Goal: Task Accomplishment & Management: Complete application form

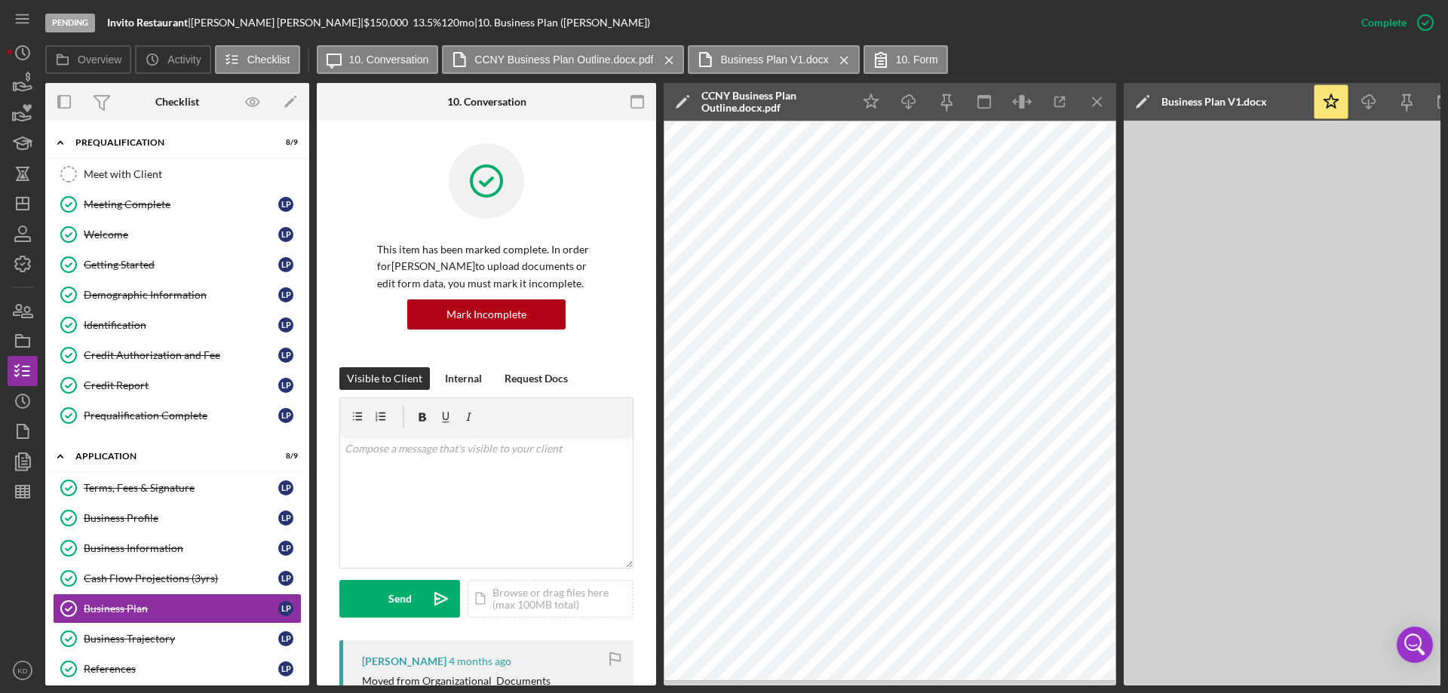
scroll to position [394, 0]
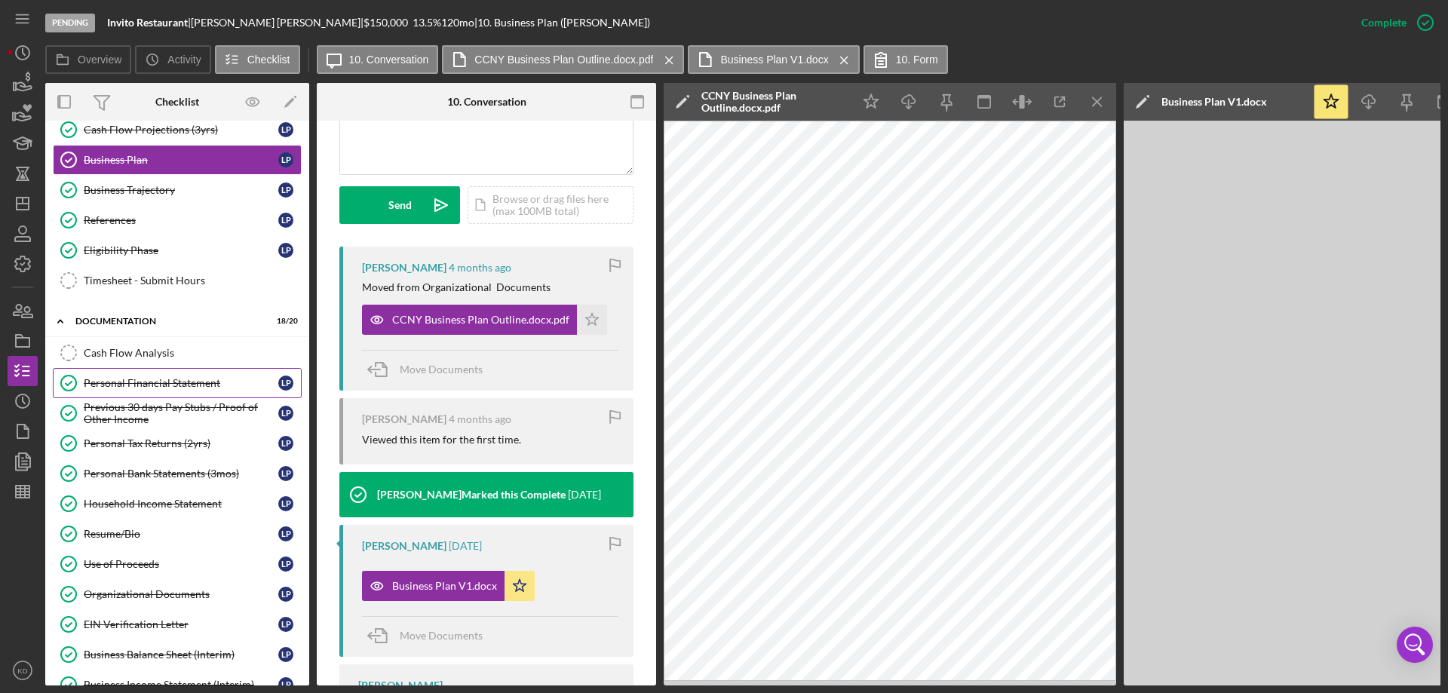
click at [194, 380] on div "Personal Financial Statement" at bounding box center [181, 383] width 195 height 12
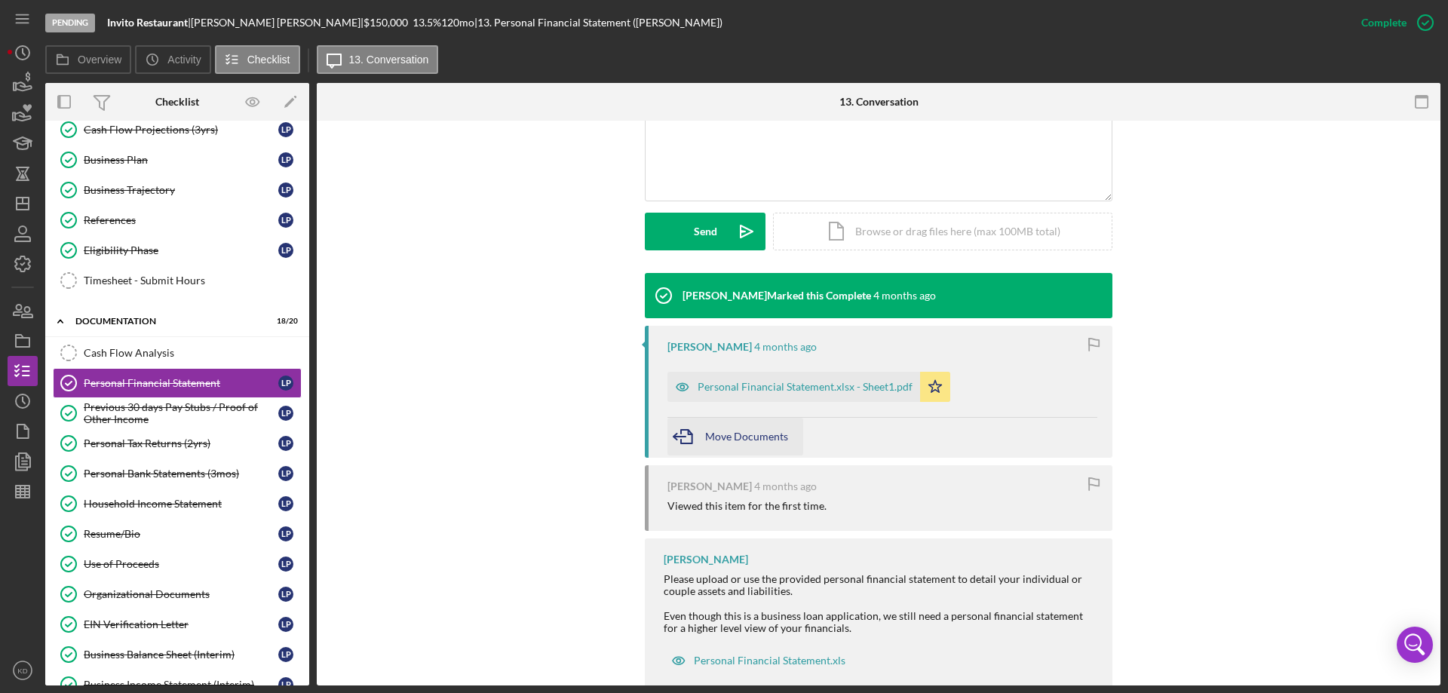
scroll to position [386, 0]
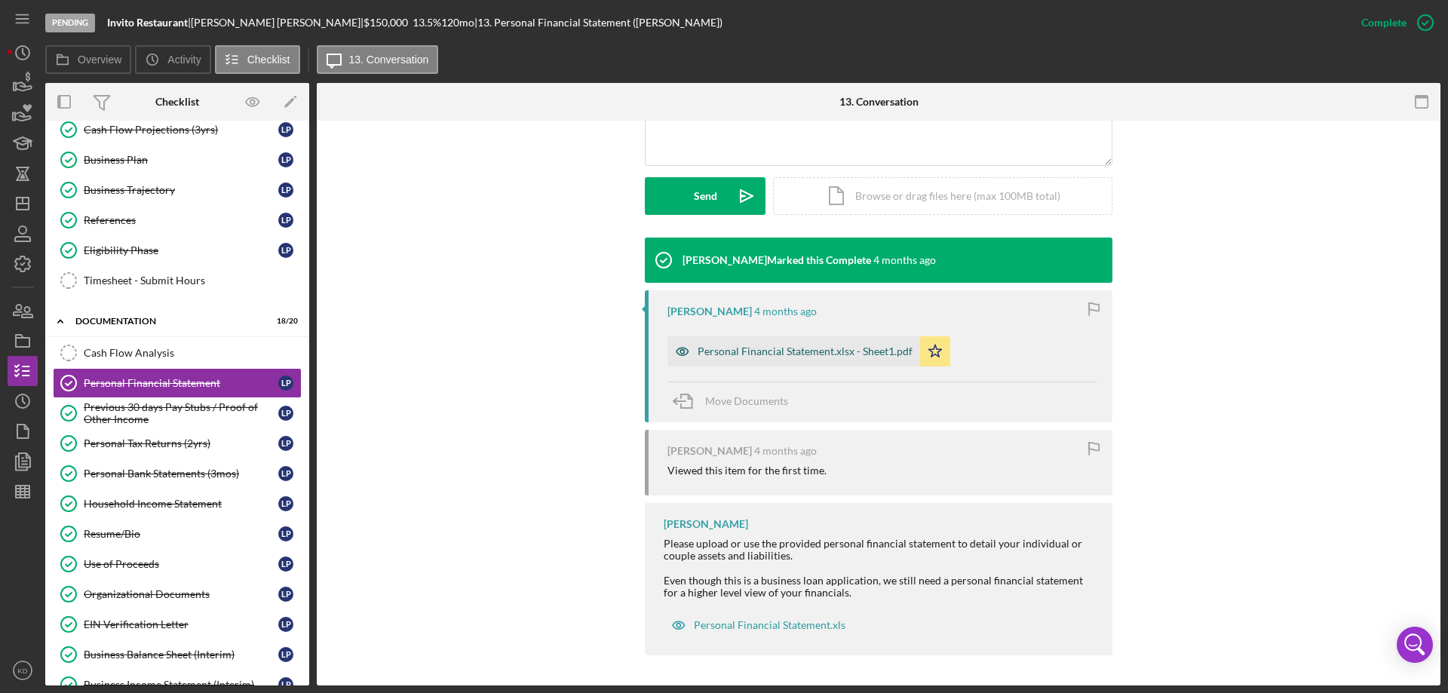
click at [759, 347] on div "Personal Financial Statement.xlsx - Sheet1.pdf" at bounding box center [805, 351] width 215 height 12
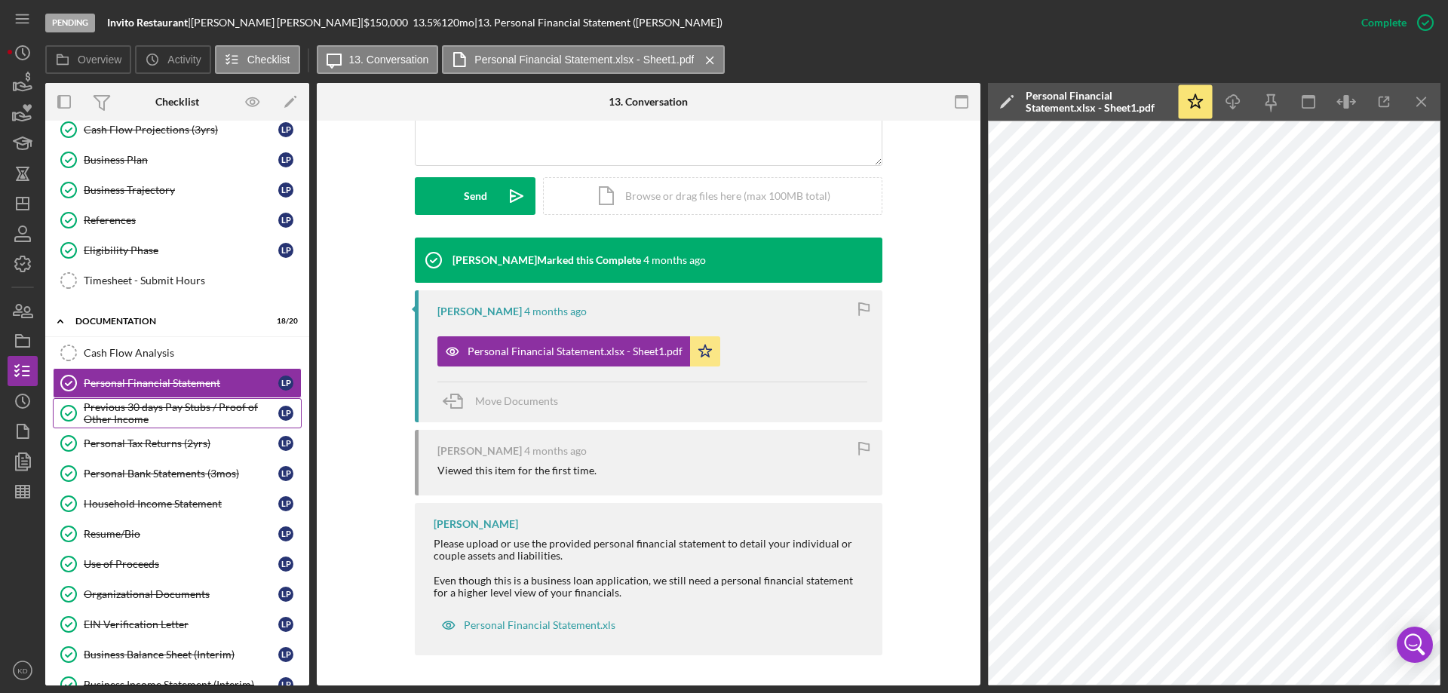
click at [127, 408] on div "Previous 30 days Pay Stubs / Proof of Other Income" at bounding box center [181, 413] width 195 height 24
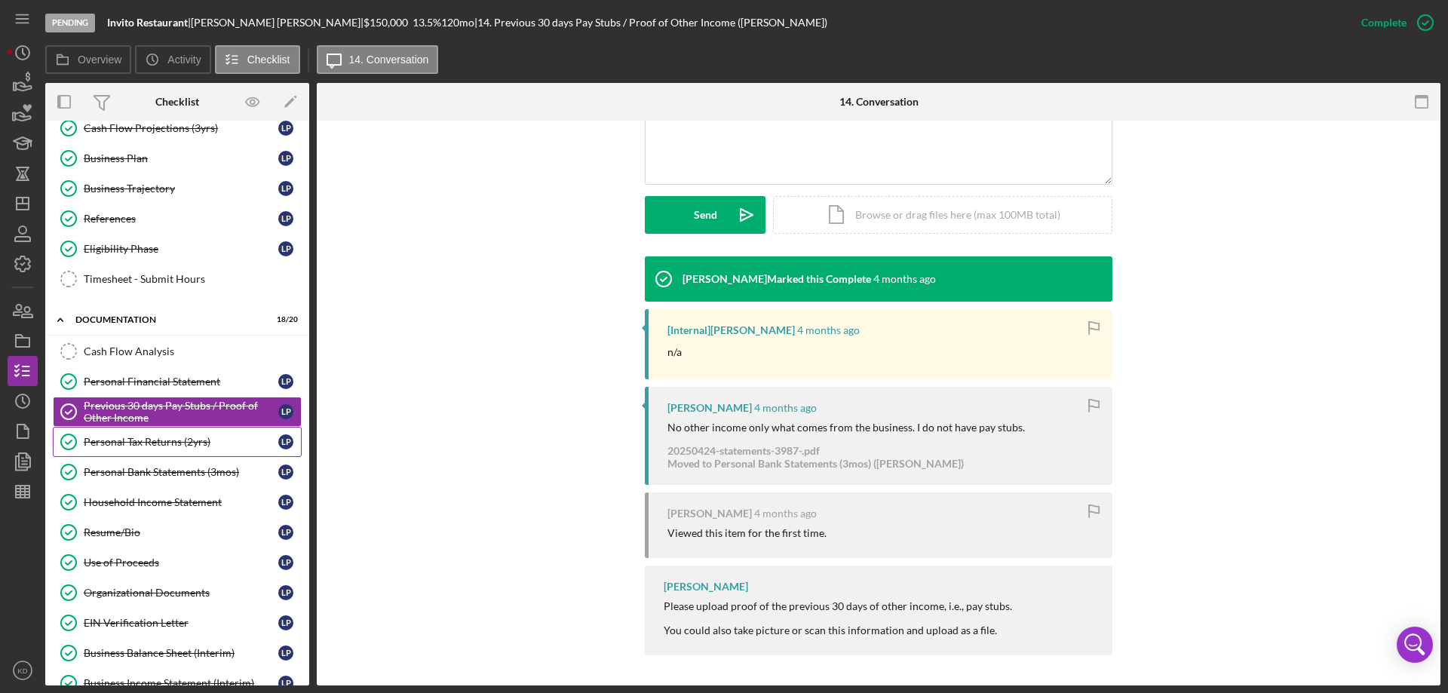
scroll to position [451, 0]
click at [160, 438] on div "Personal Tax Returns (2yrs)" at bounding box center [181, 441] width 195 height 12
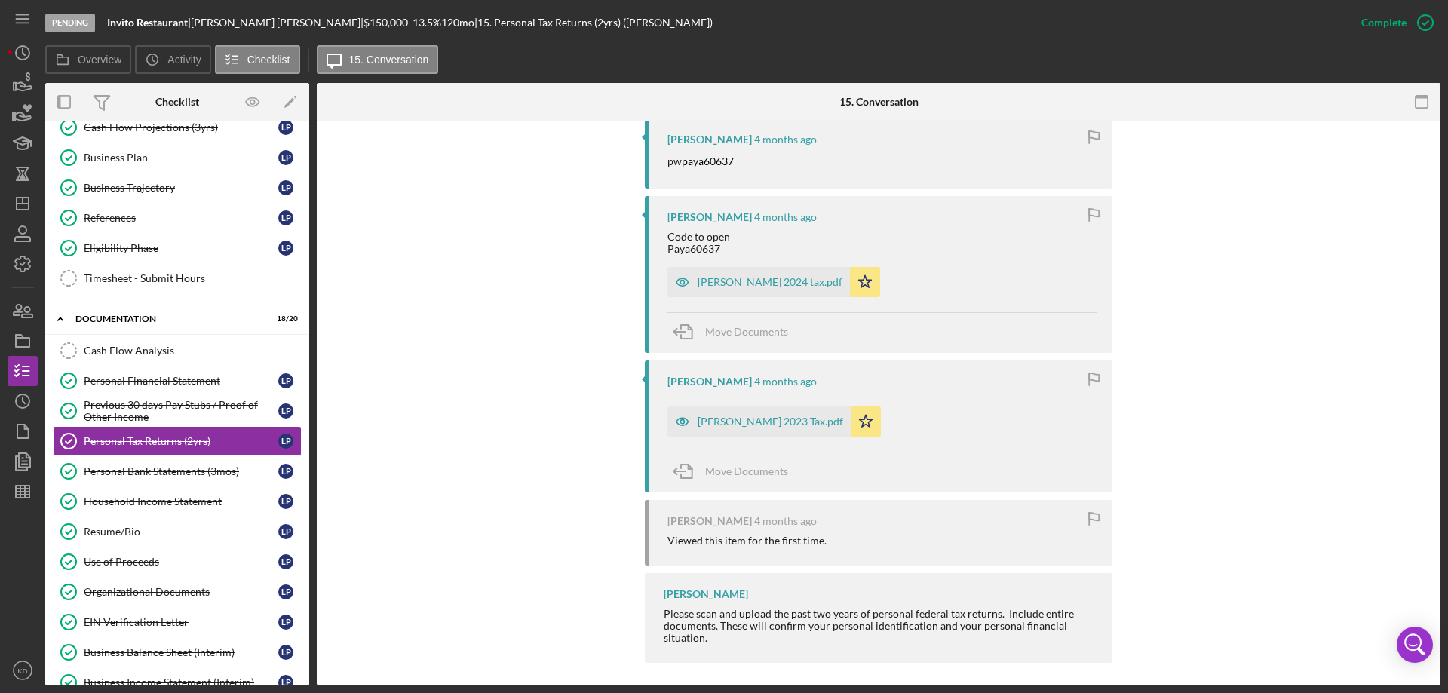
scroll to position [566, 0]
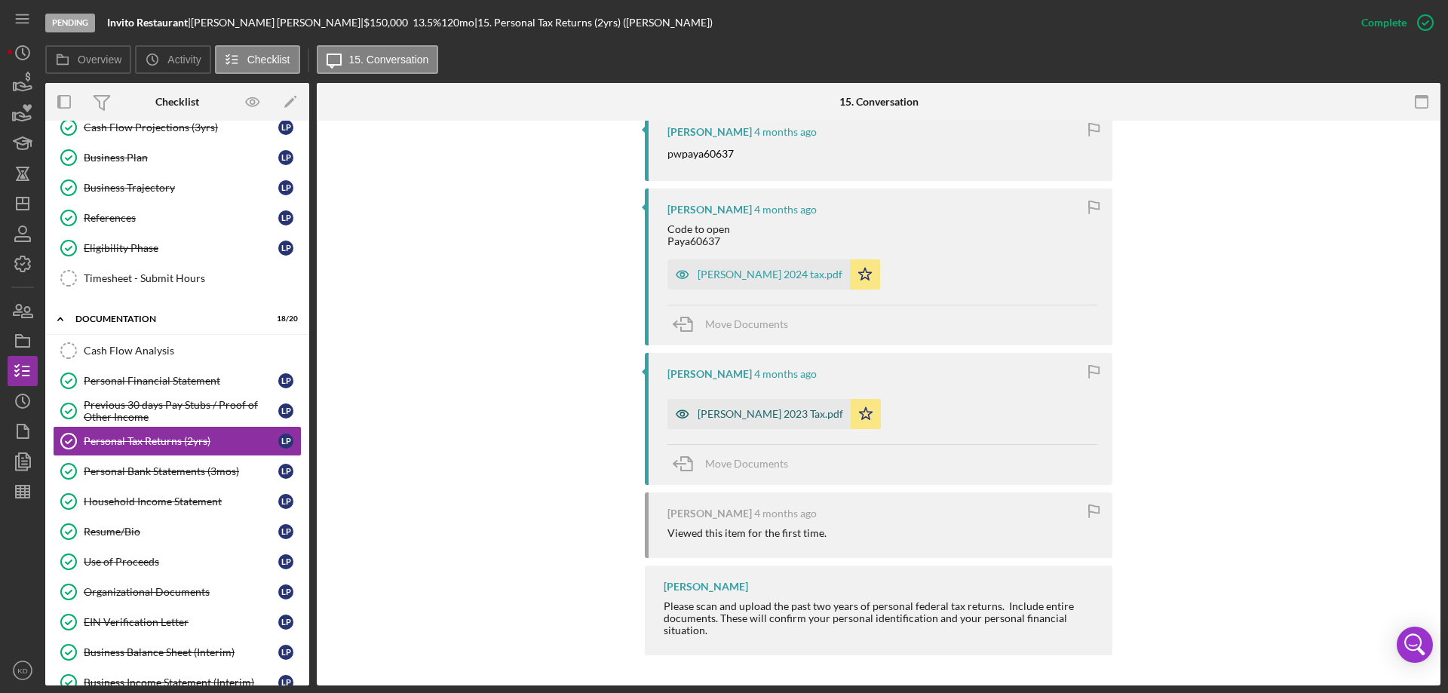
click at [732, 414] on div "[PERSON_NAME] 2023 Tax.pdf" at bounding box center [771, 414] width 146 height 12
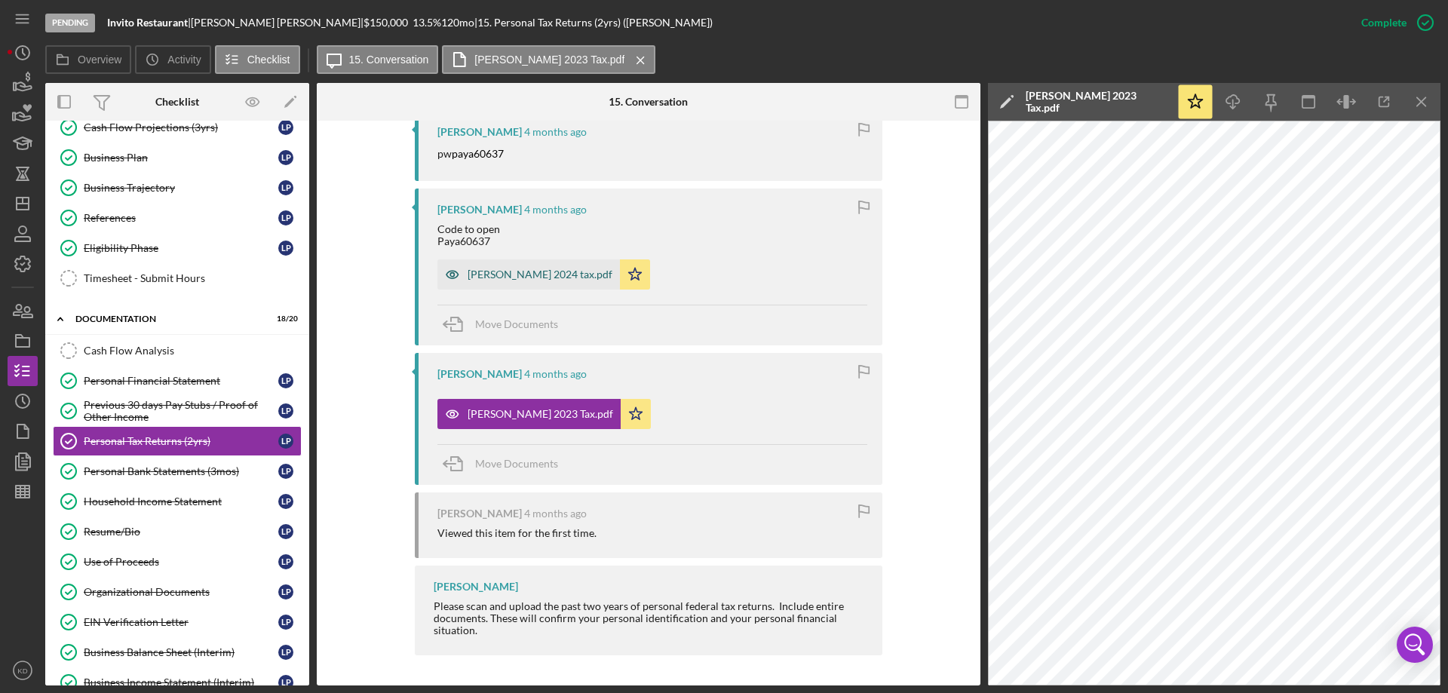
click at [476, 278] on div "[PERSON_NAME] 2024 tax.pdf" at bounding box center [540, 274] width 145 height 12
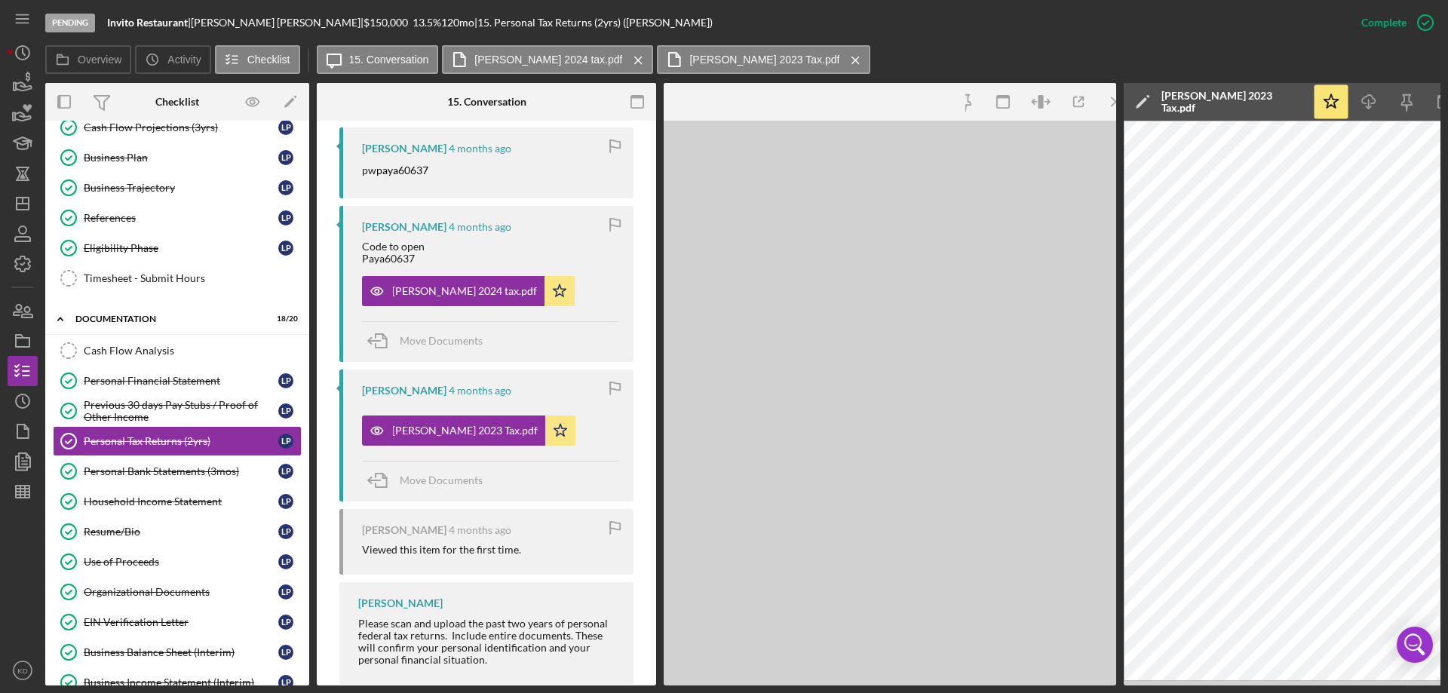
scroll to position [583, 0]
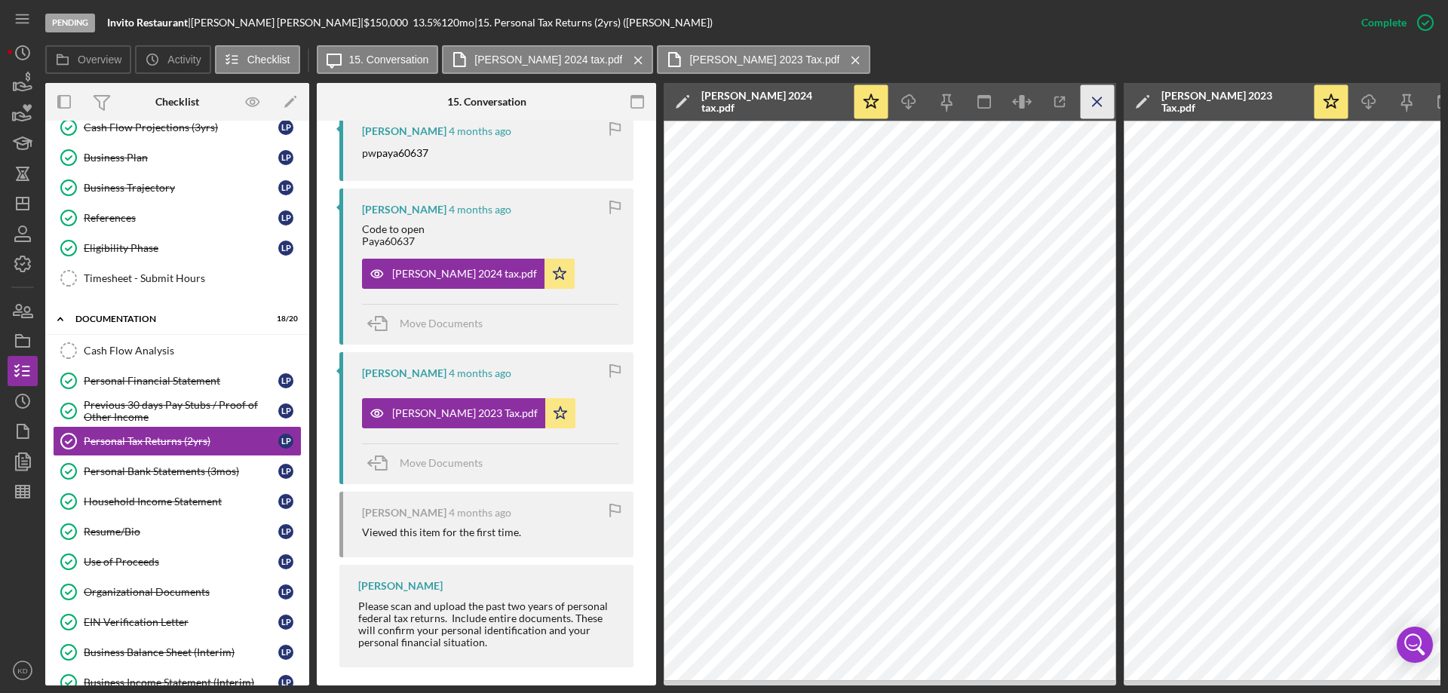
click at [1100, 103] on icon "Icon/Menu Close" at bounding box center [1098, 102] width 34 height 34
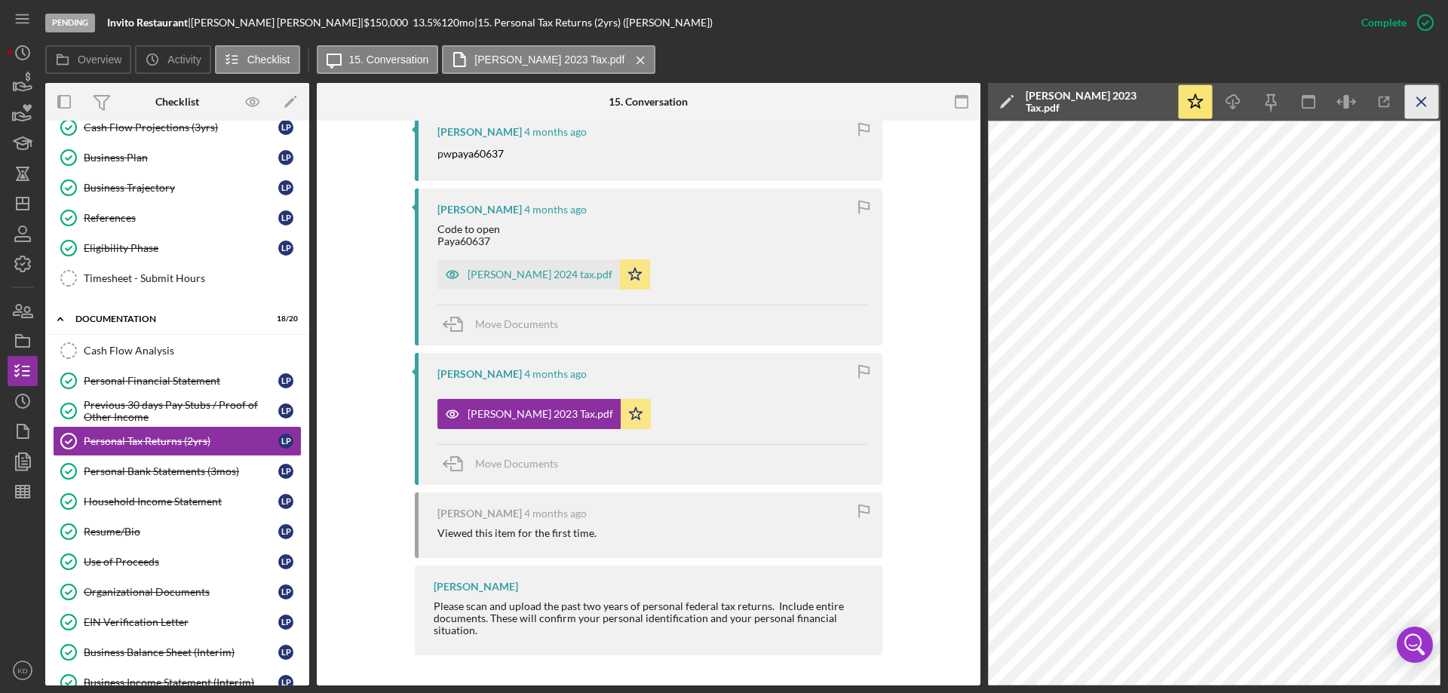
click at [1419, 106] on icon "Icon/Menu Close" at bounding box center [1422, 102] width 34 height 34
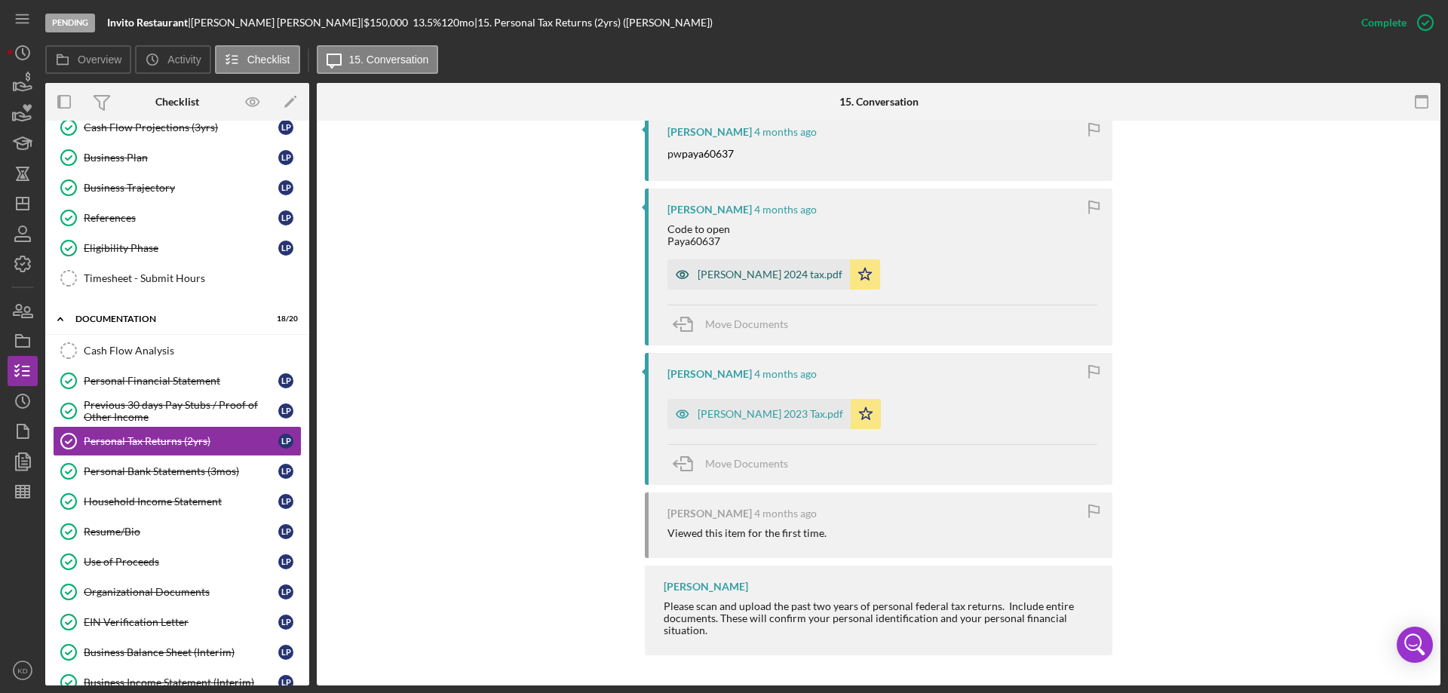
click at [753, 275] on div "[PERSON_NAME] 2024 tax.pdf" at bounding box center [770, 274] width 145 height 12
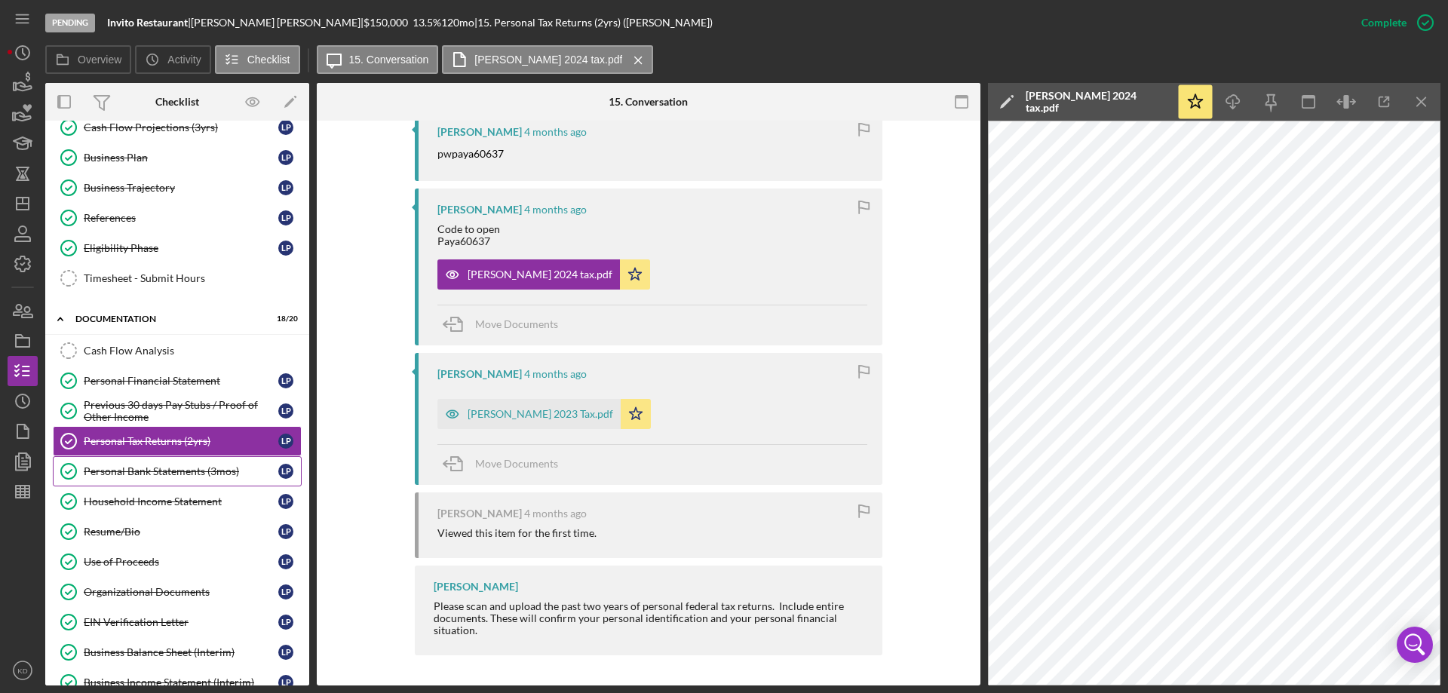
click at [152, 468] on div "Personal Bank Statements (3mos)" at bounding box center [181, 471] width 195 height 12
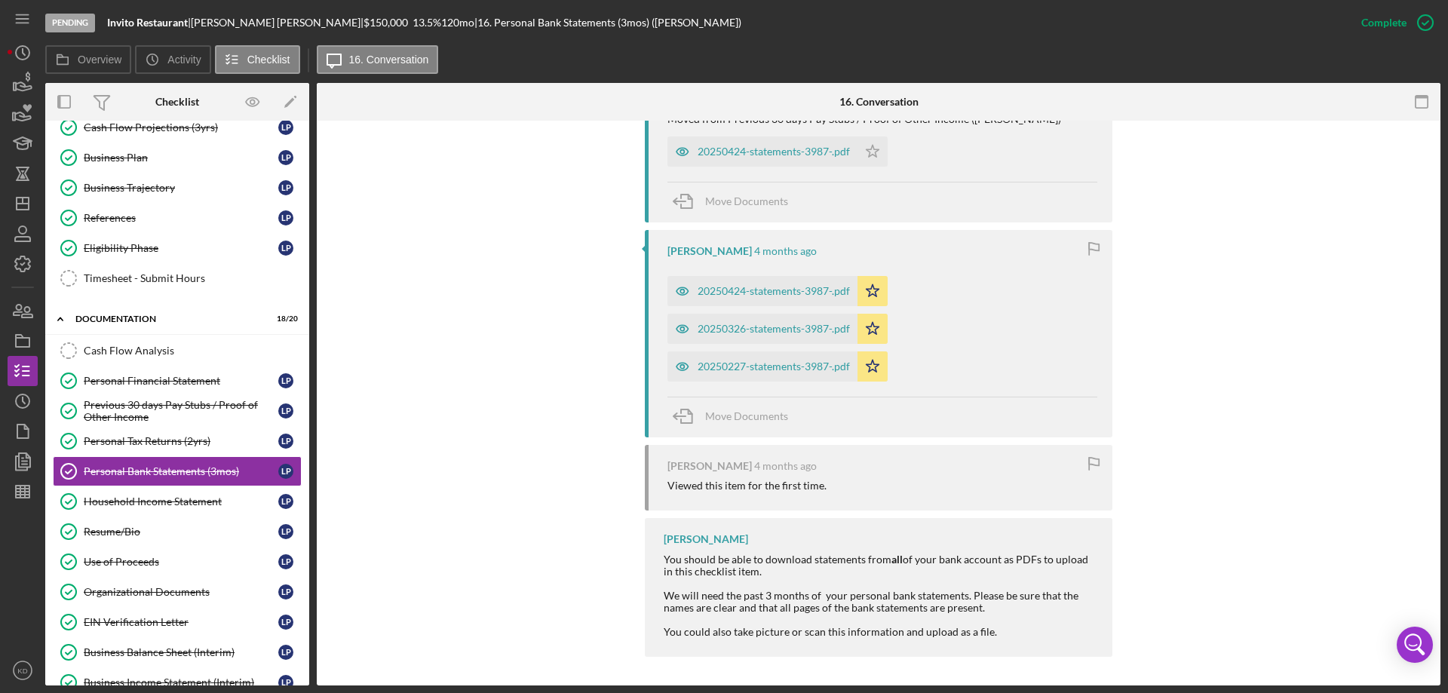
scroll to position [600, 0]
click at [762, 364] on div "20250227-statements-3987-.pdf" at bounding box center [774, 365] width 152 height 12
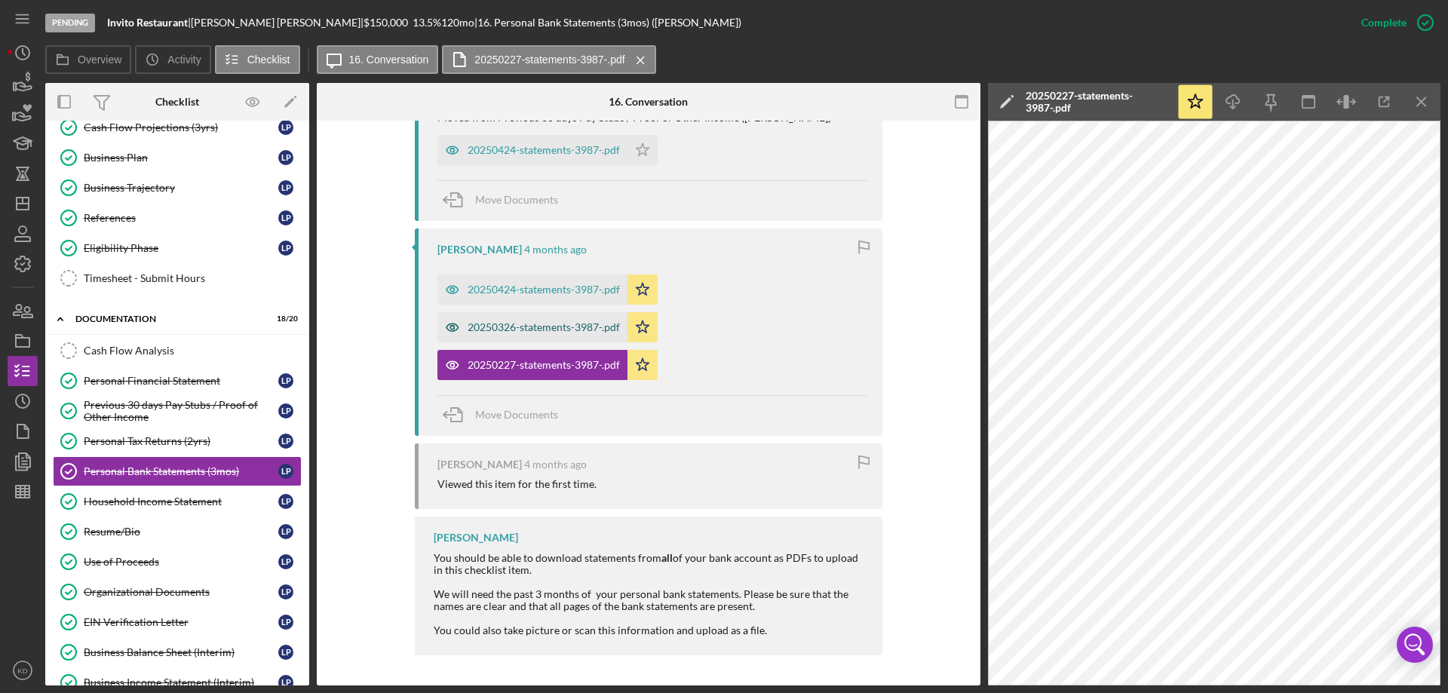
click at [515, 327] on div "20250326-statements-3987-.pdf" at bounding box center [544, 327] width 152 height 12
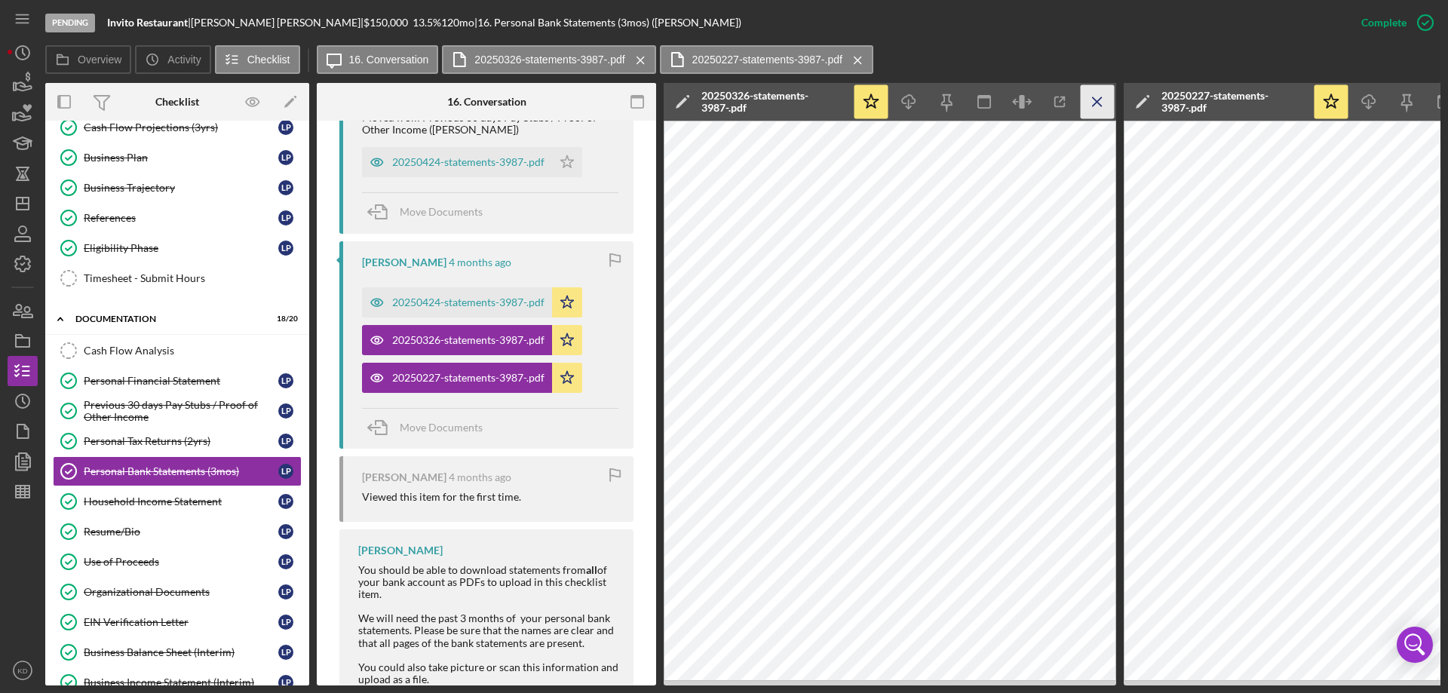
click at [1094, 103] on icon "Icon/Menu Close" at bounding box center [1098, 102] width 34 height 34
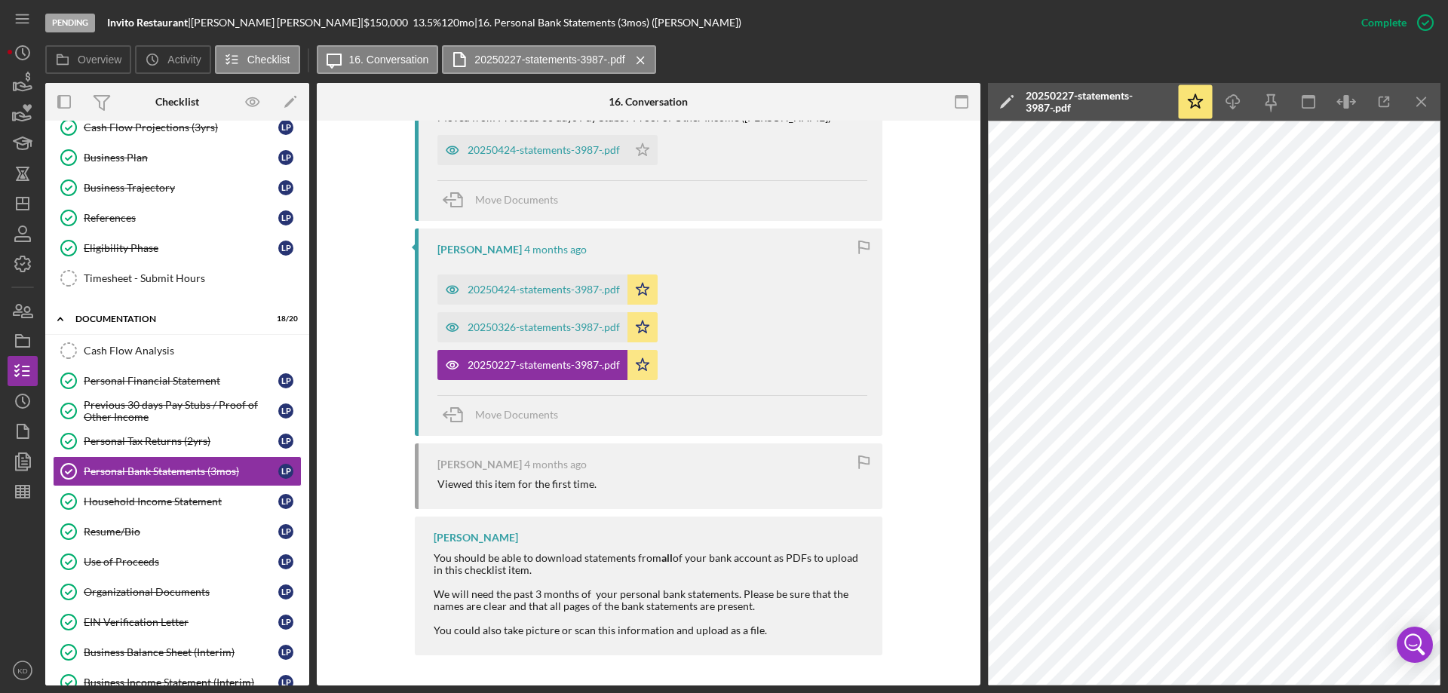
scroll to position [600, 0]
click at [1425, 104] on icon "Icon/Menu Close" at bounding box center [1422, 102] width 34 height 34
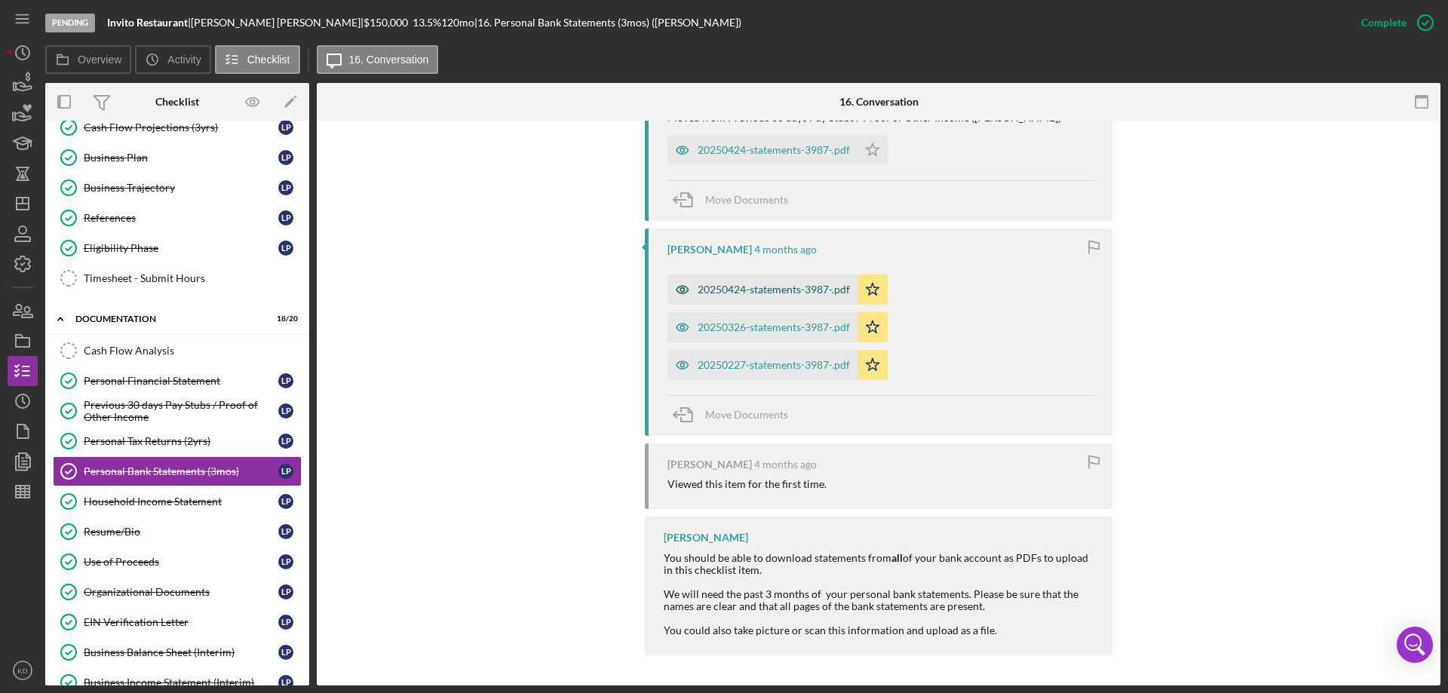
click at [784, 292] on div "20250424-statements-3987-.pdf" at bounding box center [774, 290] width 152 height 12
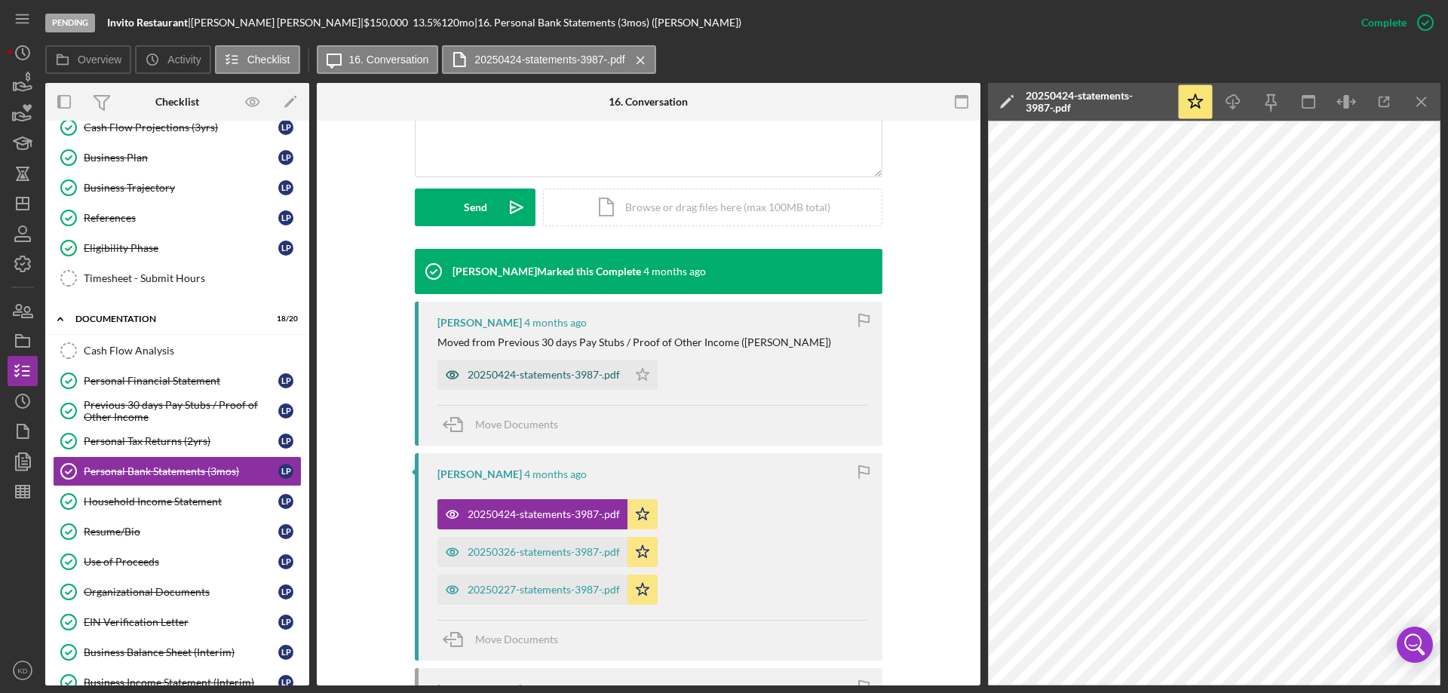
click at [554, 374] on div "20250424-statements-3987-.pdf" at bounding box center [544, 375] width 152 height 12
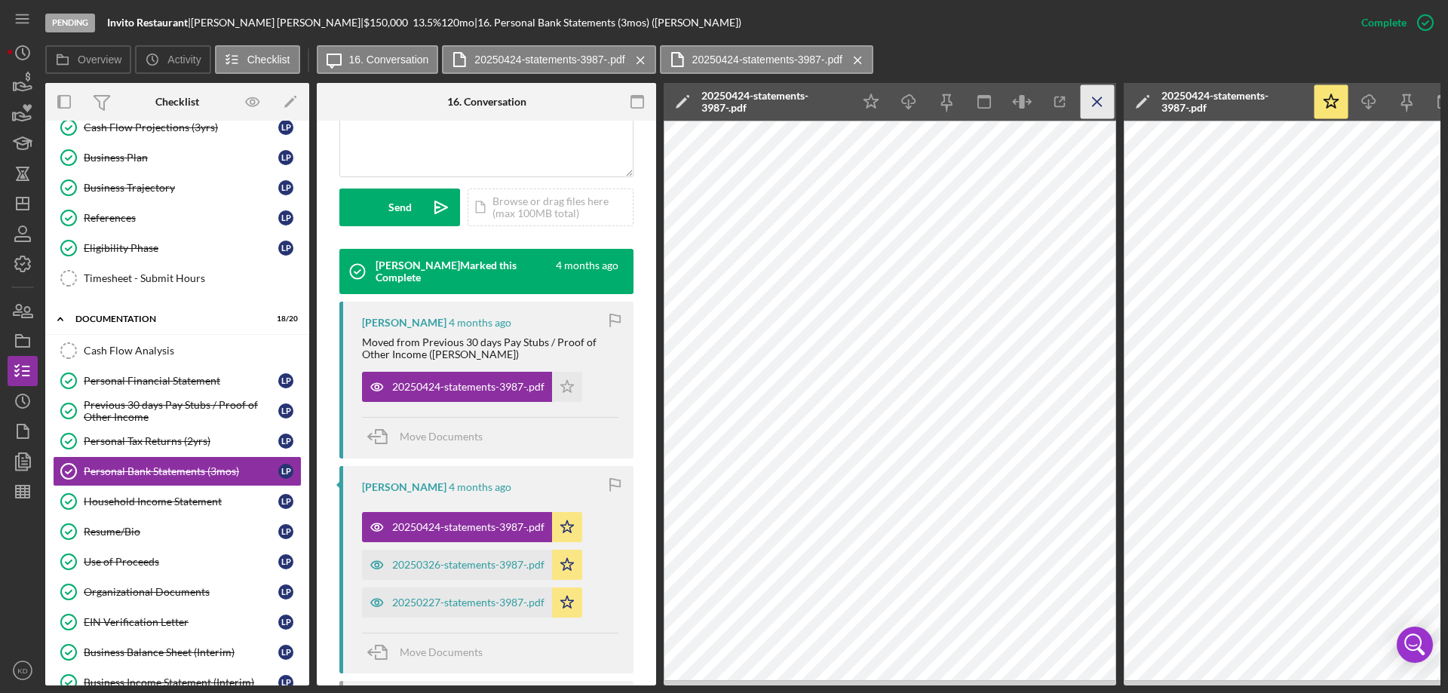
click at [1097, 101] on line "button" at bounding box center [1097, 101] width 8 height 8
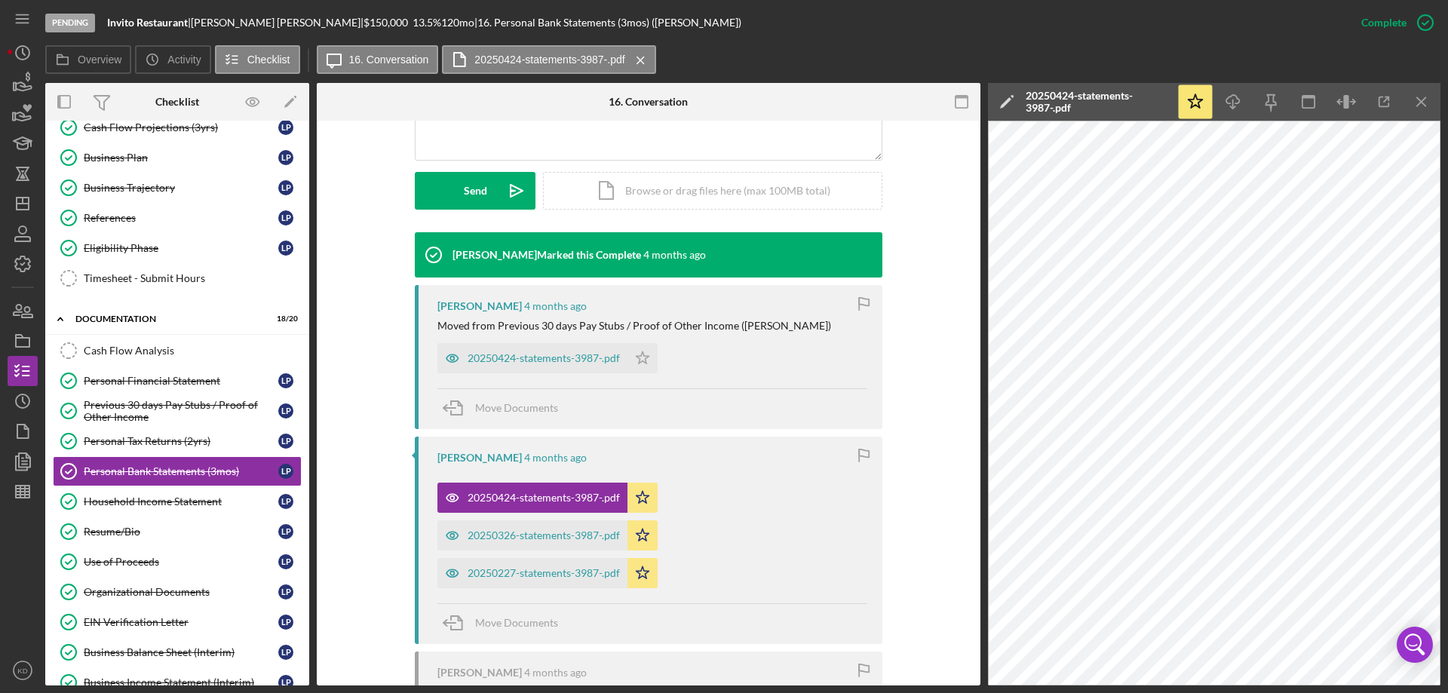
scroll to position [375, 0]
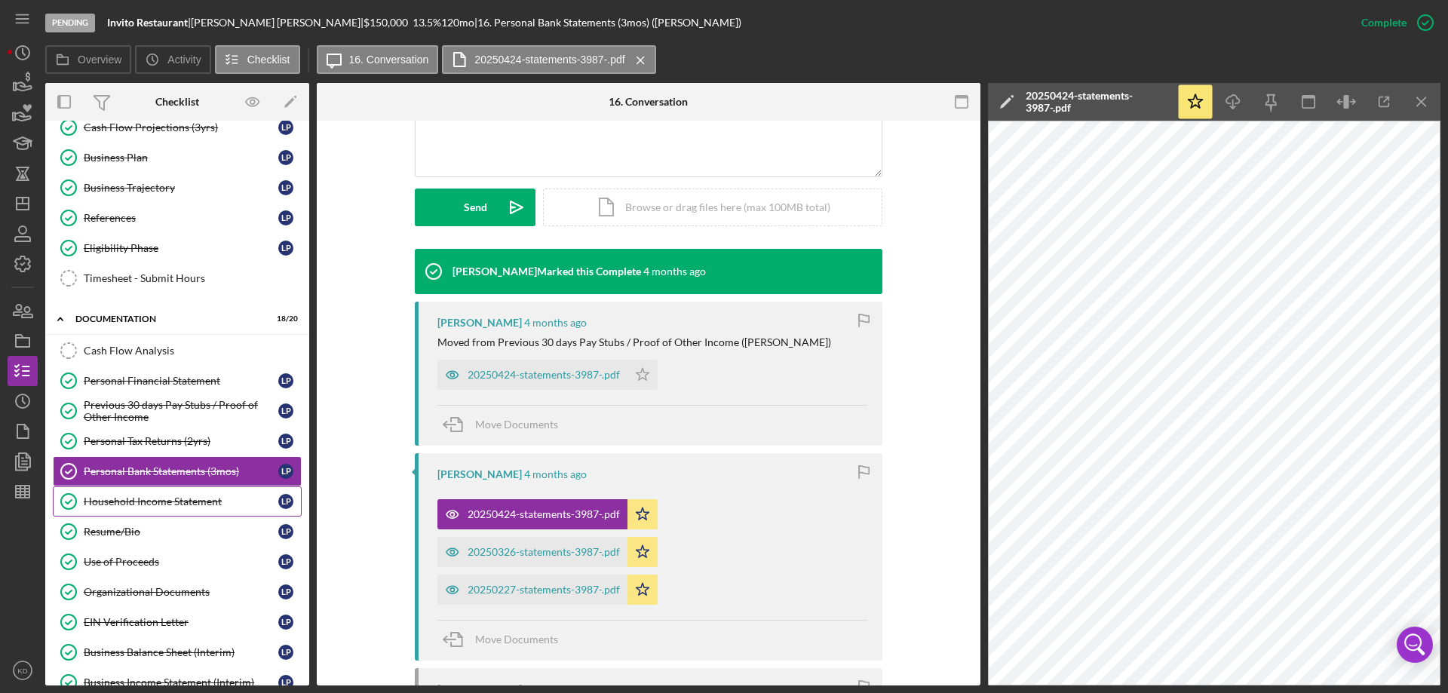
click at [121, 500] on div "Household Income Statement" at bounding box center [181, 501] width 195 height 12
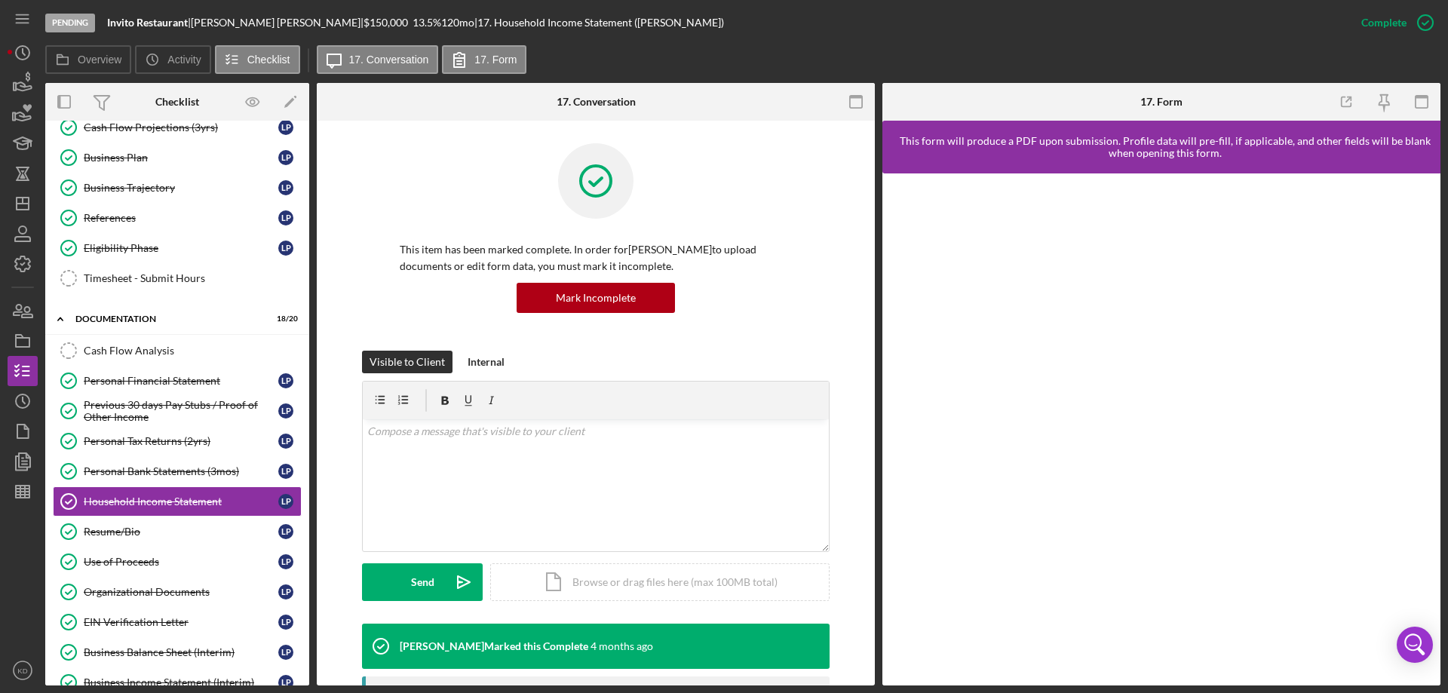
drag, startPoint x: 873, startPoint y: 473, endPoint x: 870, endPoint y: 525, distance: 52.1
click at [870, 525] on div "Household Income Statement Household Income Statement This item has been marked…" at bounding box center [596, 403] width 558 height 565
click at [875, 493] on div "Overview Internal Workflow Stage Pending Icon/Dropdown Arrow Archive (can unarc…" at bounding box center [742, 384] width 1395 height 603
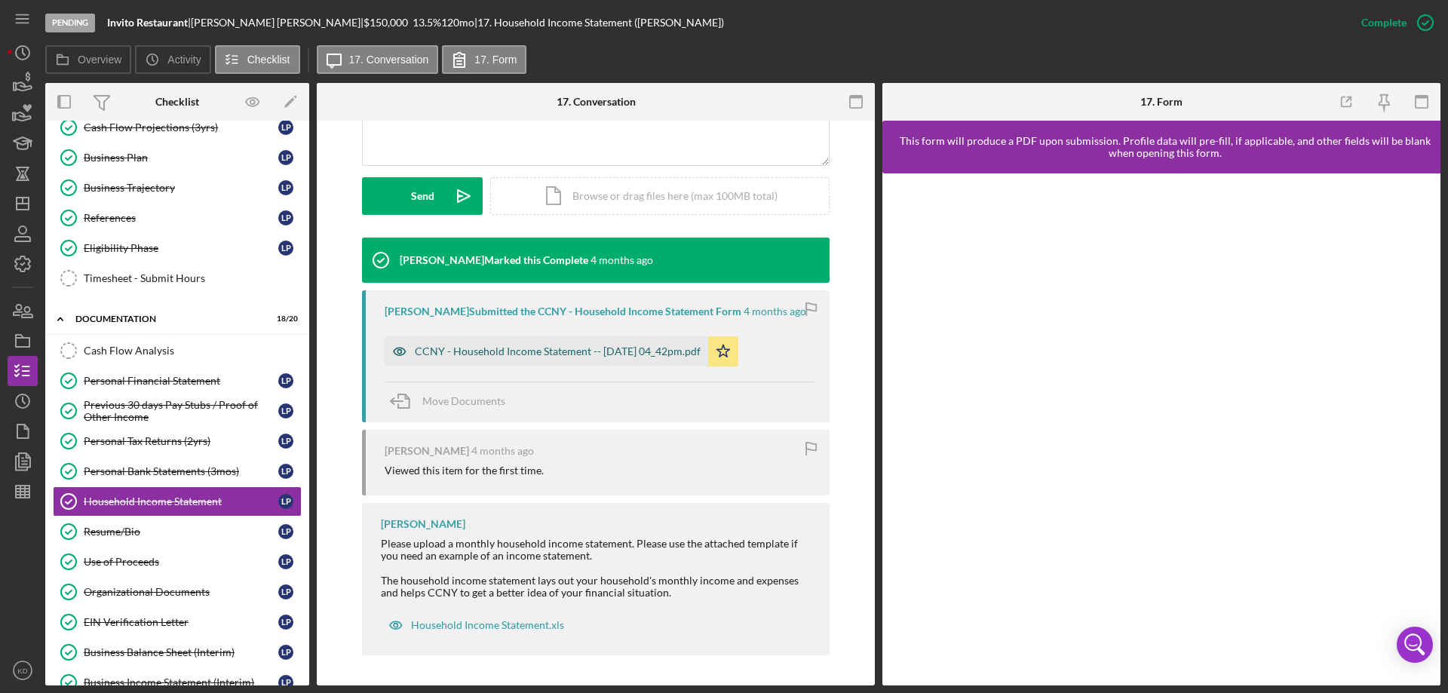
click at [424, 346] on div "CCNY - Household Income Statement -- [DATE] 04_42pm.pdf" at bounding box center [558, 351] width 286 height 12
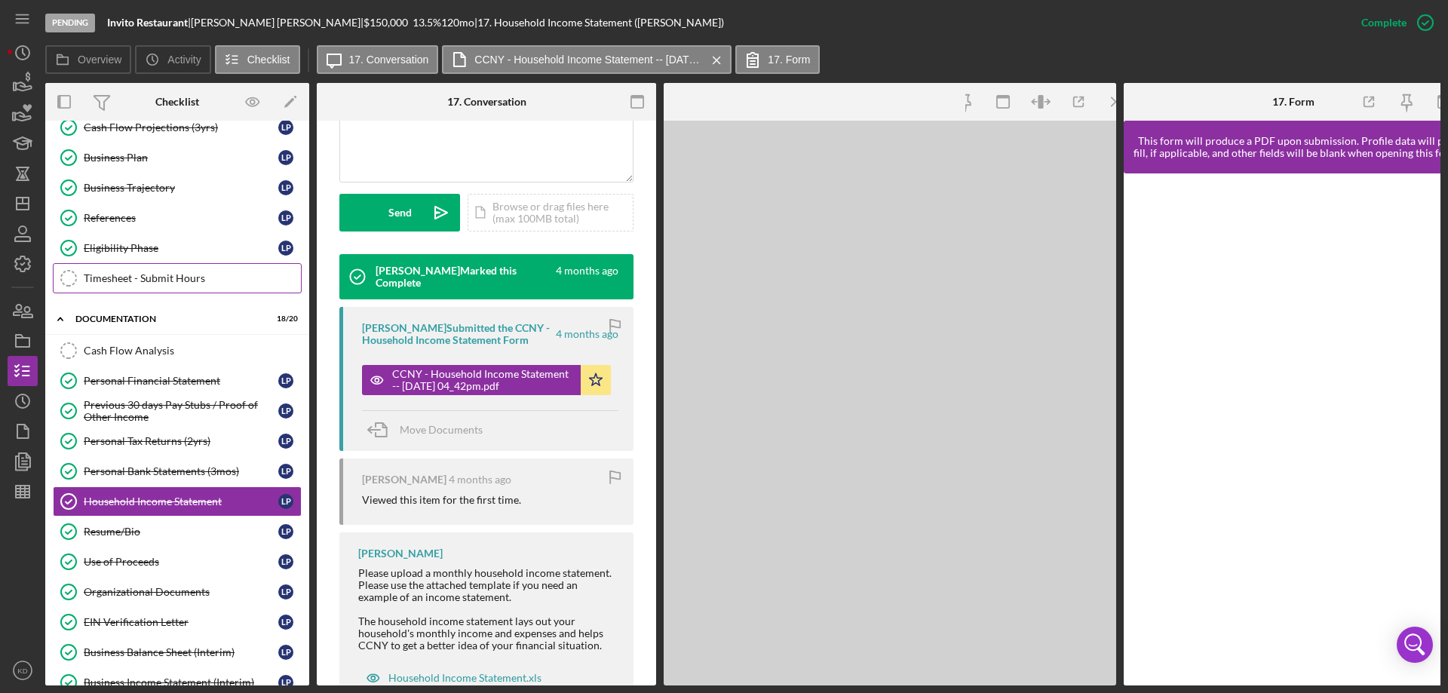
scroll to position [403, 0]
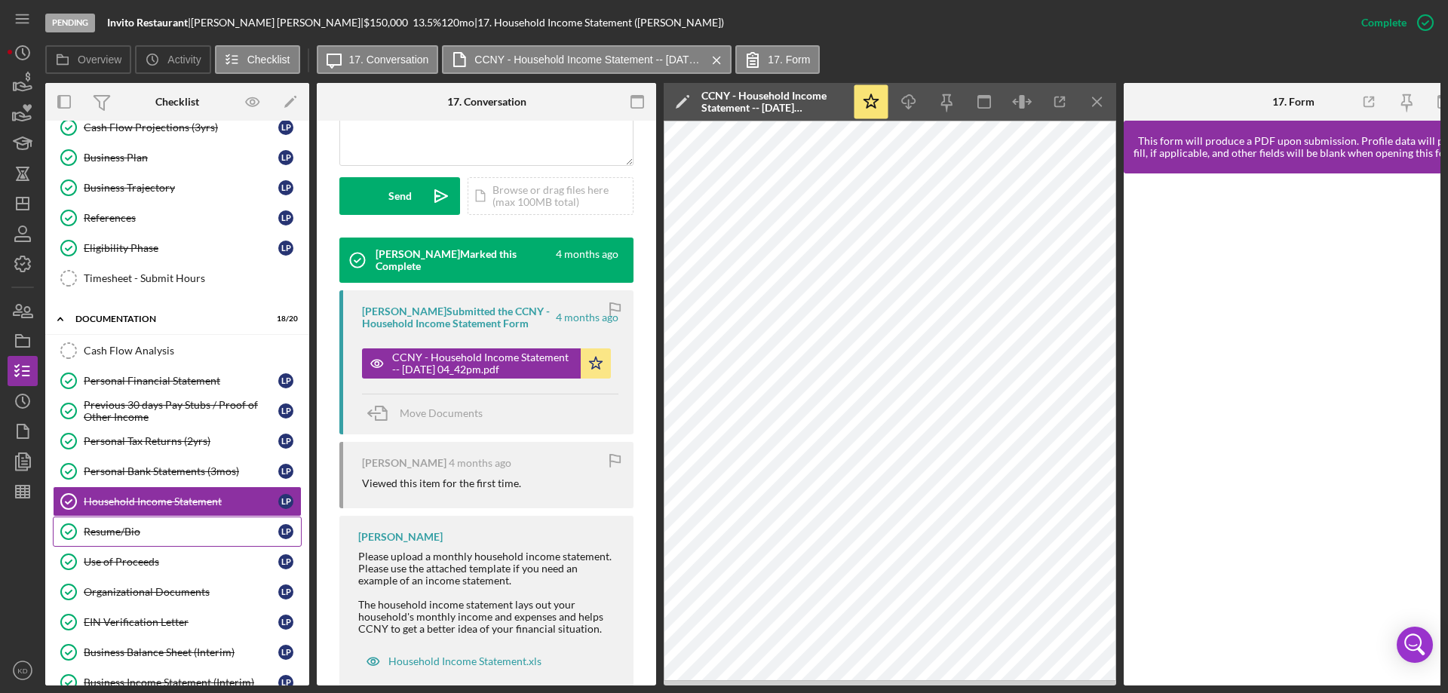
click at [92, 531] on div "Resume/Bio" at bounding box center [181, 532] width 195 height 12
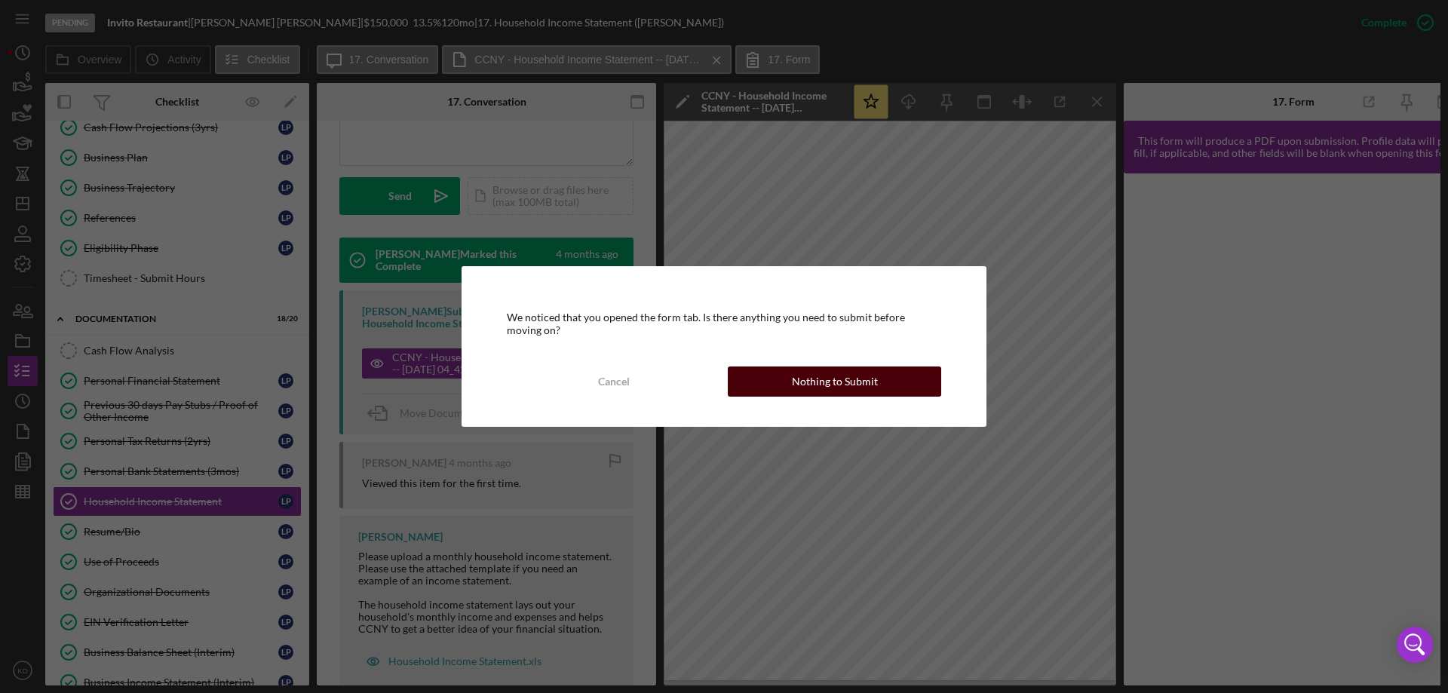
click at [799, 388] on div "Nothing to Submit" at bounding box center [835, 382] width 86 height 30
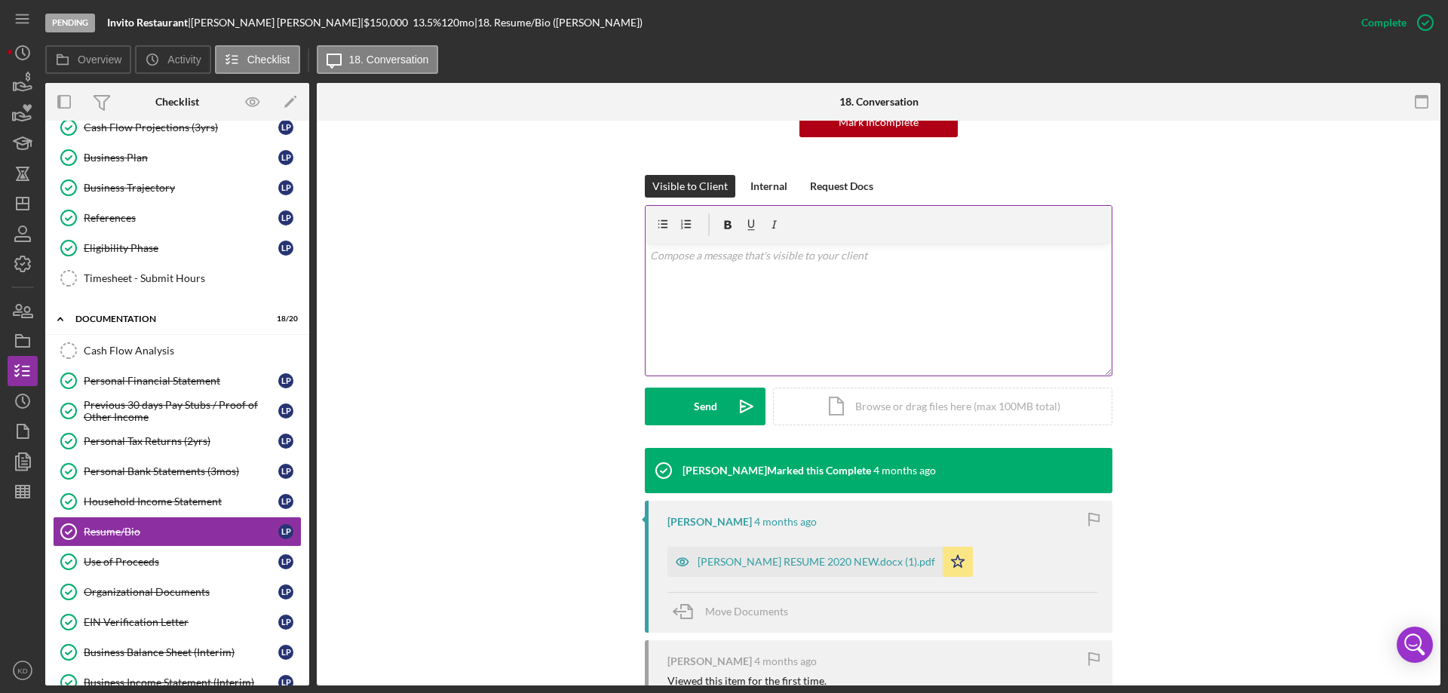
scroll to position [336, 0]
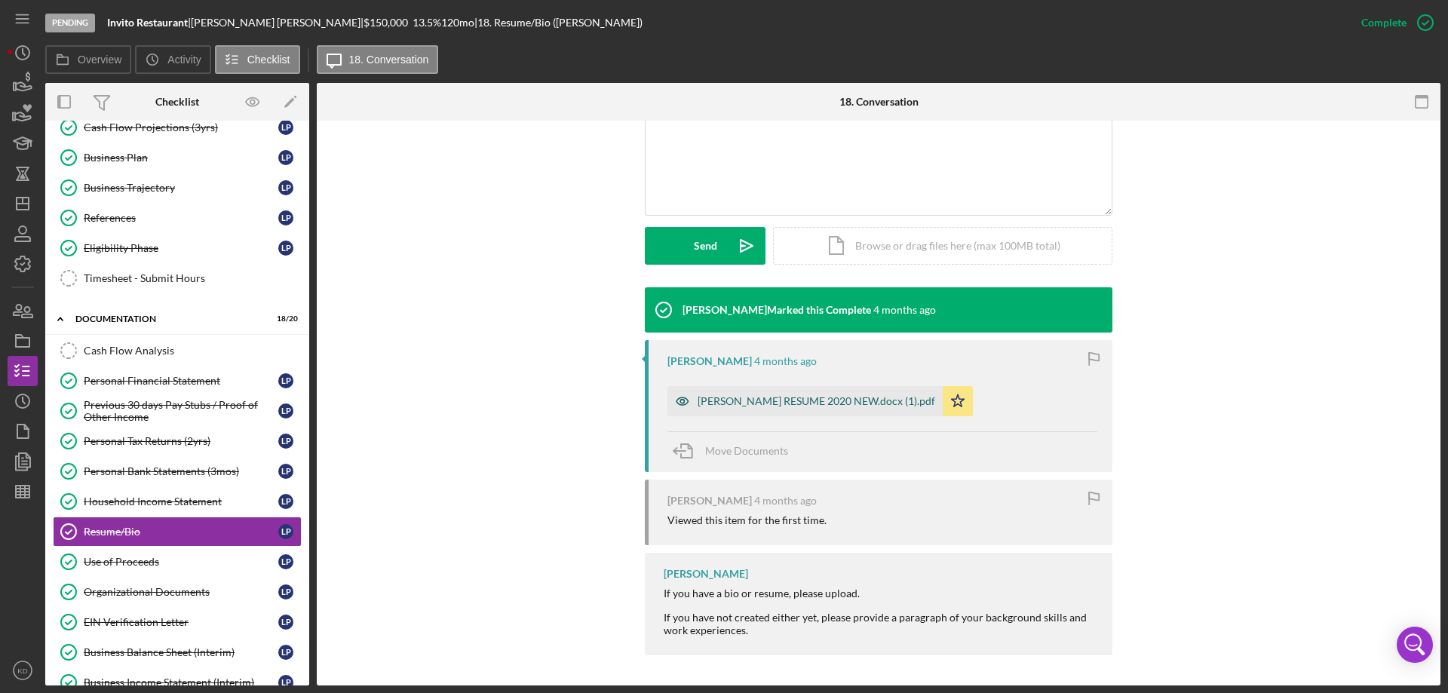
click at [805, 397] on div "[PERSON_NAME] RESUME 2020 NEW.docx (1).pdf" at bounding box center [817, 401] width 238 height 12
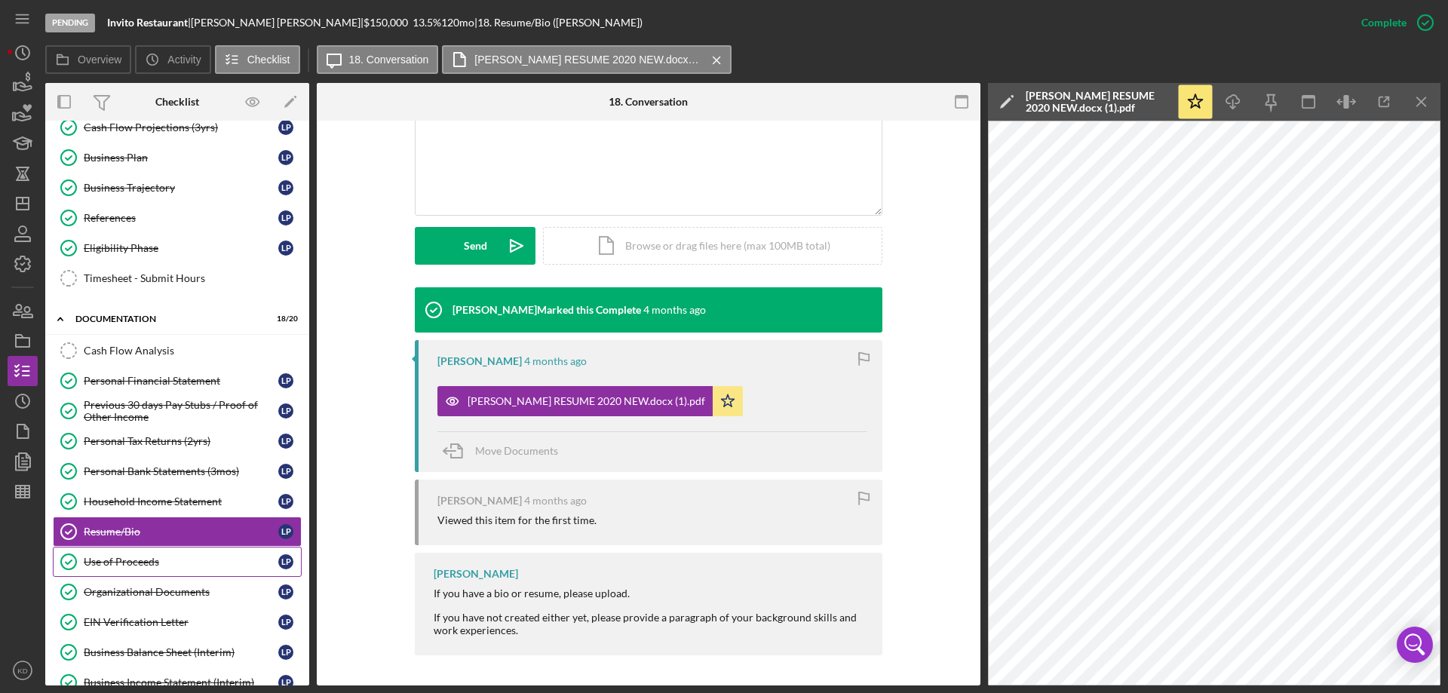
click at [140, 563] on div "Use of Proceeds" at bounding box center [181, 562] width 195 height 12
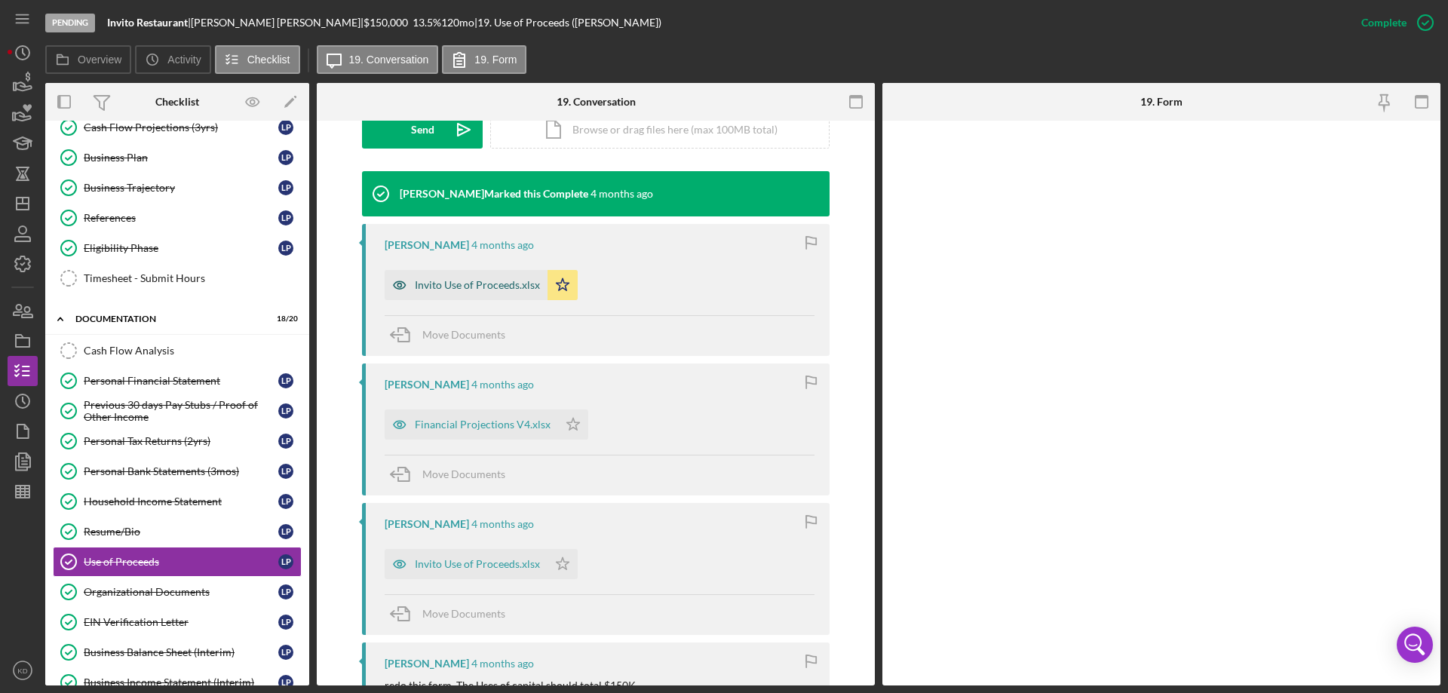
click at [436, 282] on div "Invito Use of Proceeds.xlsx" at bounding box center [477, 285] width 125 height 12
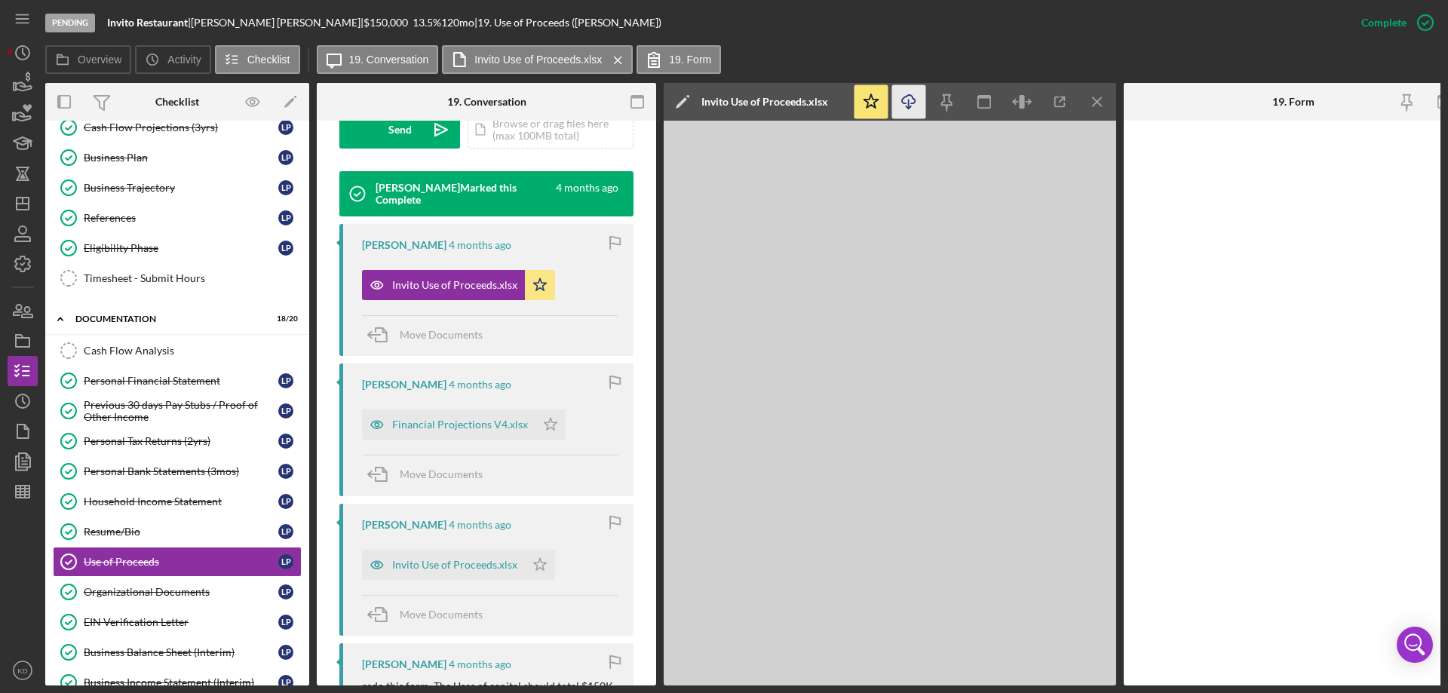
click at [909, 108] on line "button" at bounding box center [909, 104] width 0 height 8
click at [121, 591] on div "Organizational Documents" at bounding box center [181, 592] width 195 height 12
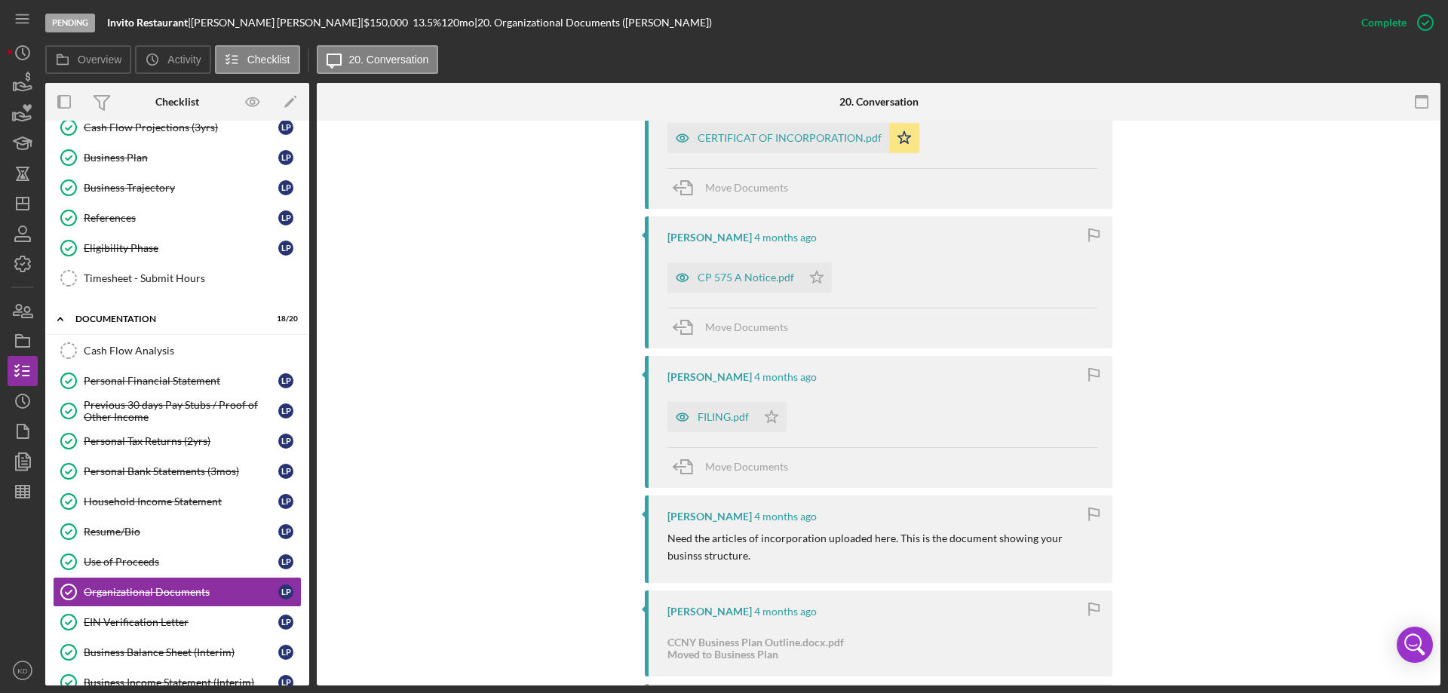
scroll to position [600, 0]
click at [853, 142] on div "CERTIFICAT OF INCORPORATION.pdf" at bounding box center [790, 137] width 184 height 12
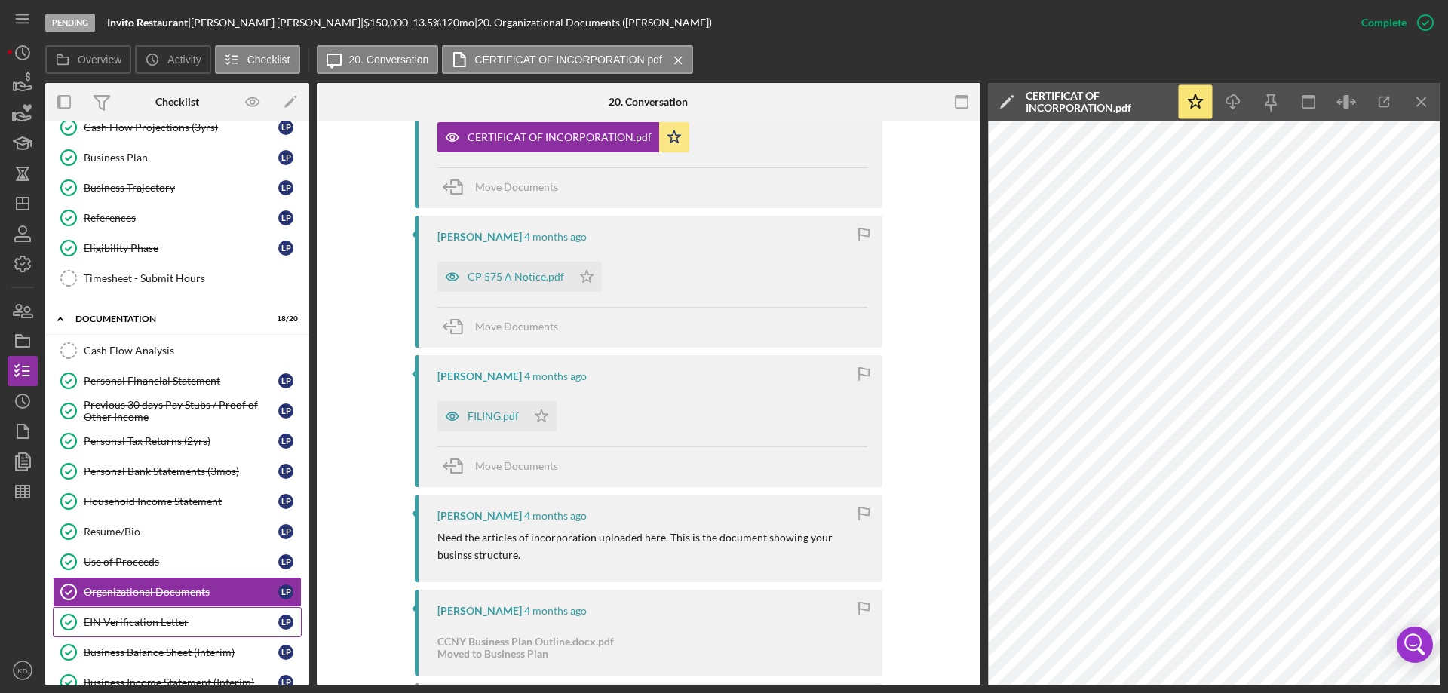
click at [164, 621] on div "EIN Verification Letter" at bounding box center [181, 622] width 195 height 12
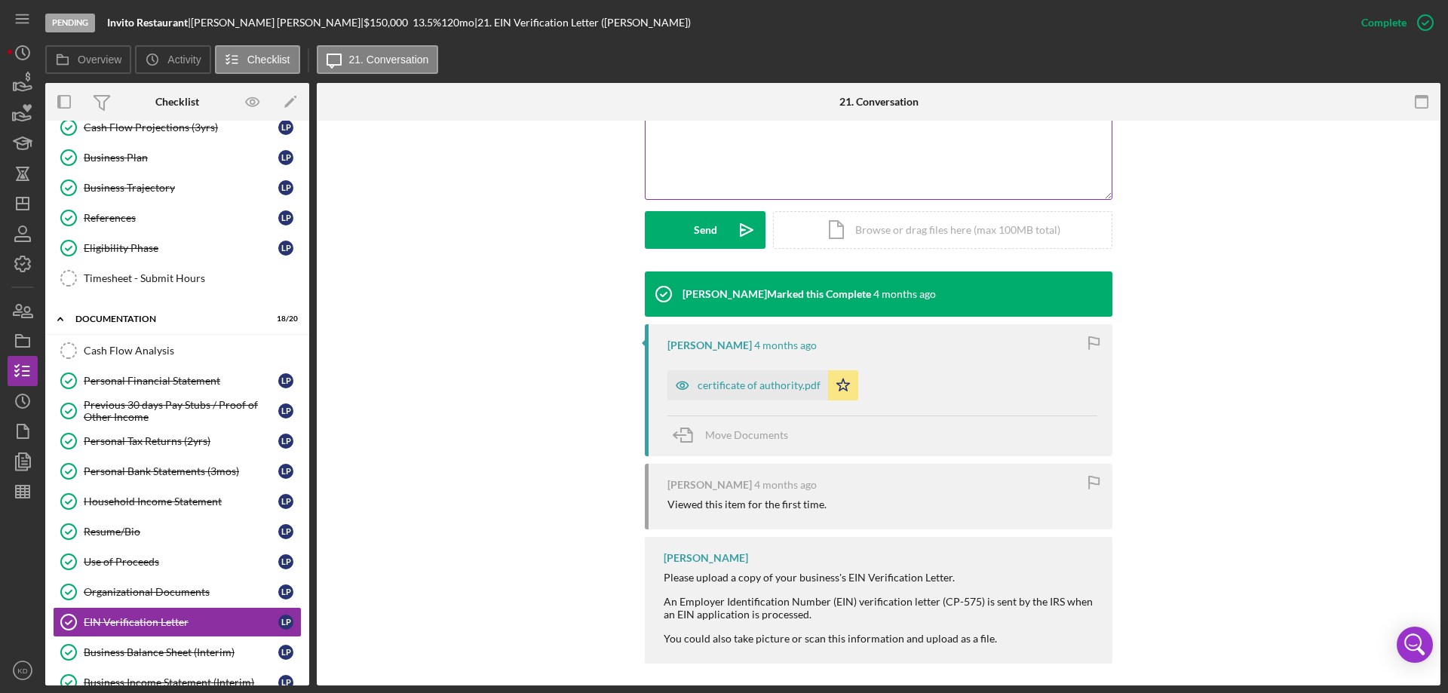
scroll to position [360, 0]
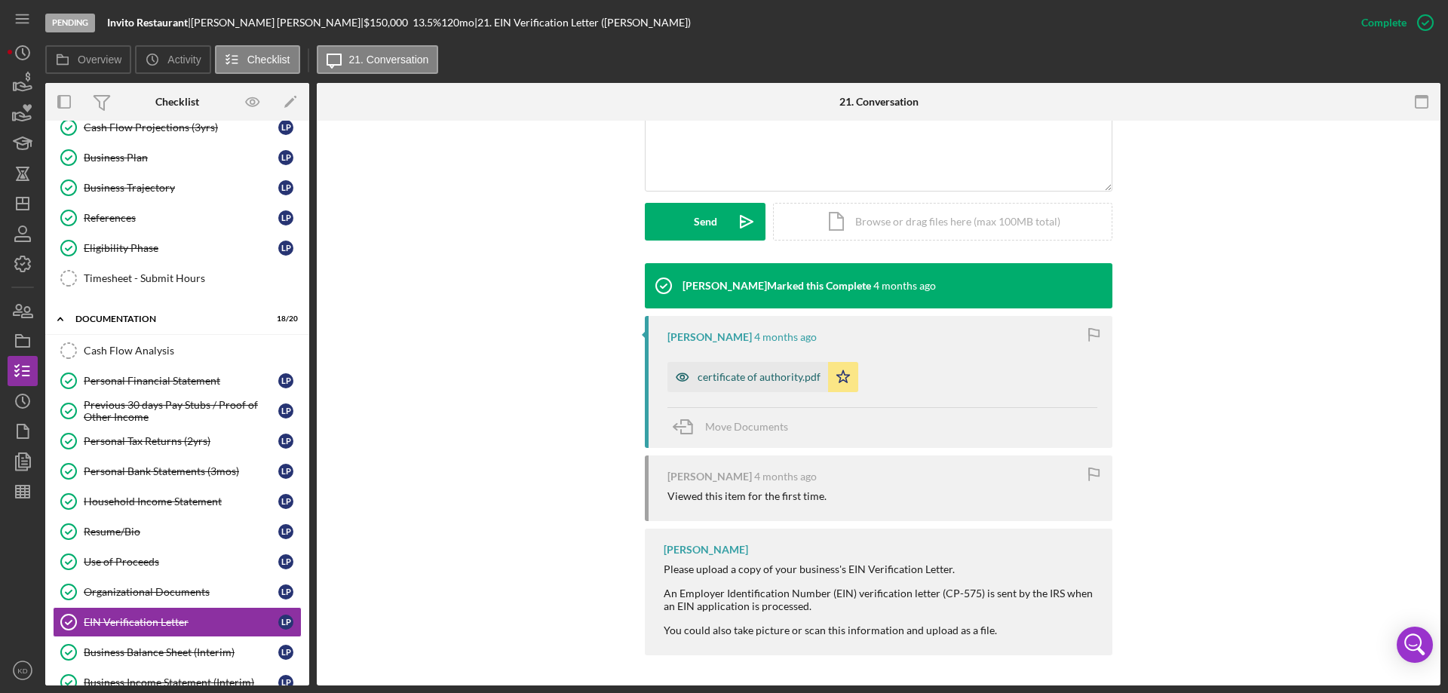
click at [748, 371] on div "certificate of authority.pdf" at bounding box center [759, 377] width 123 height 12
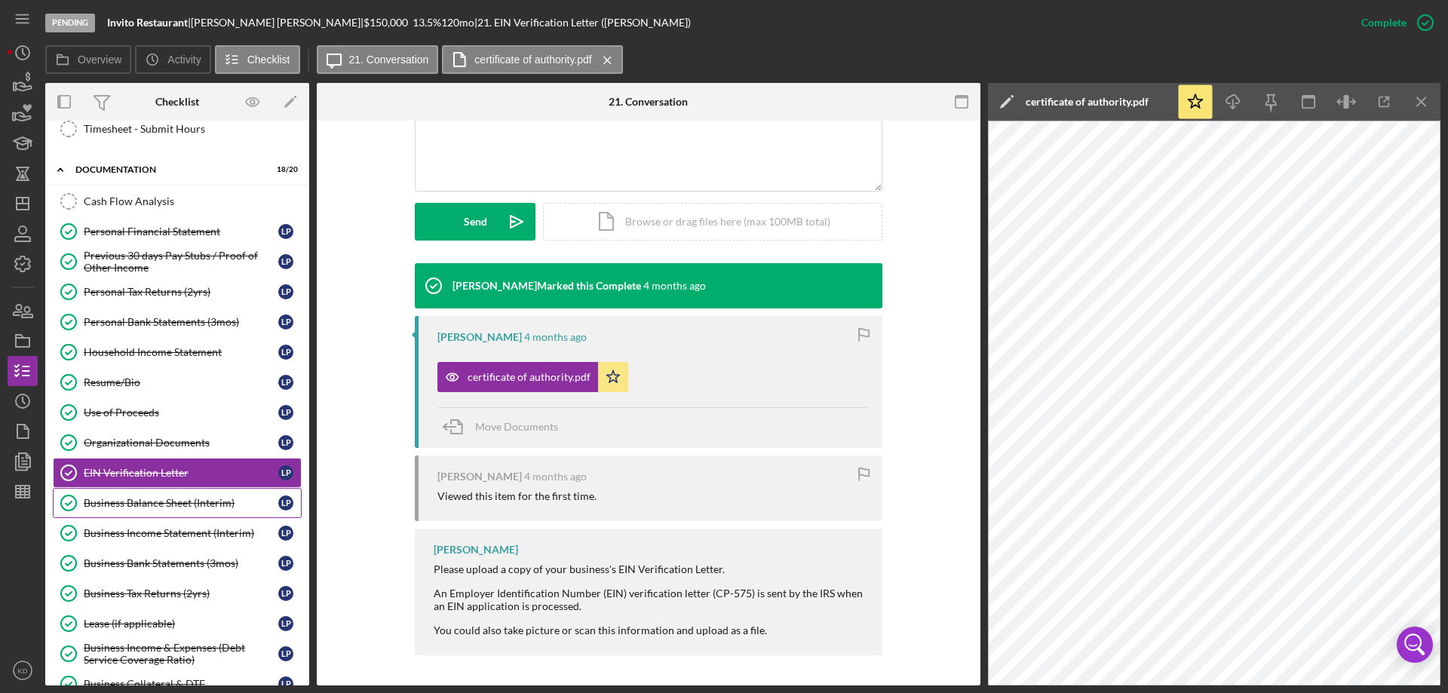
scroll to position [601, 0]
click at [203, 505] on div "Business Balance Sheet (Interim)" at bounding box center [181, 502] width 195 height 12
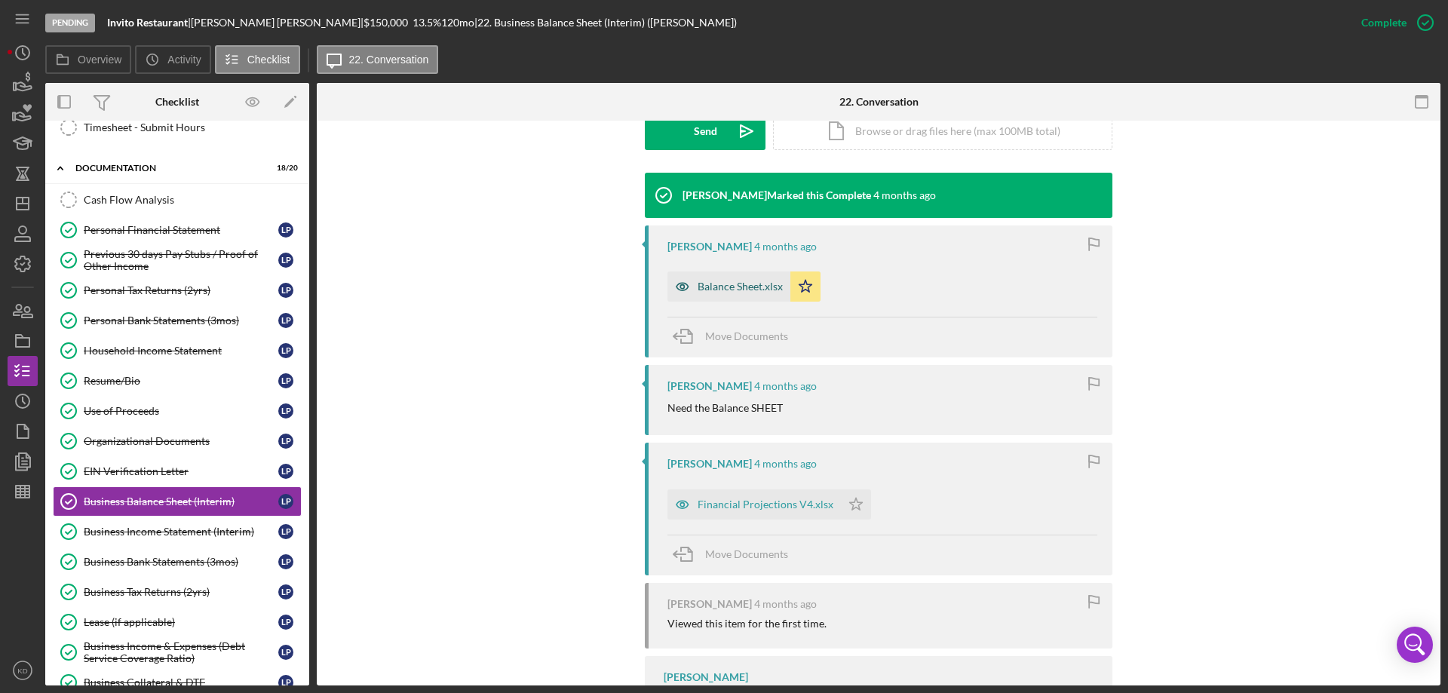
scroll to position [452, 0]
click at [699, 284] on div "Balance Sheet.xlsx" at bounding box center [740, 286] width 85 height 12
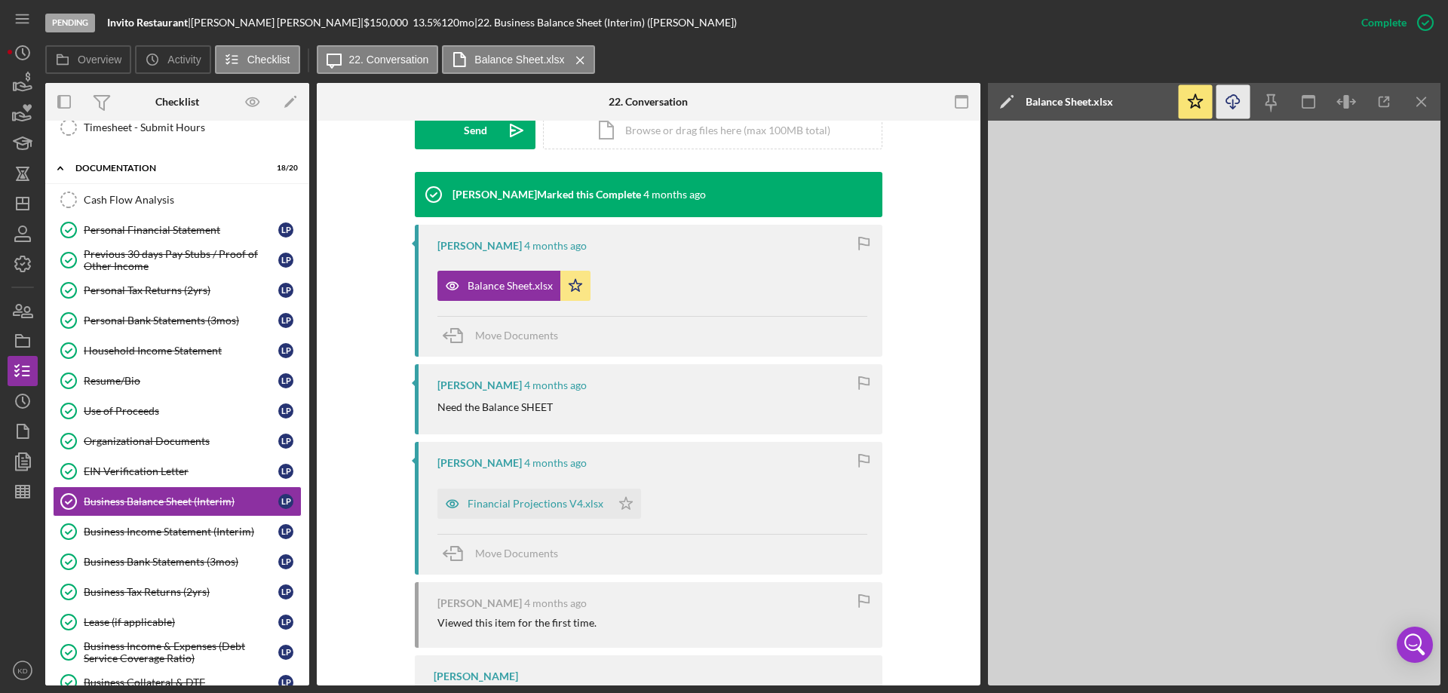
click at [1232, 101] on icon "Icon/Download" at bounding box center [1233, 102] width 34 height 34
click at [161, 528] on div "Business Income Statement (Interim)" at bounding box center [181, 532] width 195 height 12
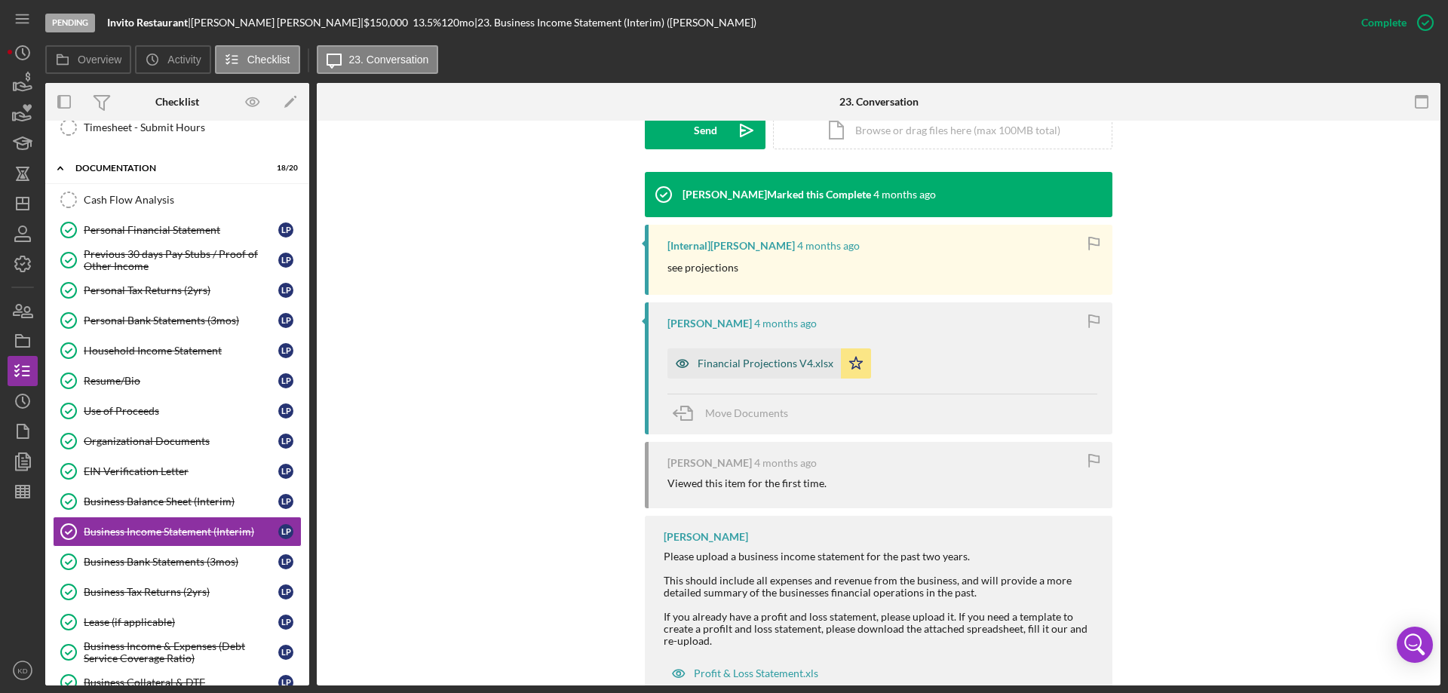
scroll to position [453, 0]
click at [748, 358] on div "Financial Projections V4.xlsx" at bounding box center [766, 363] width 136 height 12
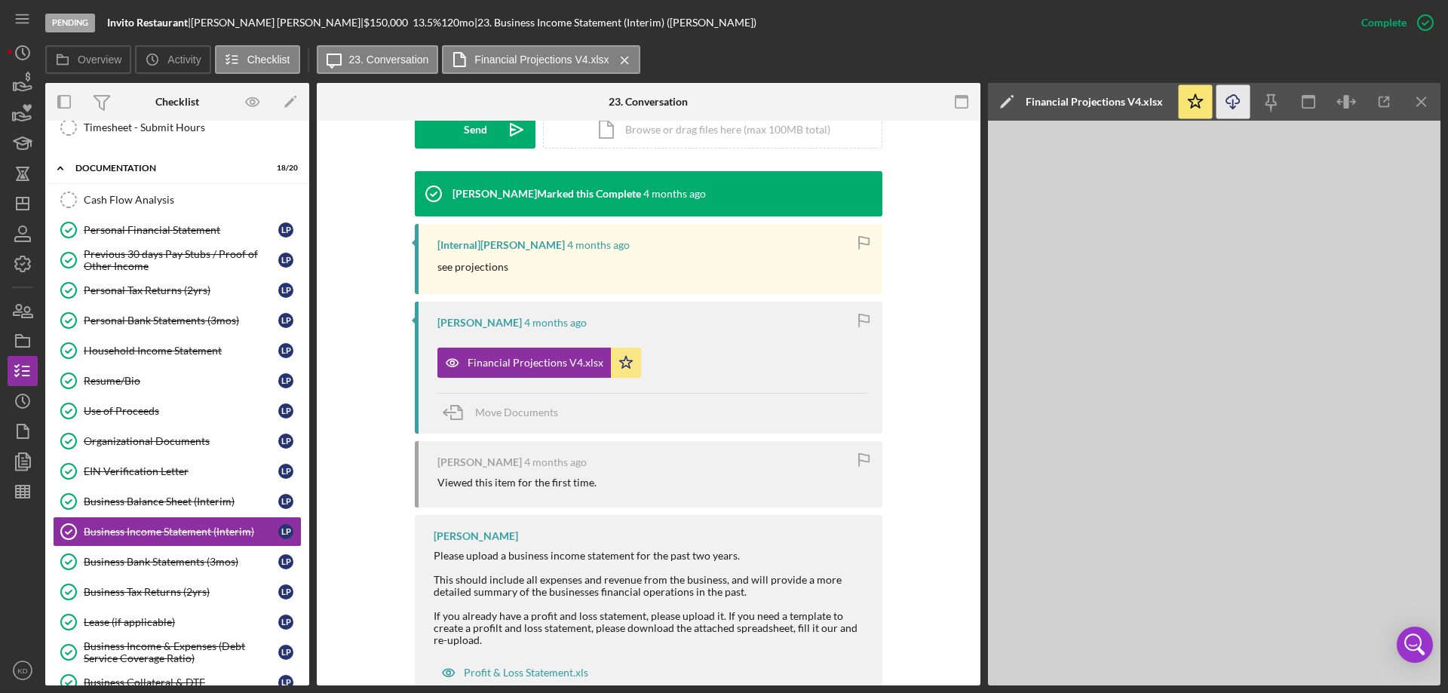
click at [1231, 104] on icon "Icon/Download" at bounding box center [1233, 102] width 34 height 34
click at [123, 562] on div "Business Bank Statements (3mos)" at bounding box center [181, 562] width 195 height 12
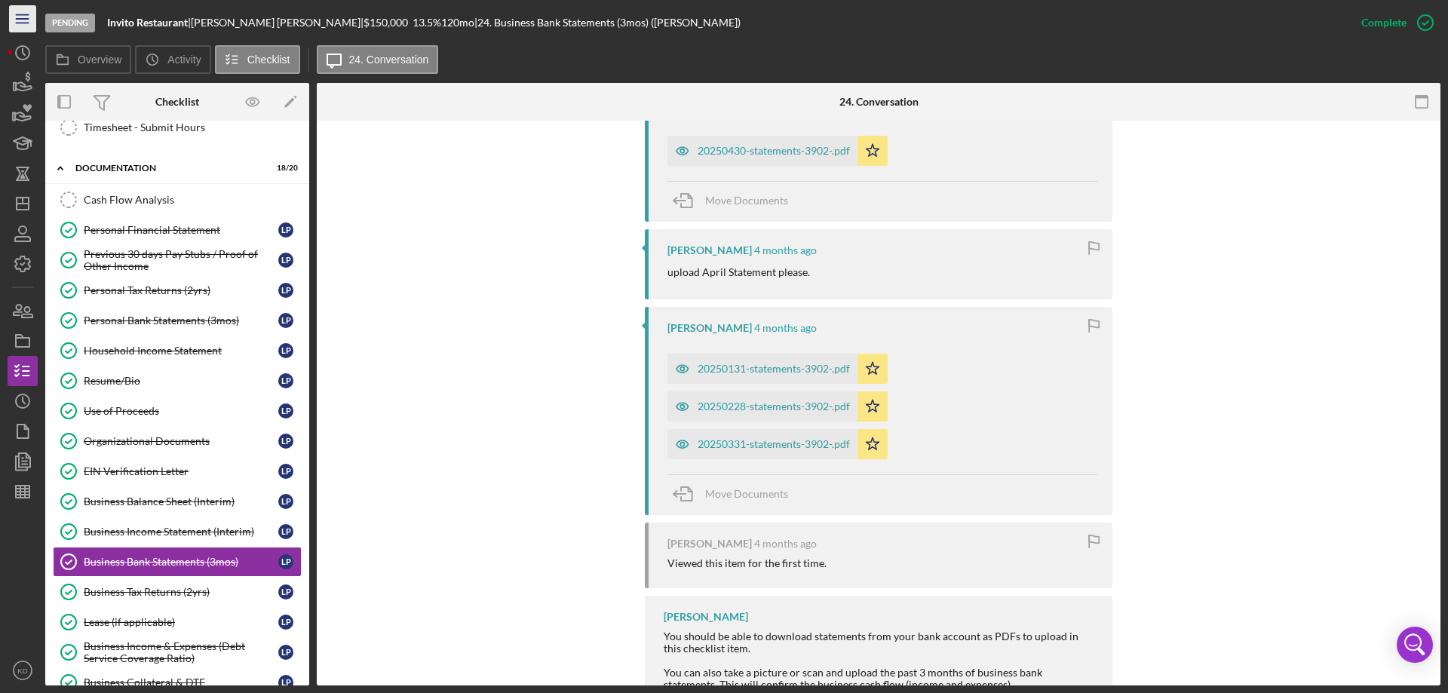
scroll to position [594, 0]
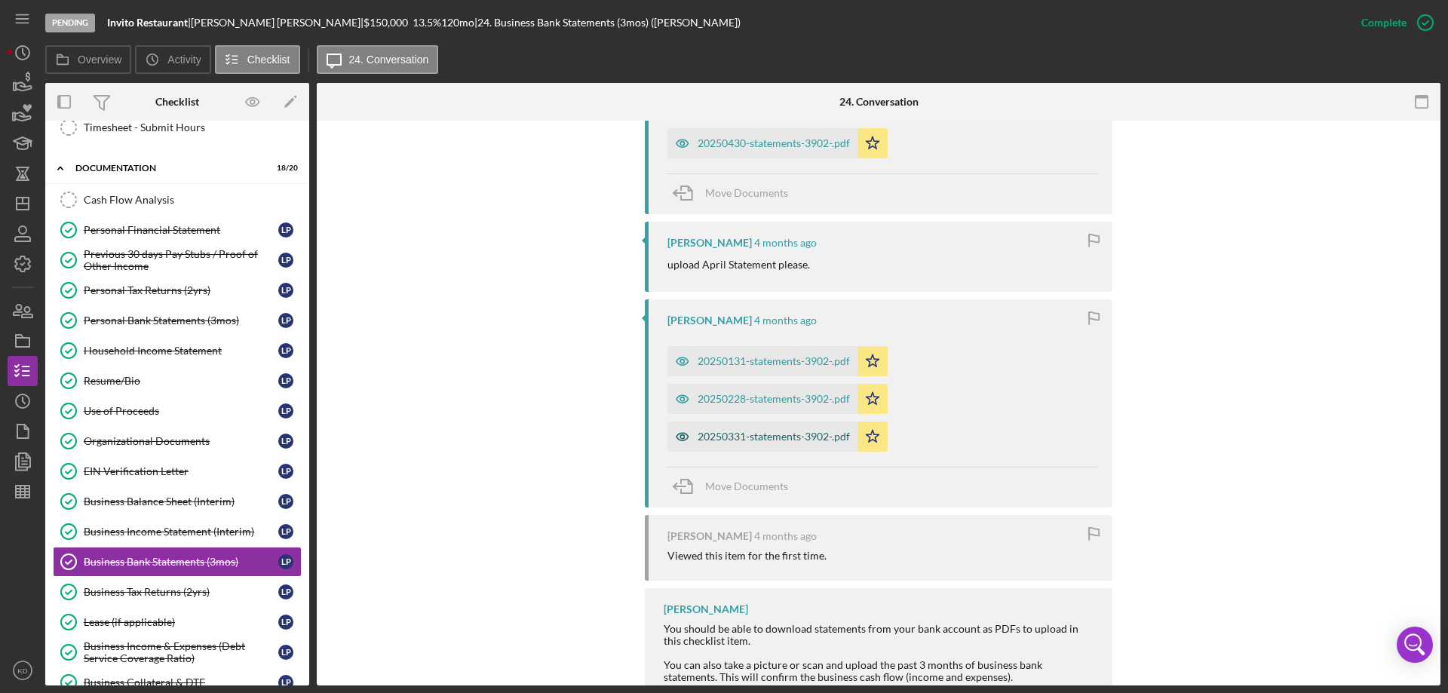
click at [703, 440] on div "20250331-statements-3902-.pdf" at bounding box center [774, 437] width 152 height 12
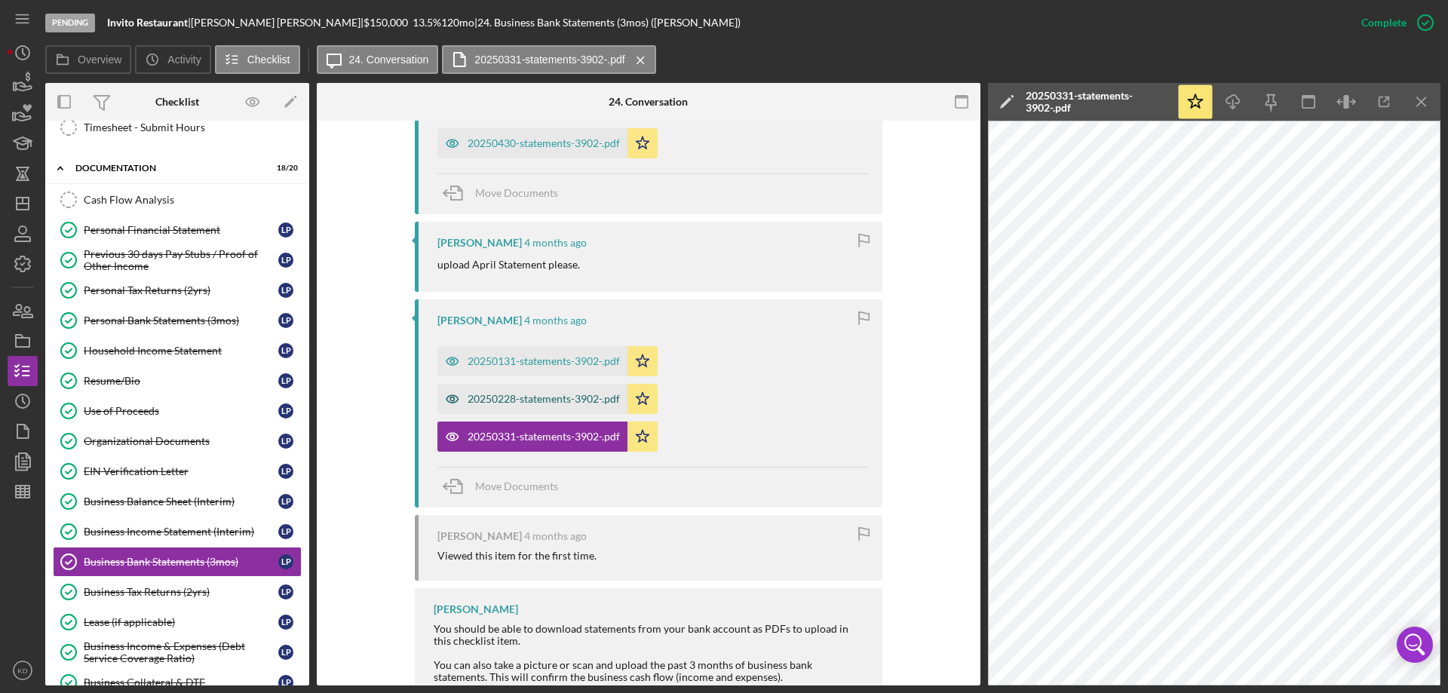
drag, startPoint x: 493, startPoint y: 394, endPoint x: 497, endPoint y: 386, distance: 9.1
click at [493, 395] on div "20250228-statements-3902-.pdf" at bounding box center [544, 399] width 152 height 12
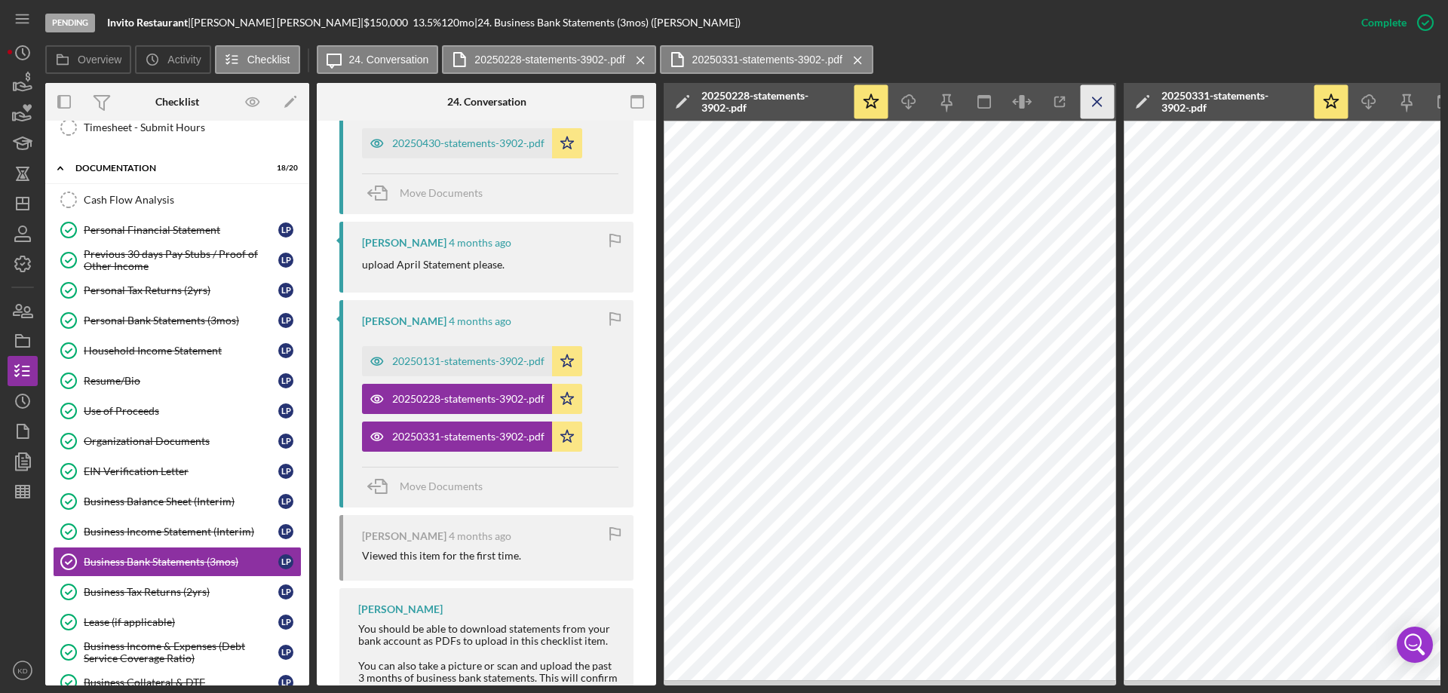
click at [1096, 101] on line "button" at bounding box center [1097, 101] width 8 height 8
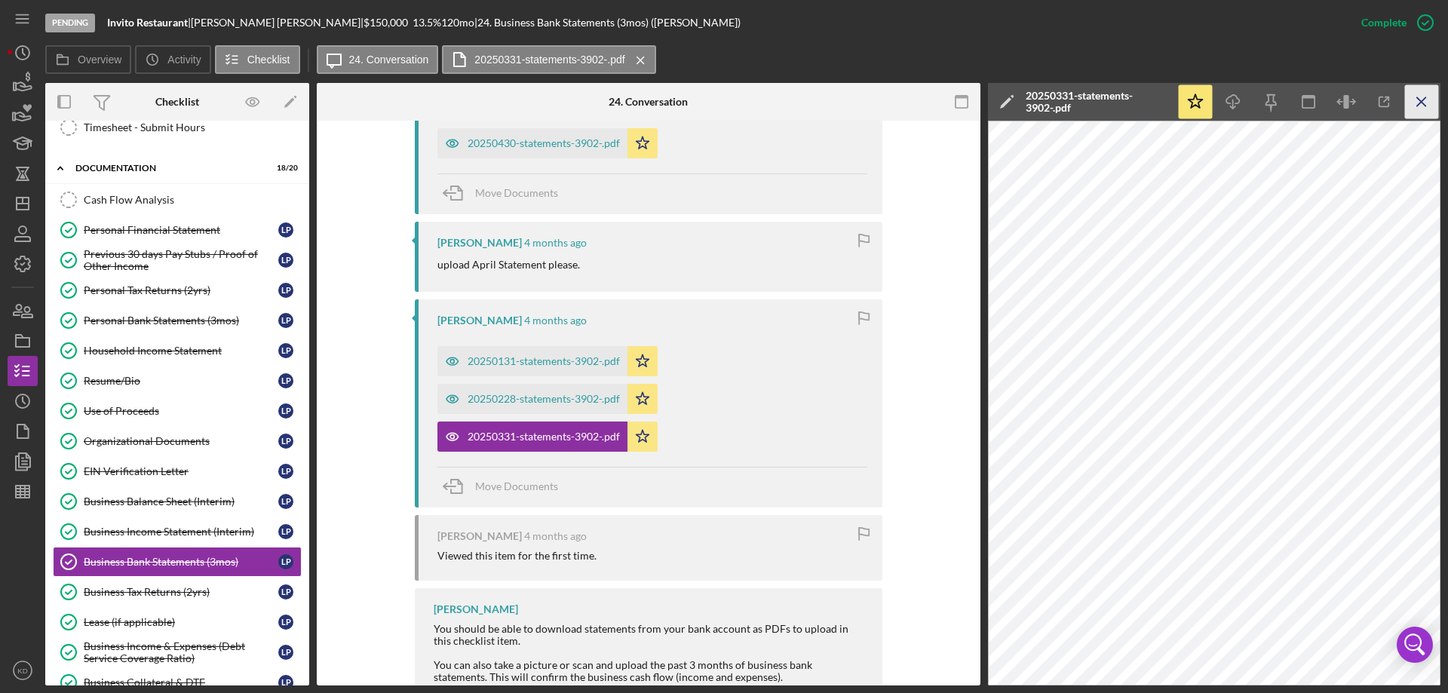
click at [1426, 108] on icon "Icon/Menu Close" at bounding box center [1422, 102] width 34 height 34
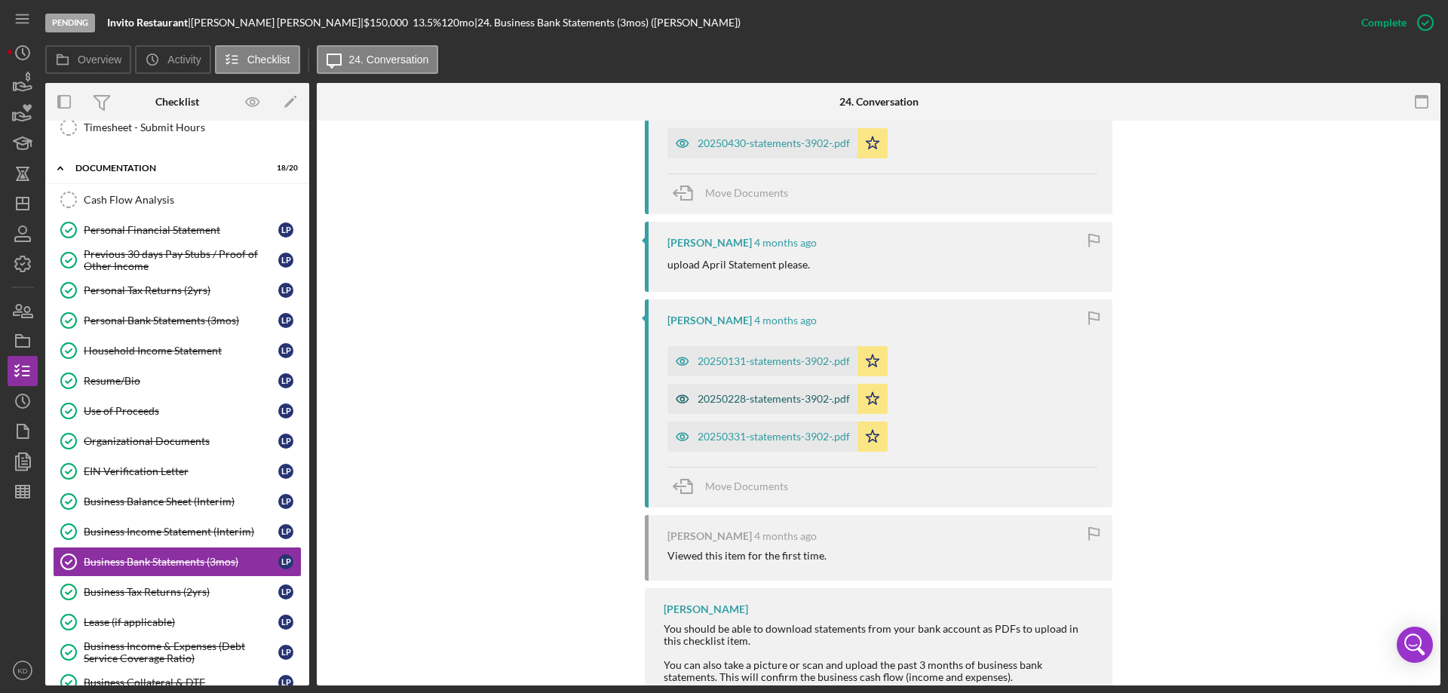
click at [750, 395] on div "20250228-statements-3902-.pdf" at bounding box center [774, 399] width 152 height 12
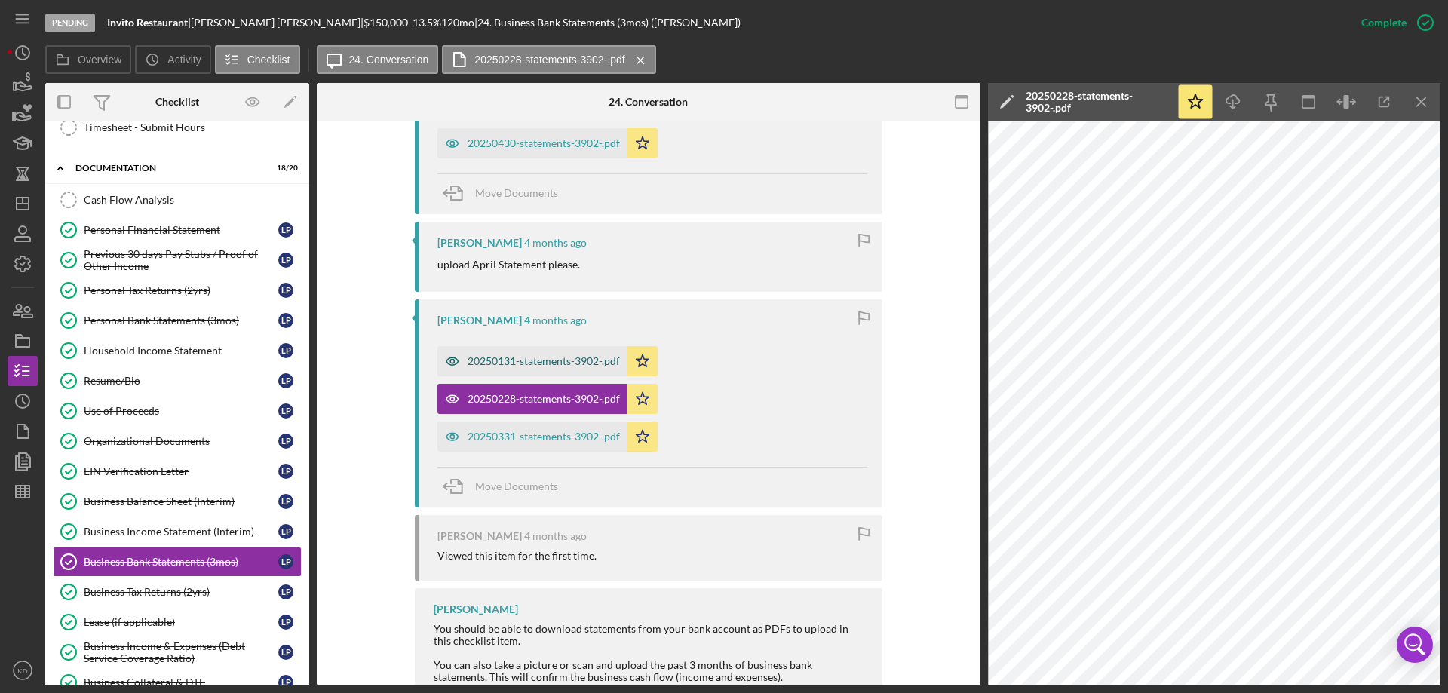
click at [576, 364] on div "20250131-statements-3902-.pdf" at bounding box center [544, 361] width 152 height 12
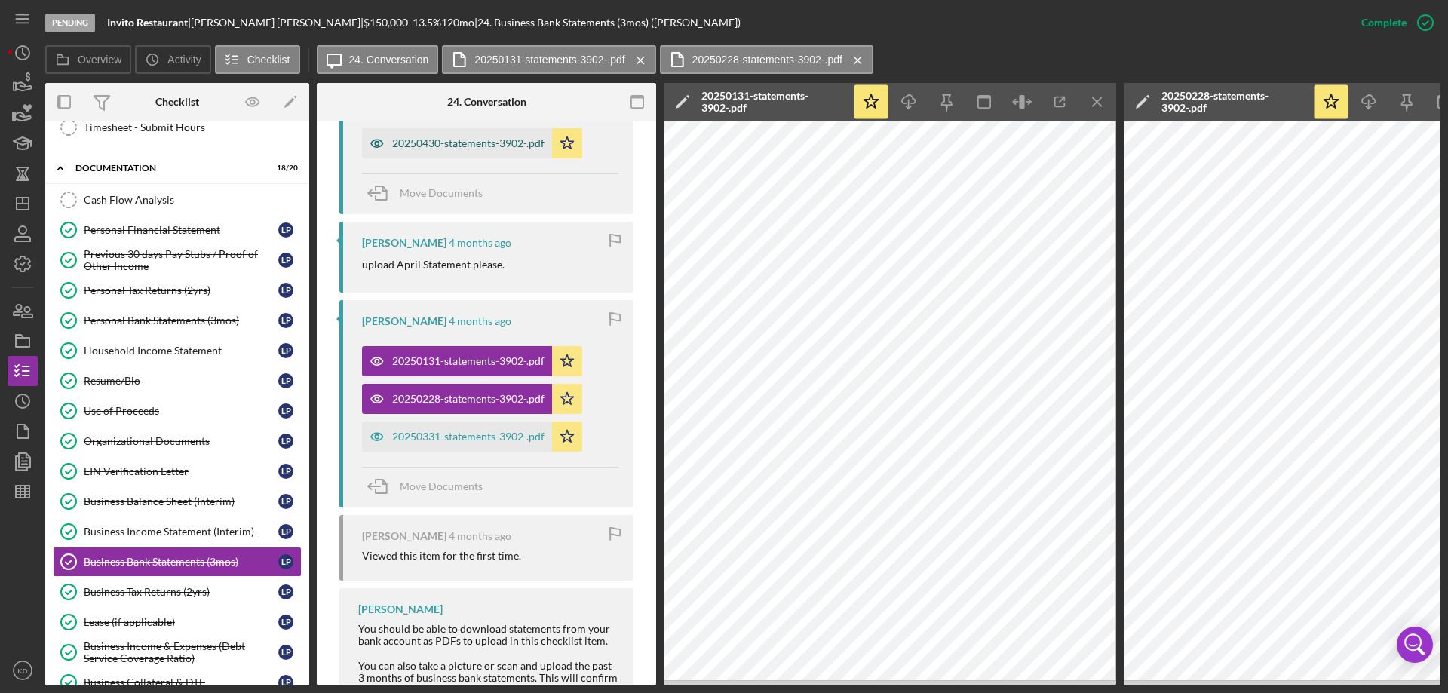
click at [474, 147] on div "20250430-statements-3902-.pdf" at bounding box center [468, 143] width 152 height 12
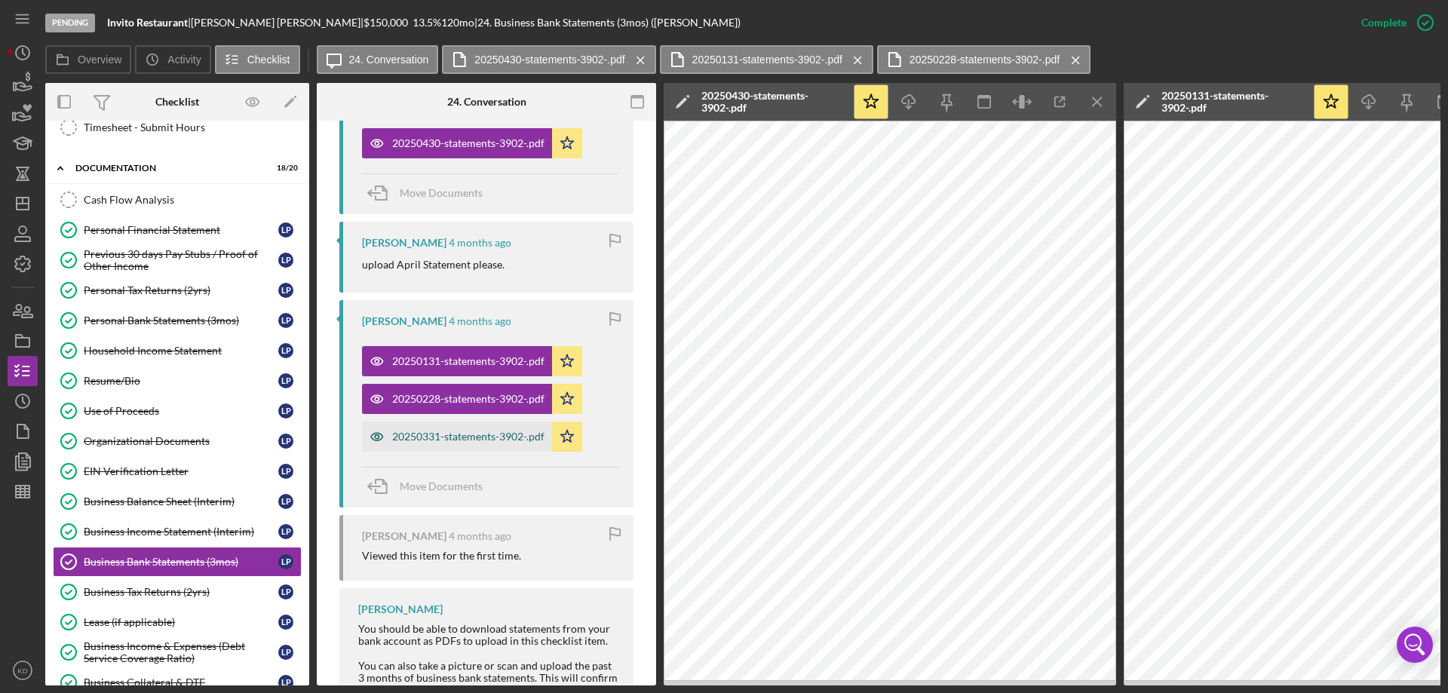
click at [449, 439] on div "20250331-statements-3902-.pdf" at bounding box center [468, 437] width 152 height 12
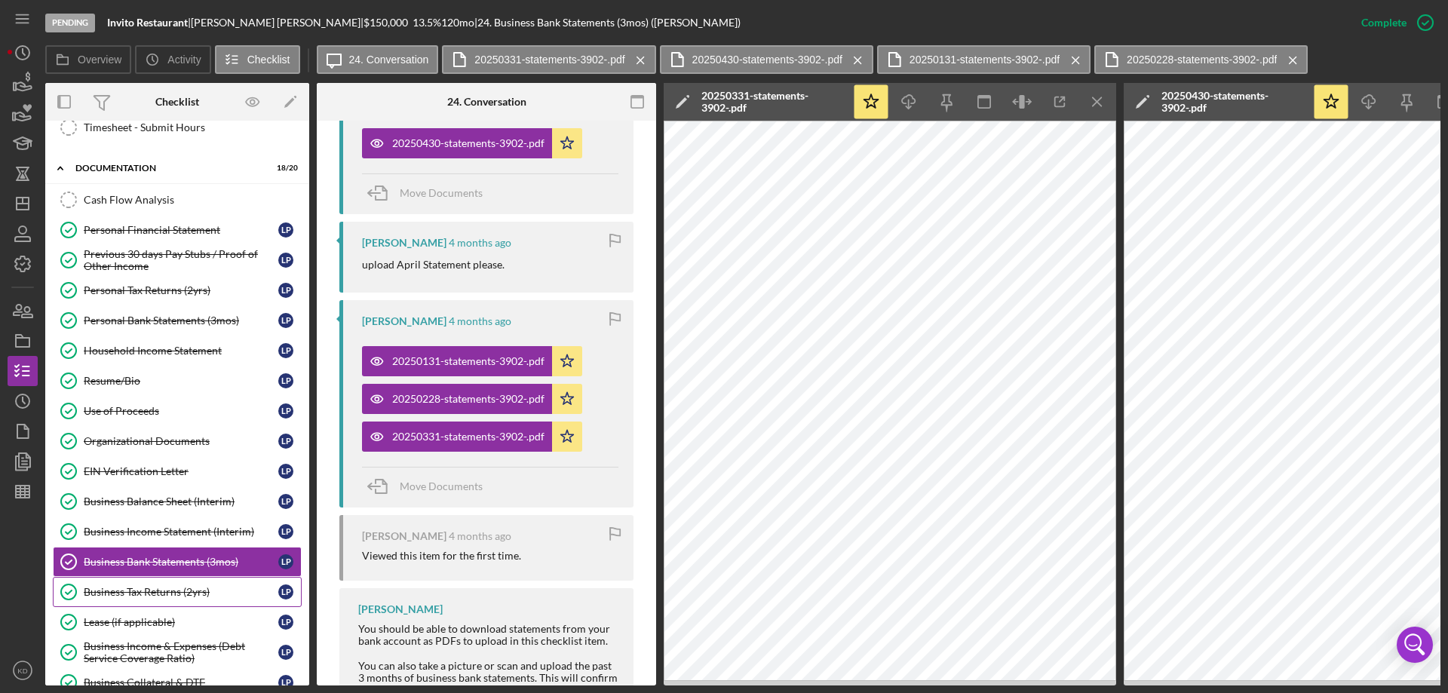
click at [131, 594] on div "Business Tax Returns (2yrs)" at bounding box center [181, 592] width 195 height 12
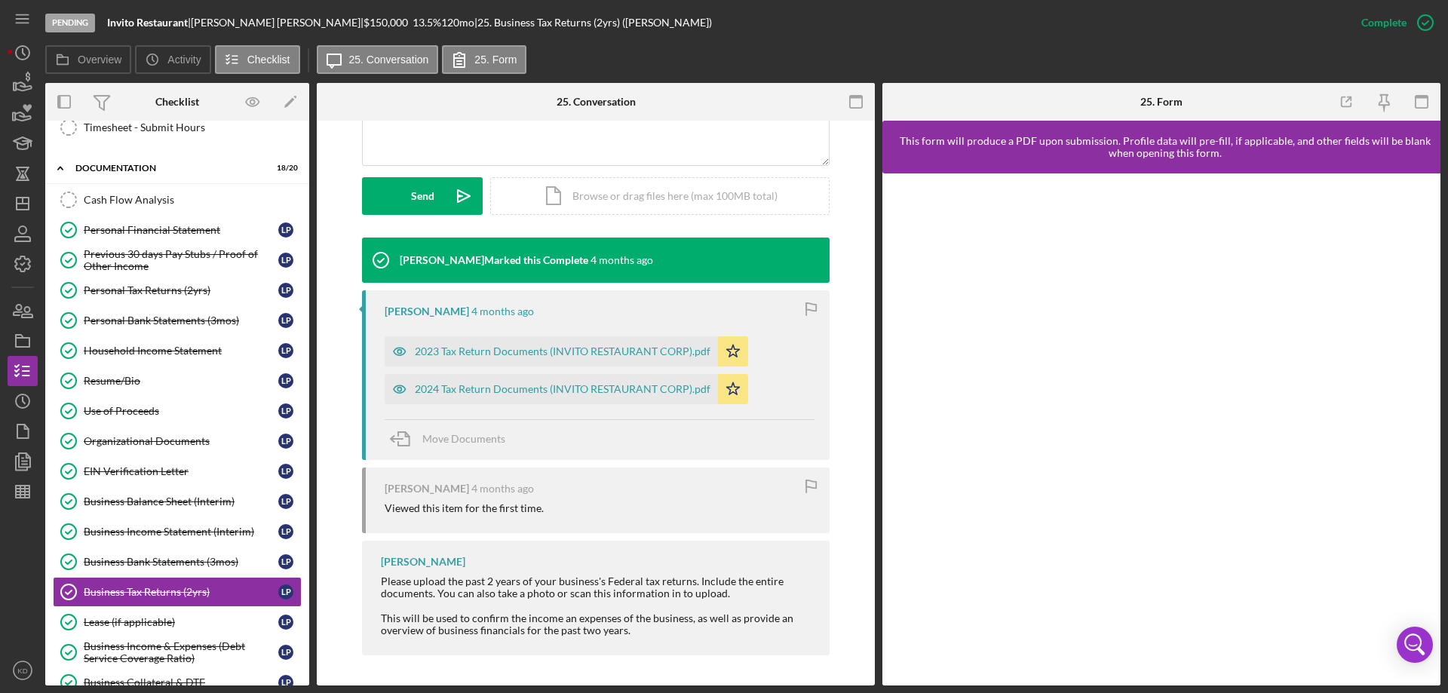
scroll to position [603, 0]
click at [538, 350] on div "2023 Tax Return Documents (INVITO RESTAURANT CORP).pdf" at bounding box center [563, 351] width 296 height 12
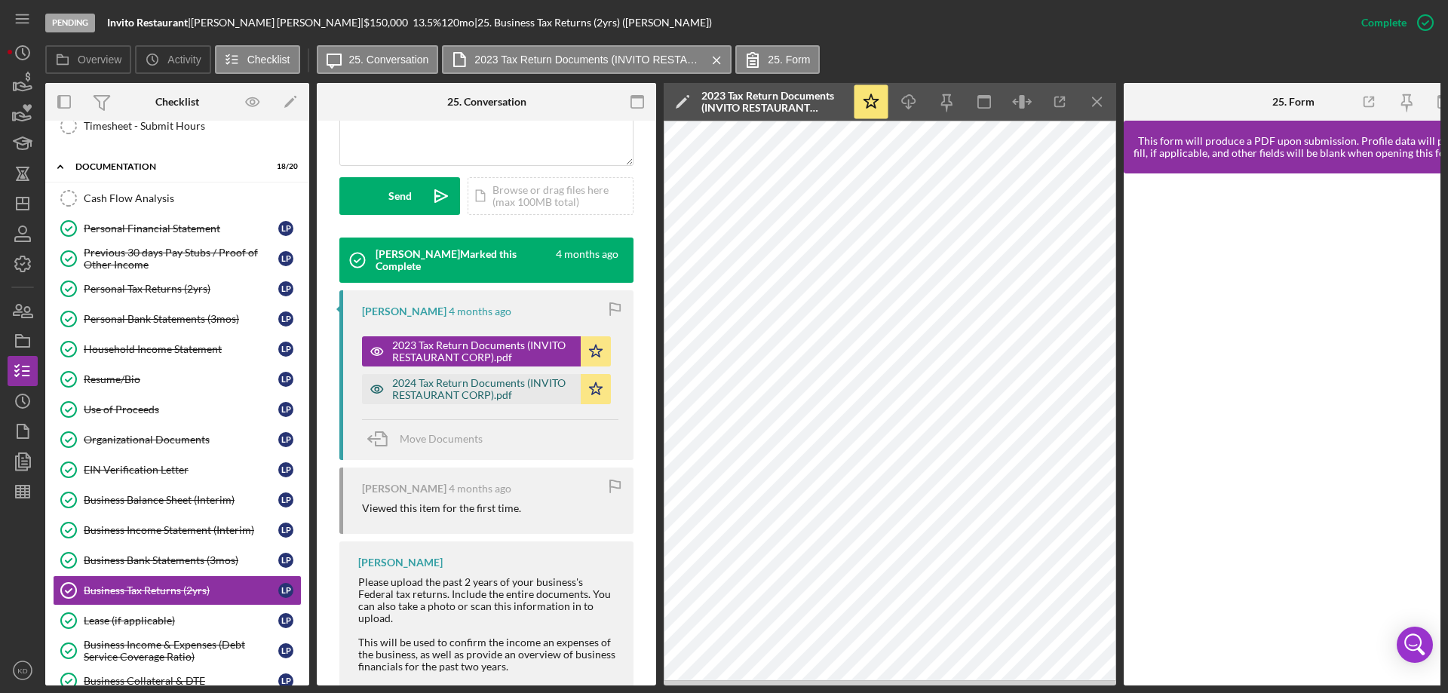
click at [437, 382] on div "2024 Tax Return Documents (INVITO RESTAURANT CORP).pdf" at bounding box center [482, 389] width 181 height 24
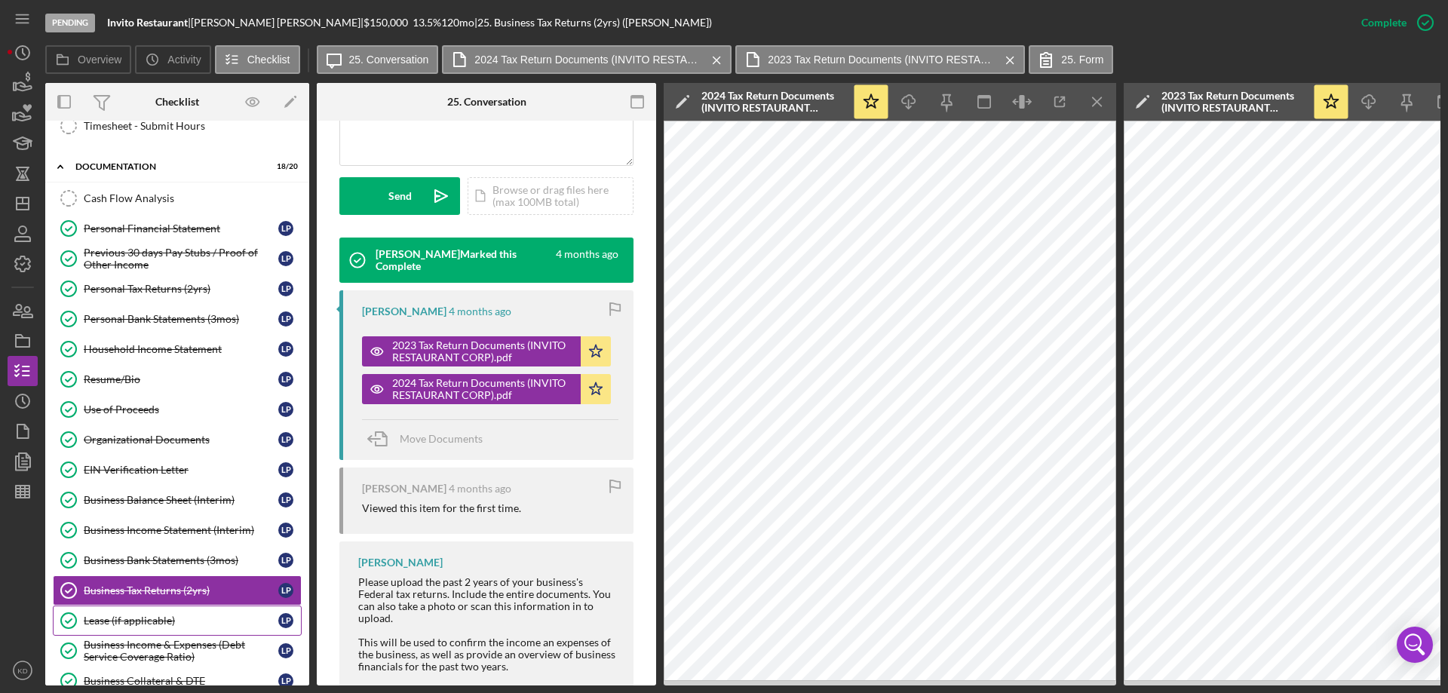
click at [102, 617] on div "Lease (if applicable)" at bounding box center [181, 621] width 195 height 12
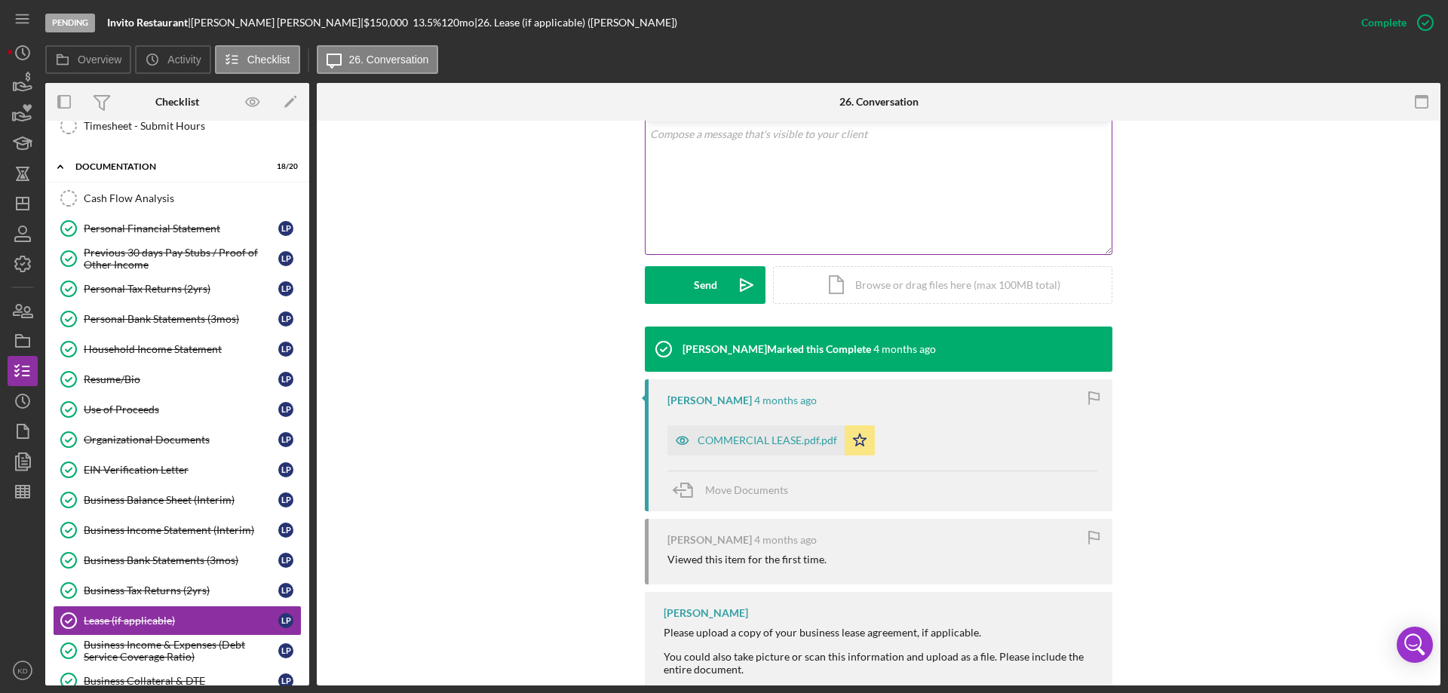
scroll to position [336, 0]
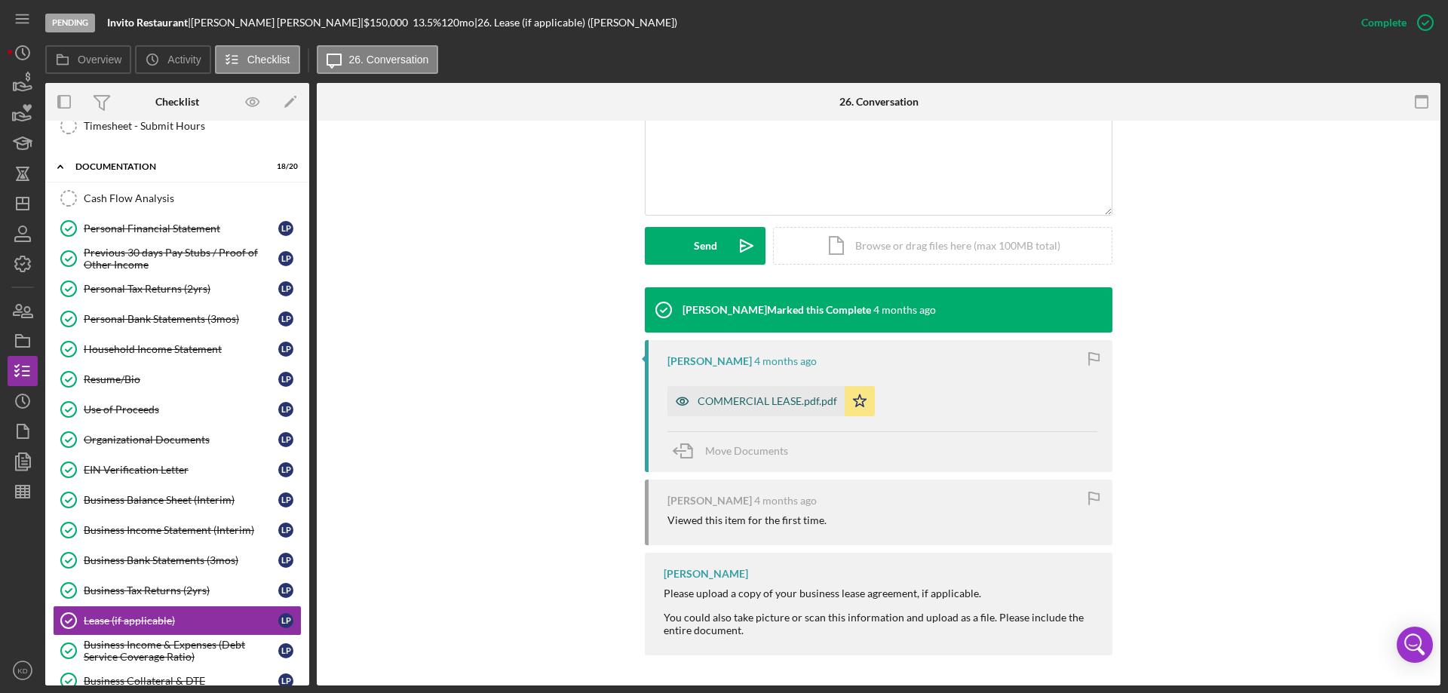
click at [718, 402] on div "COMMERCIAL LEASE.pdf.pdf" at bounding box center [768, 401] width 140 height 12
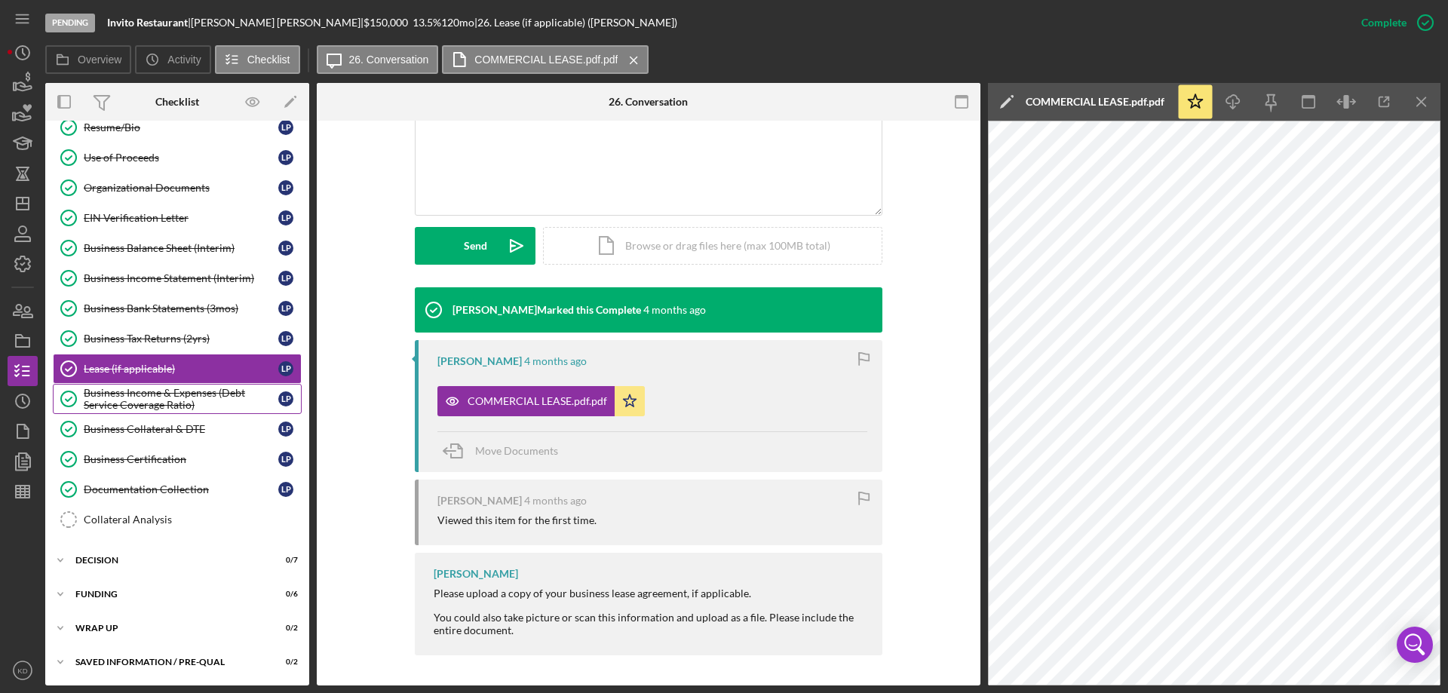
click at [130, 391] on div "Business Income & Expenses (Debt Service Coverage Ratio)" at bounding box center [181, 399] width 195 height 24
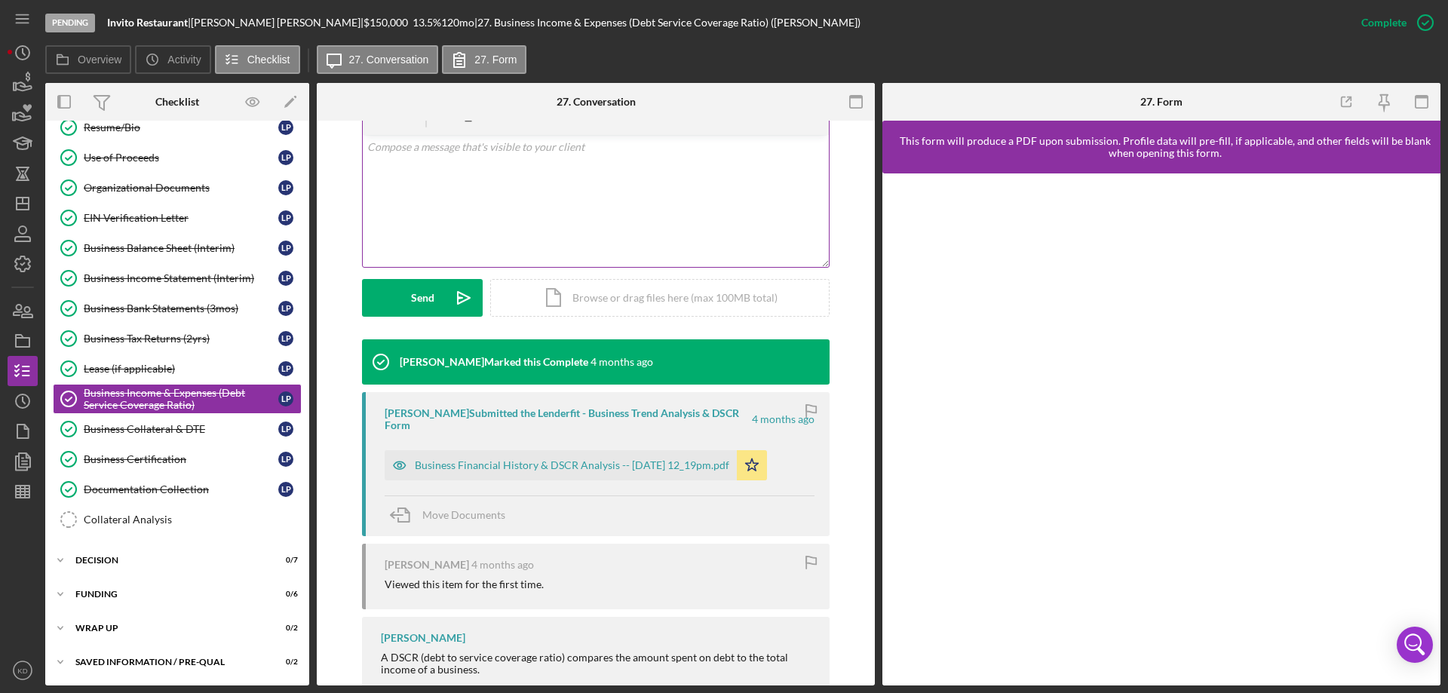
scroll to position [360, 0]
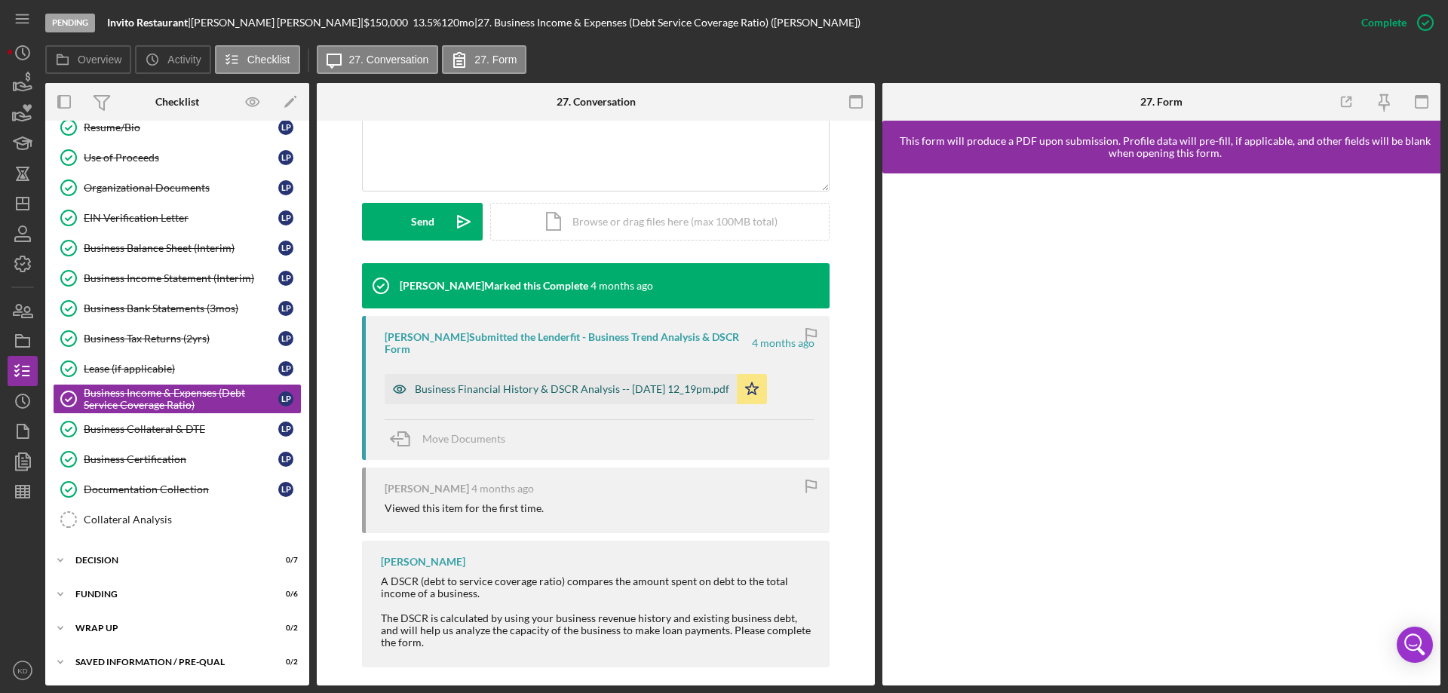
click at [565, 383] on div "Business Financial History & DSCR Analysis -- [DATE] 12_19pm.pdf" at bounding box center [572, 389] width 314 height 12
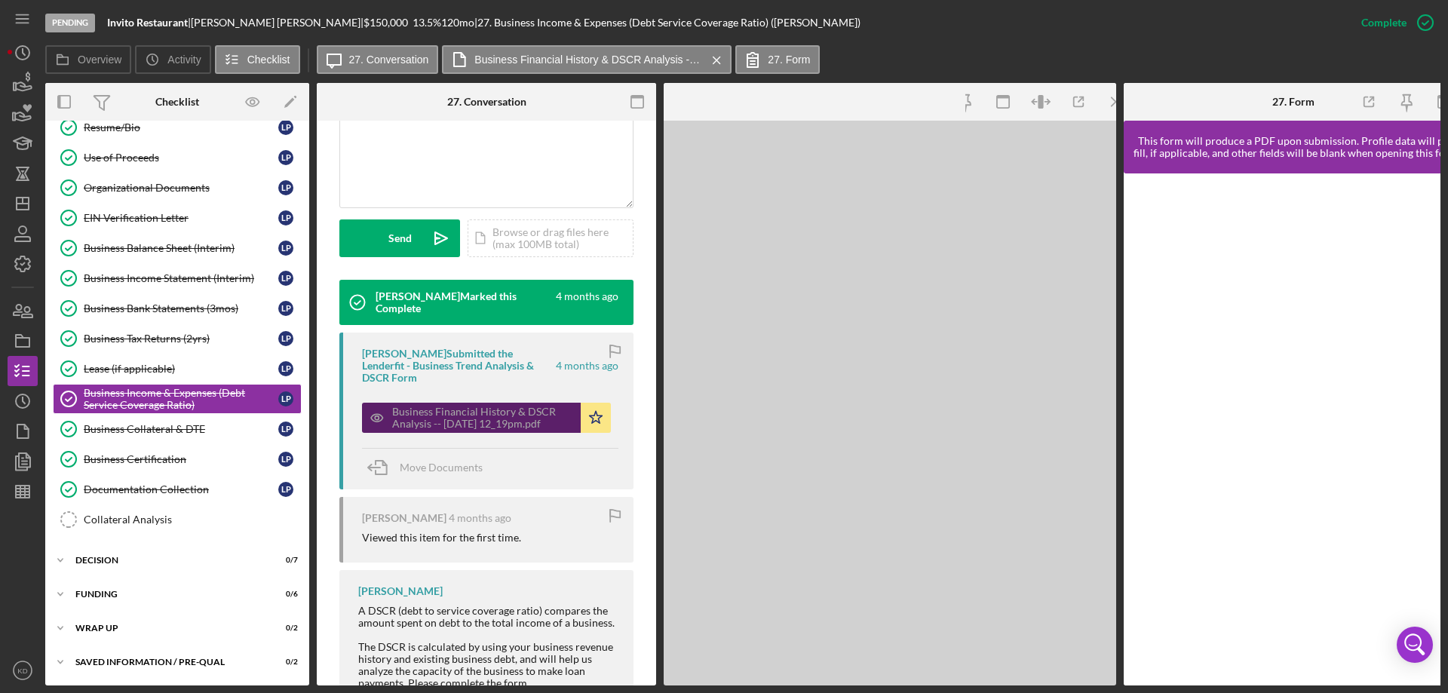
scroll to position [377, 0]
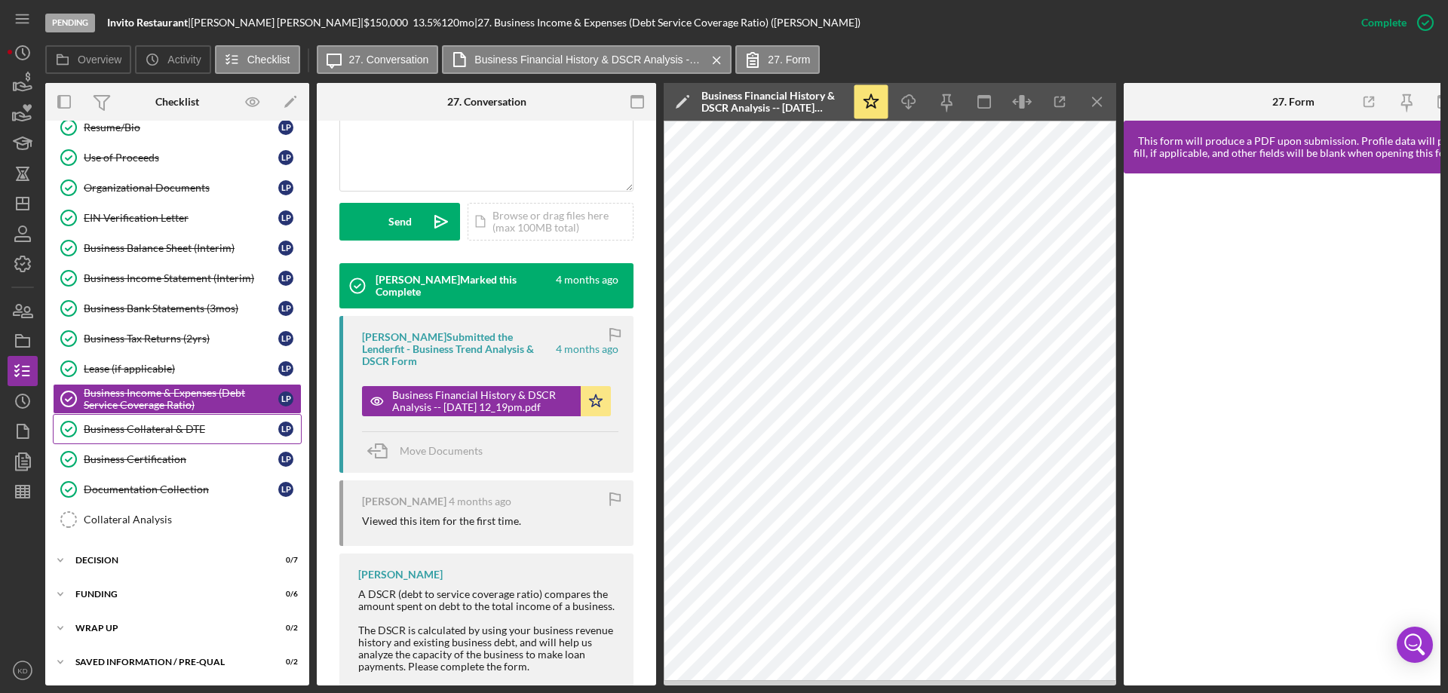
click at [126, 425] on div "Business Collateral & DTE" at bounding box center [181, 429] width 195 height 12
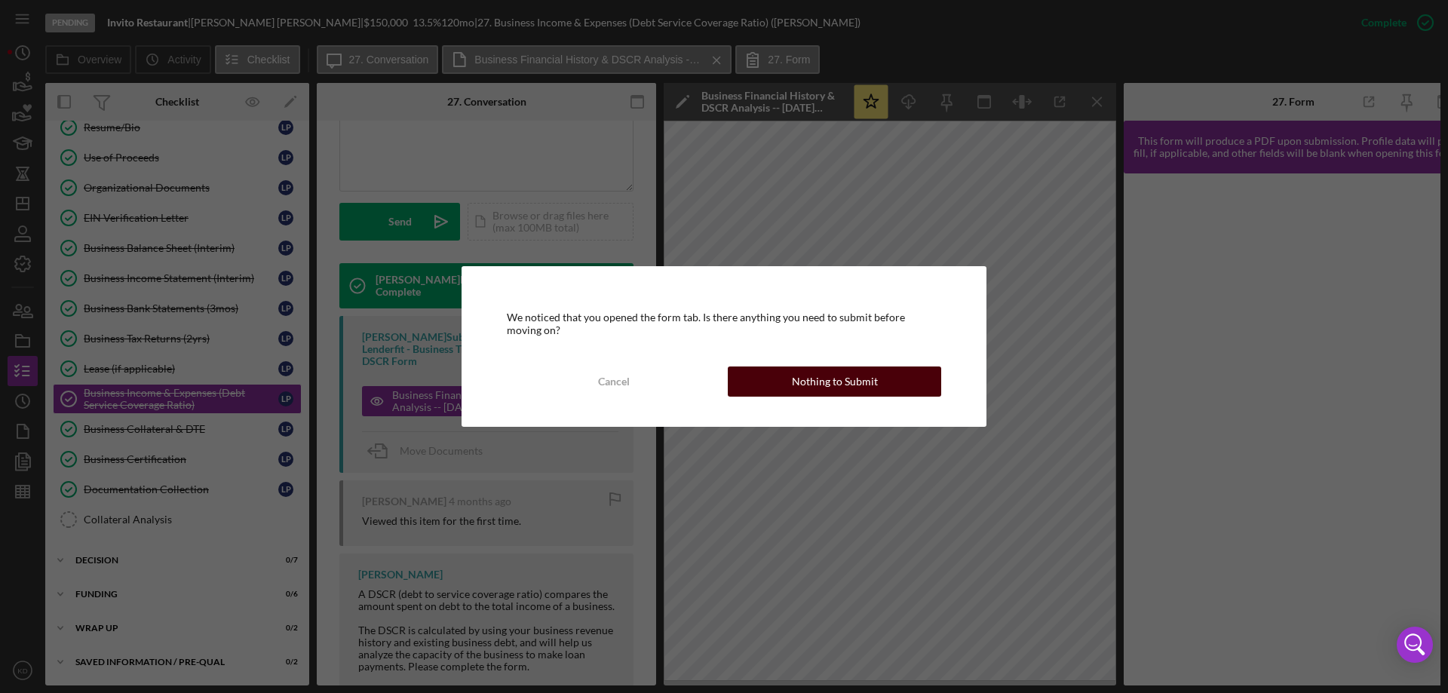
click at [848, 377] on div "Nothing to Submit" at bounding box center [835, 382] width 86 height 30
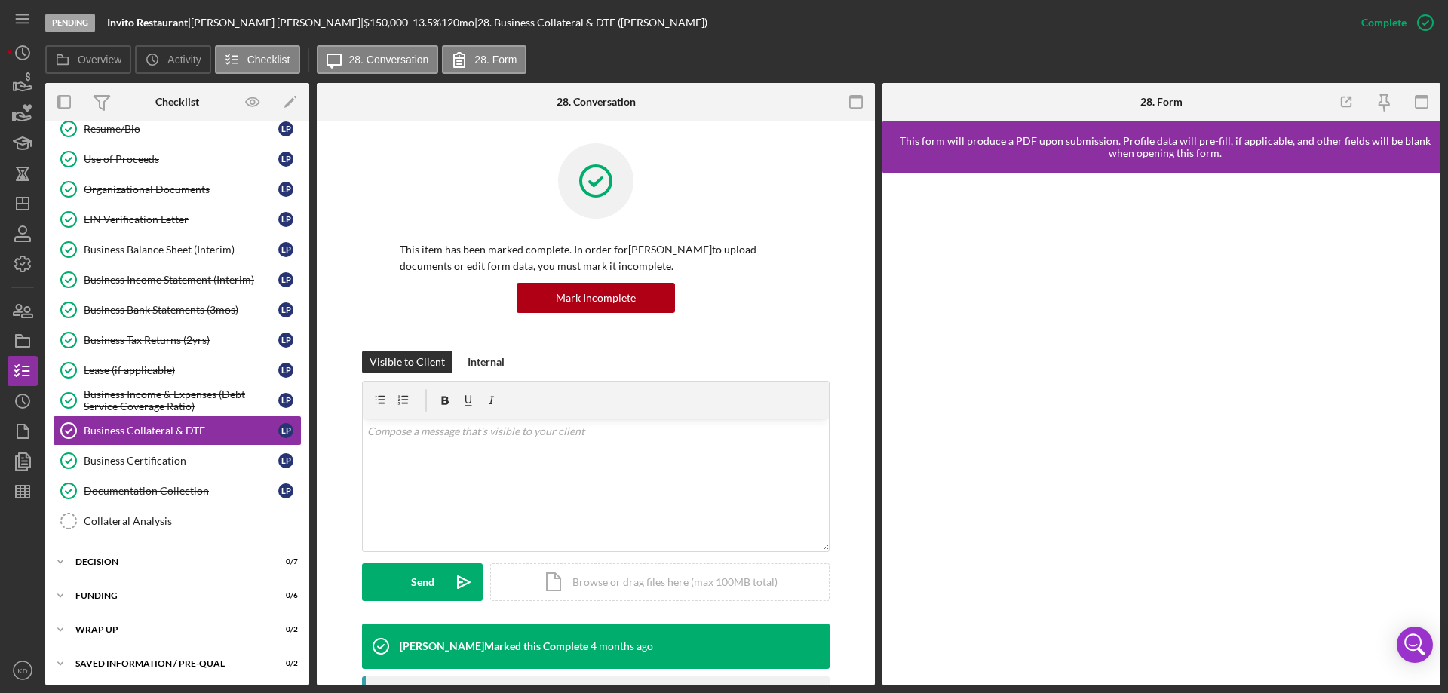
scroll to position [855, 0]
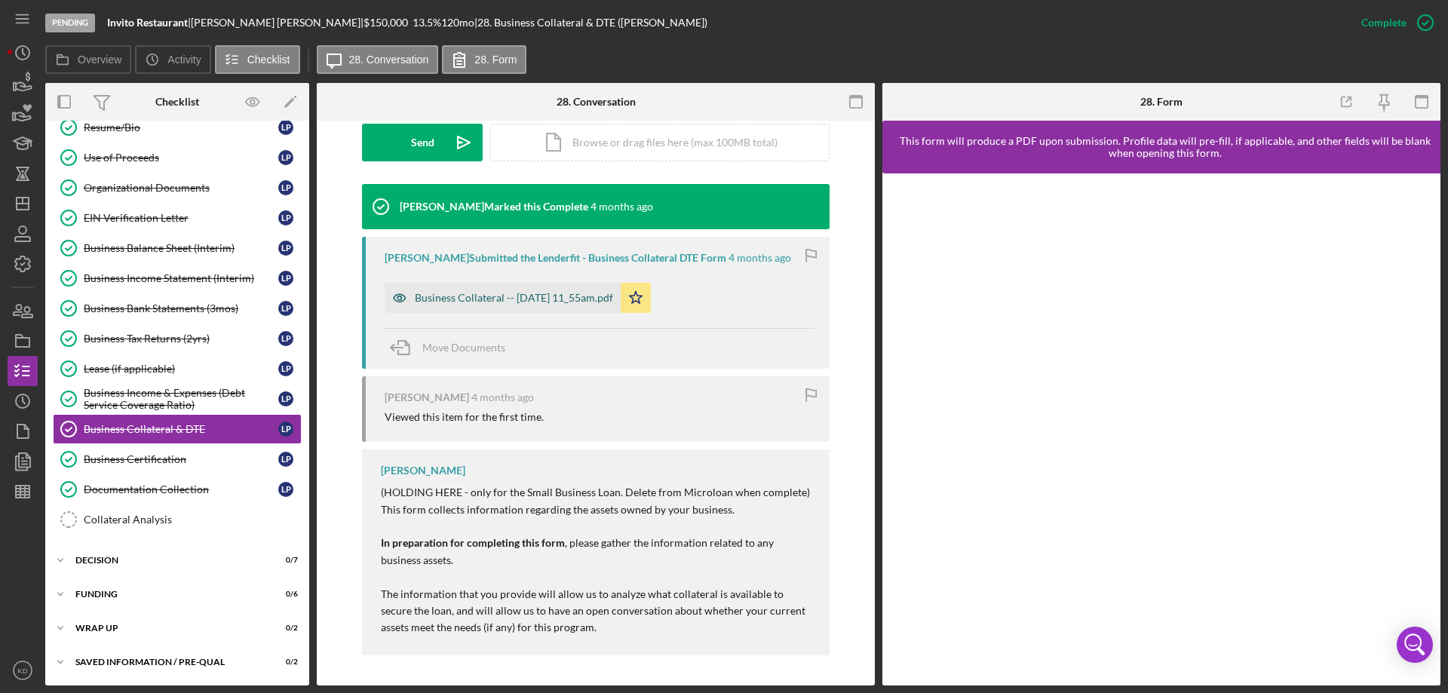
click at [467, 296] on div "Business Collateral -- [DATE] 11_55am.pdf" at bounding box center [514, 298] width 198 height 12
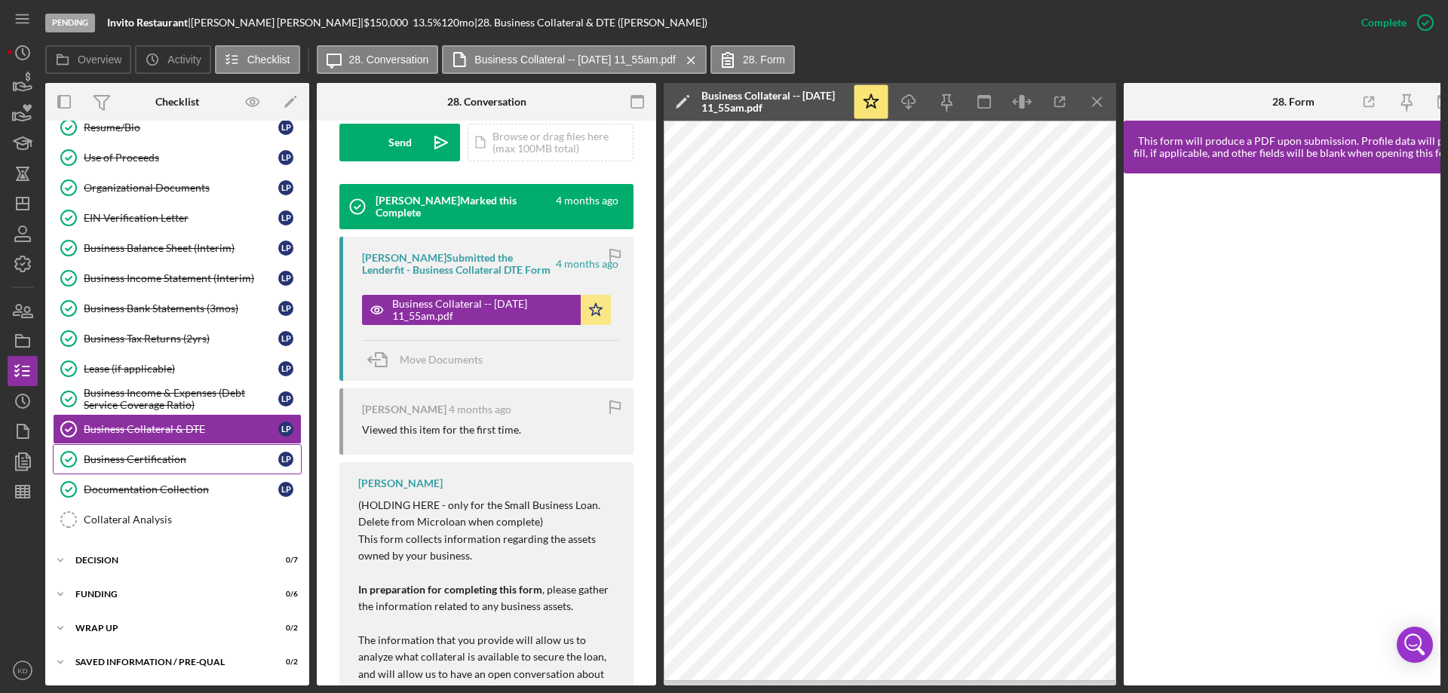
click at [116, 459] on div "Business Certification" at bounding box center [181, 459] width 195 height 12
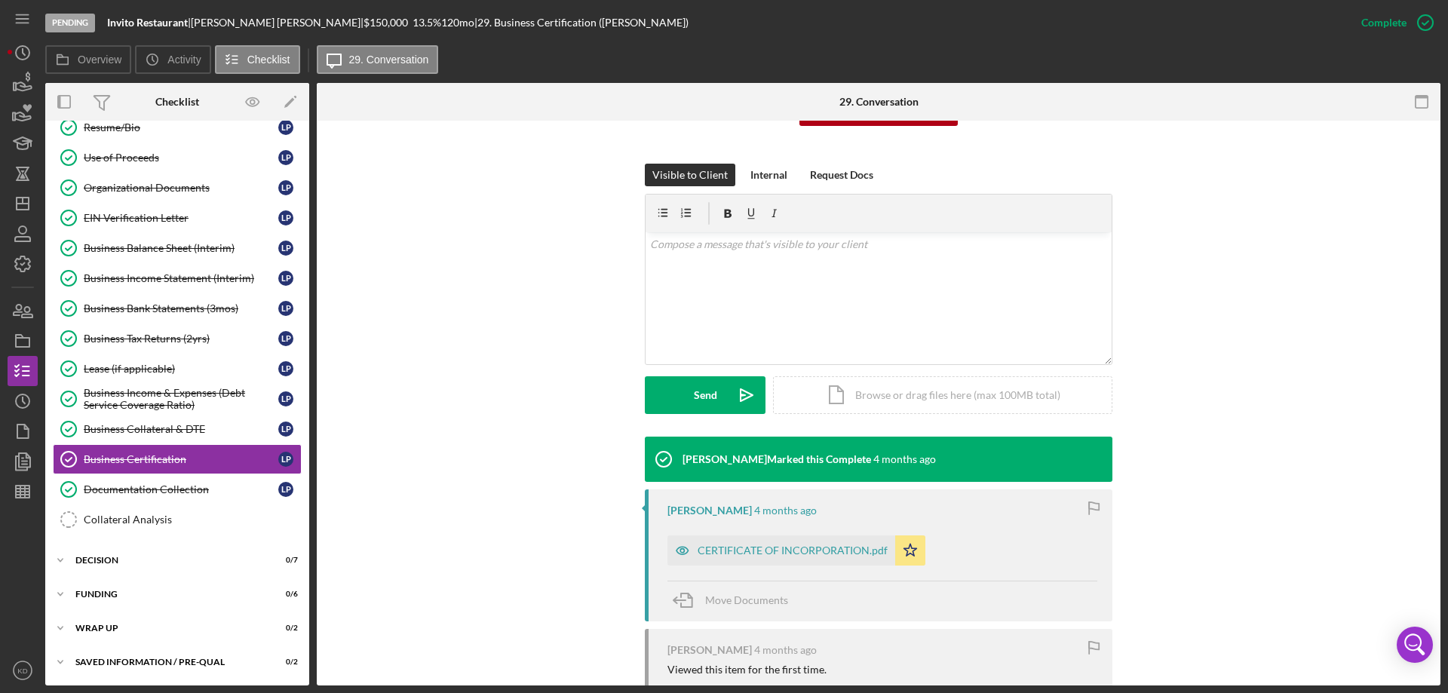
scroll to position [355, 0]
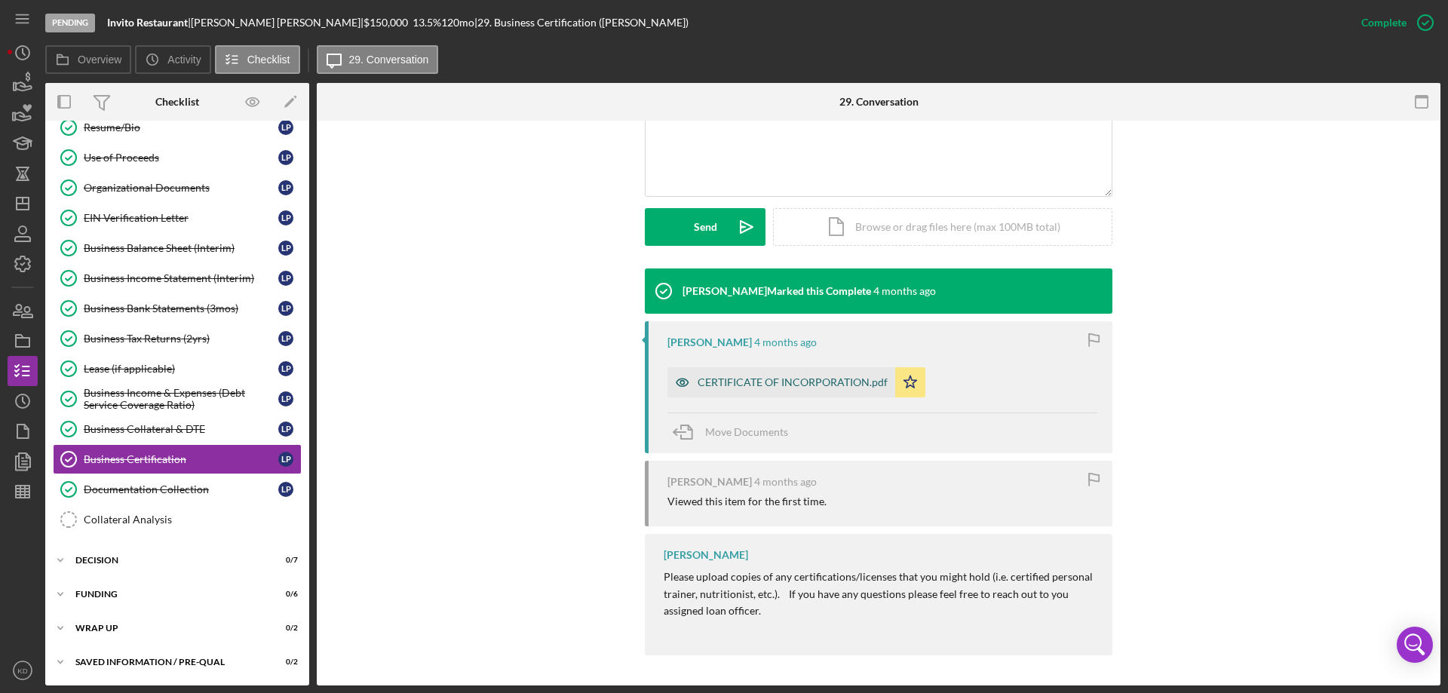
click at [787, 385] on div "CERTIFICATE OF INCORPORATION.pdf" at bounding box center [793, 382] width 190 height 12
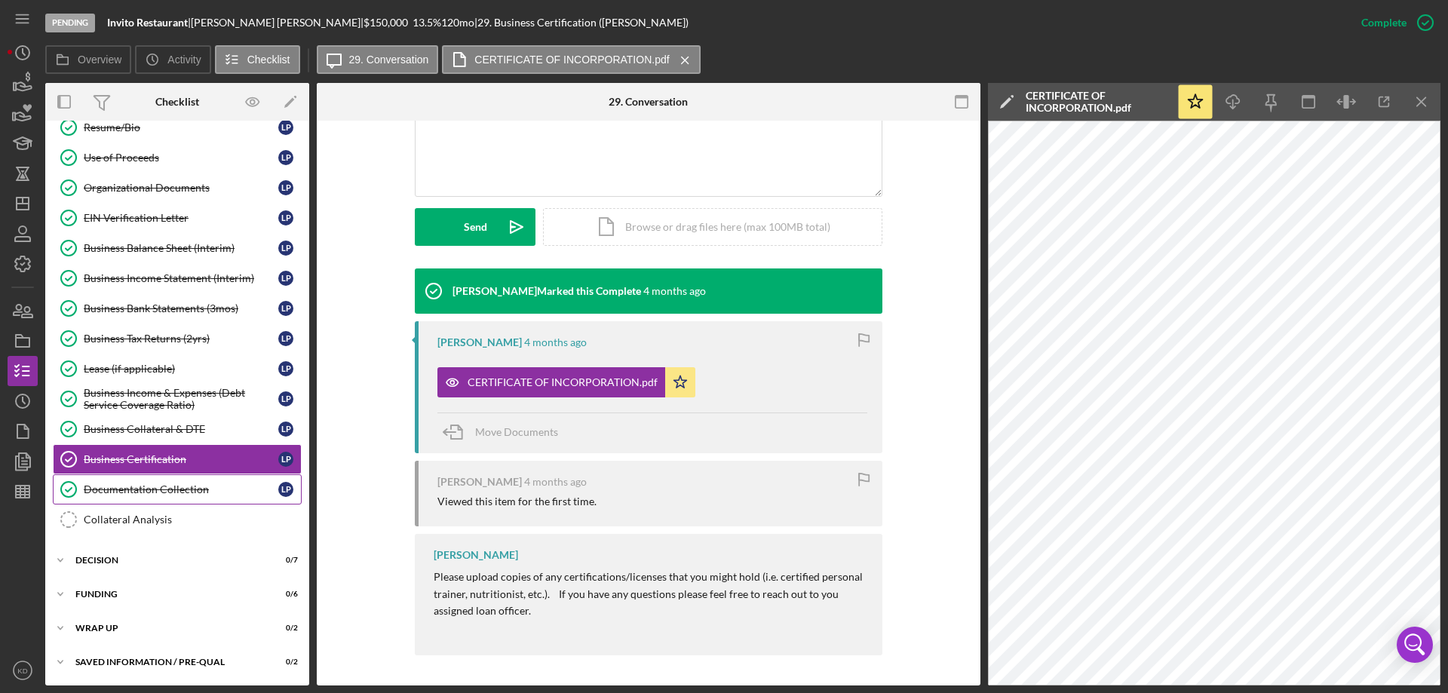
click at [151, 486] on div "Documentation Collection" at bounding box center [181, 489] width 195 height 12
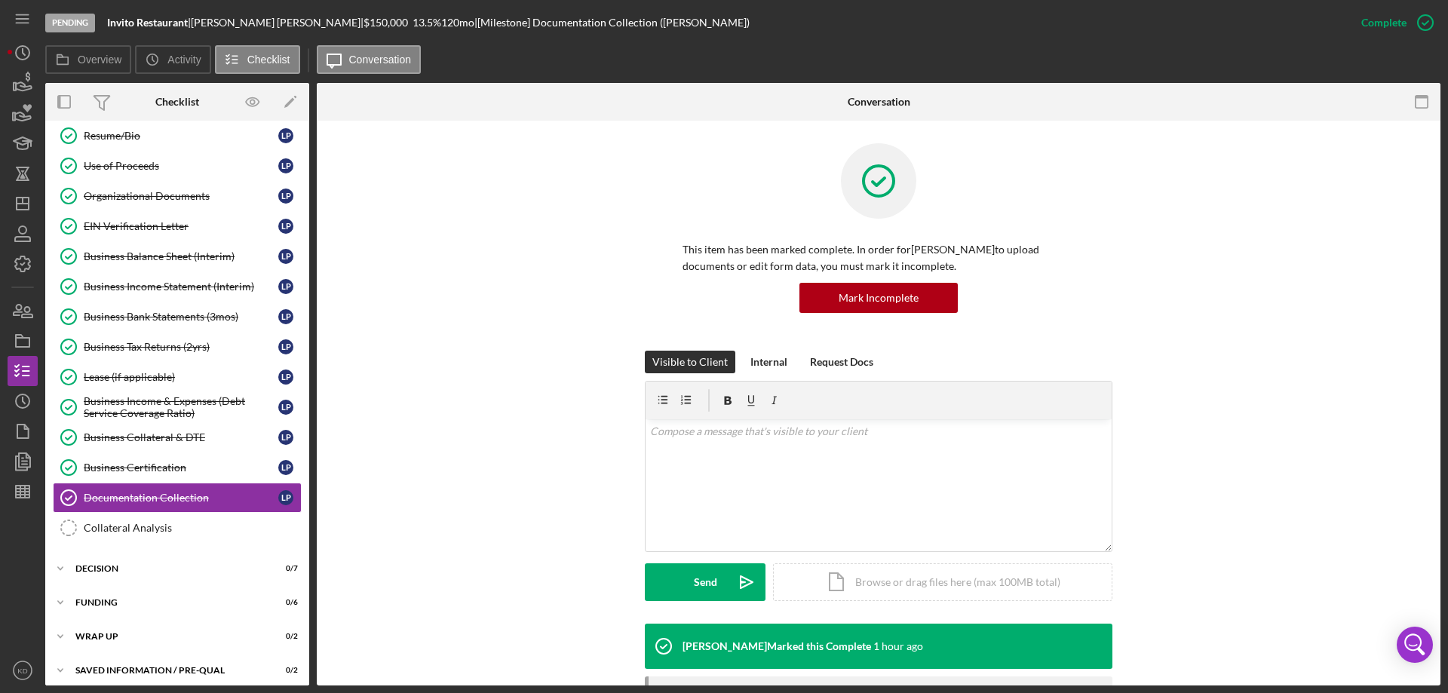
scroll to position [353, 0]
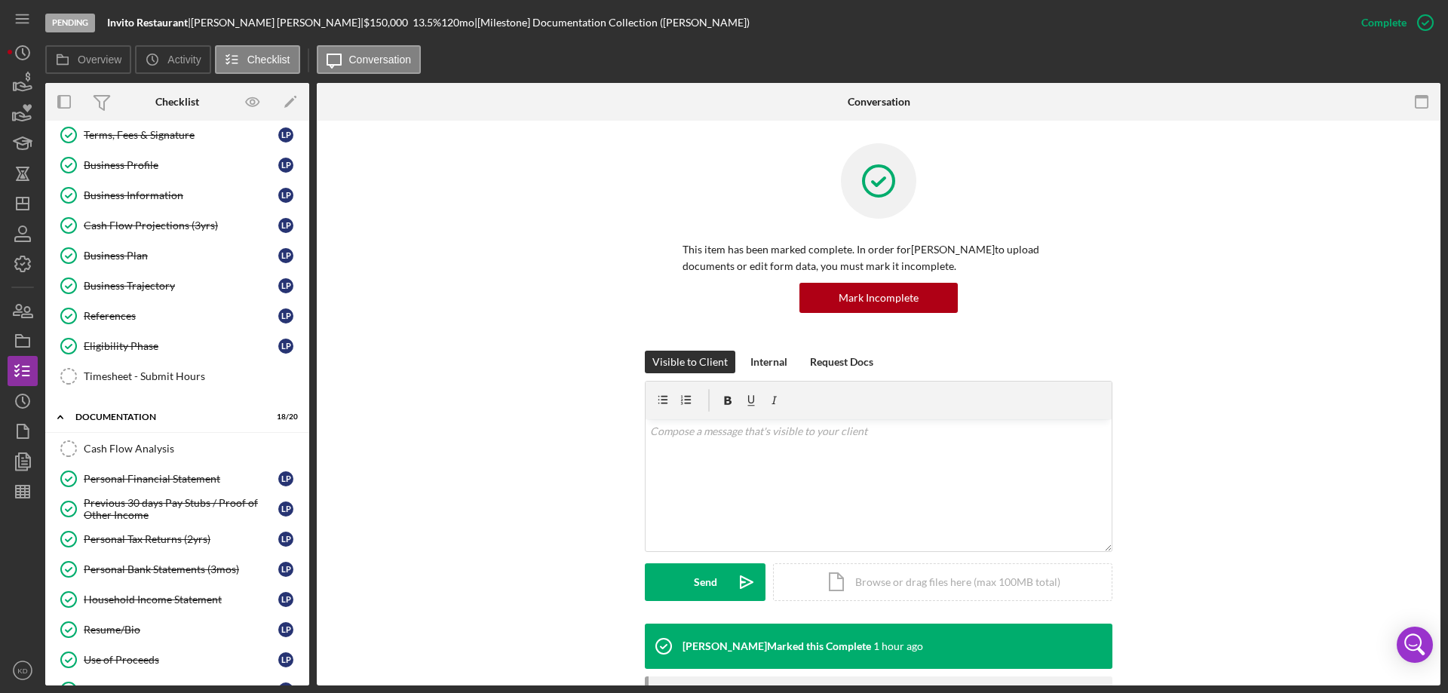
click at [301, 183] on div "Terms, Fees & Signature Terms, Fees & Signature L P Business Profile Business P…" at bounding box center [177, 259] width 264 height 279
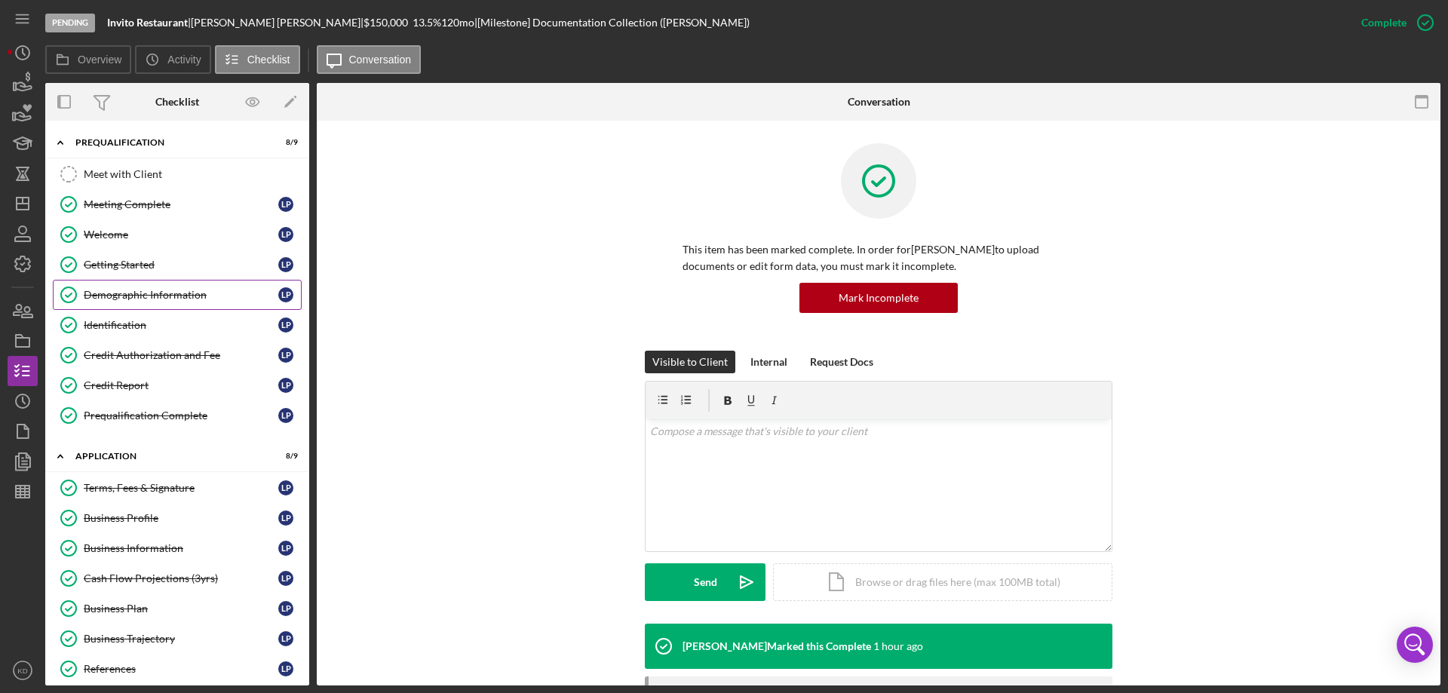
click at [138, 295] on div "Demographic Information" at bounding box center [181, 295] width 195 height 12
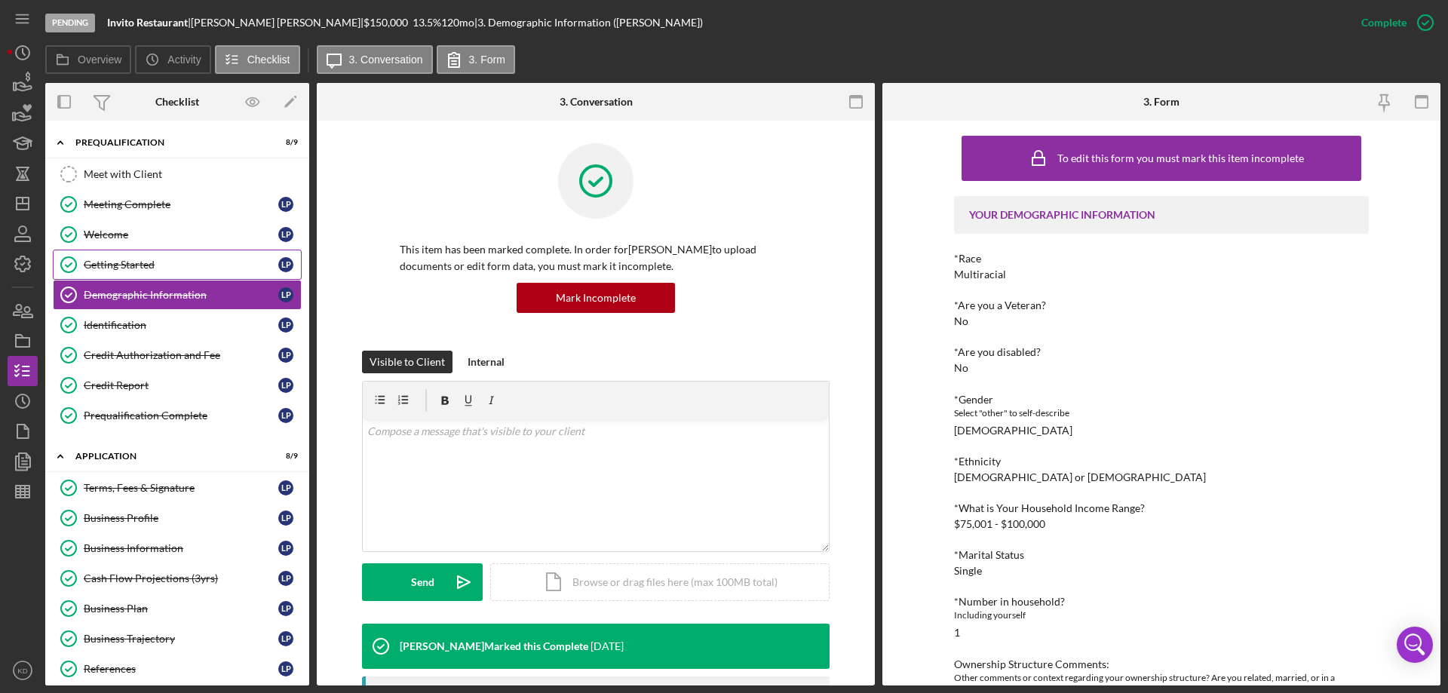
click at [143, 268] on div "Getting Started" at bounding box center [181, 265] width 195 height 12
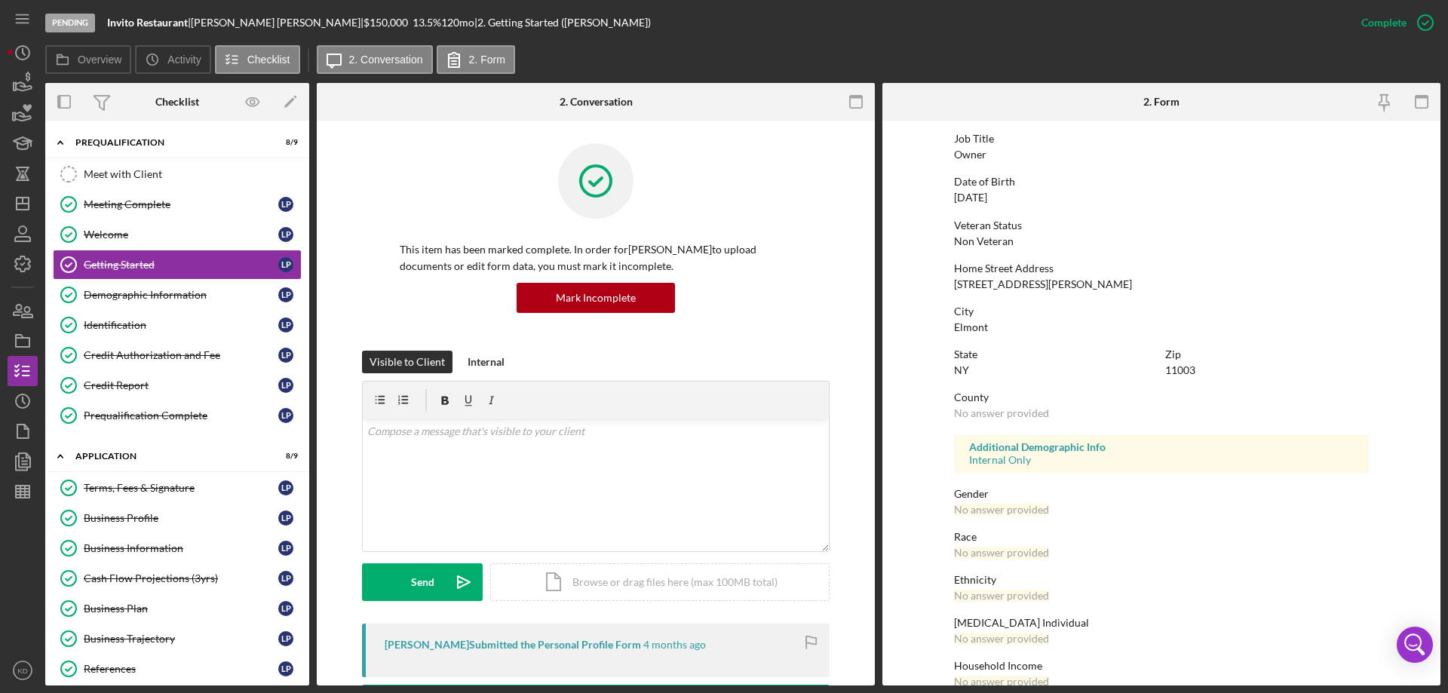
scroll to position [139, 0]
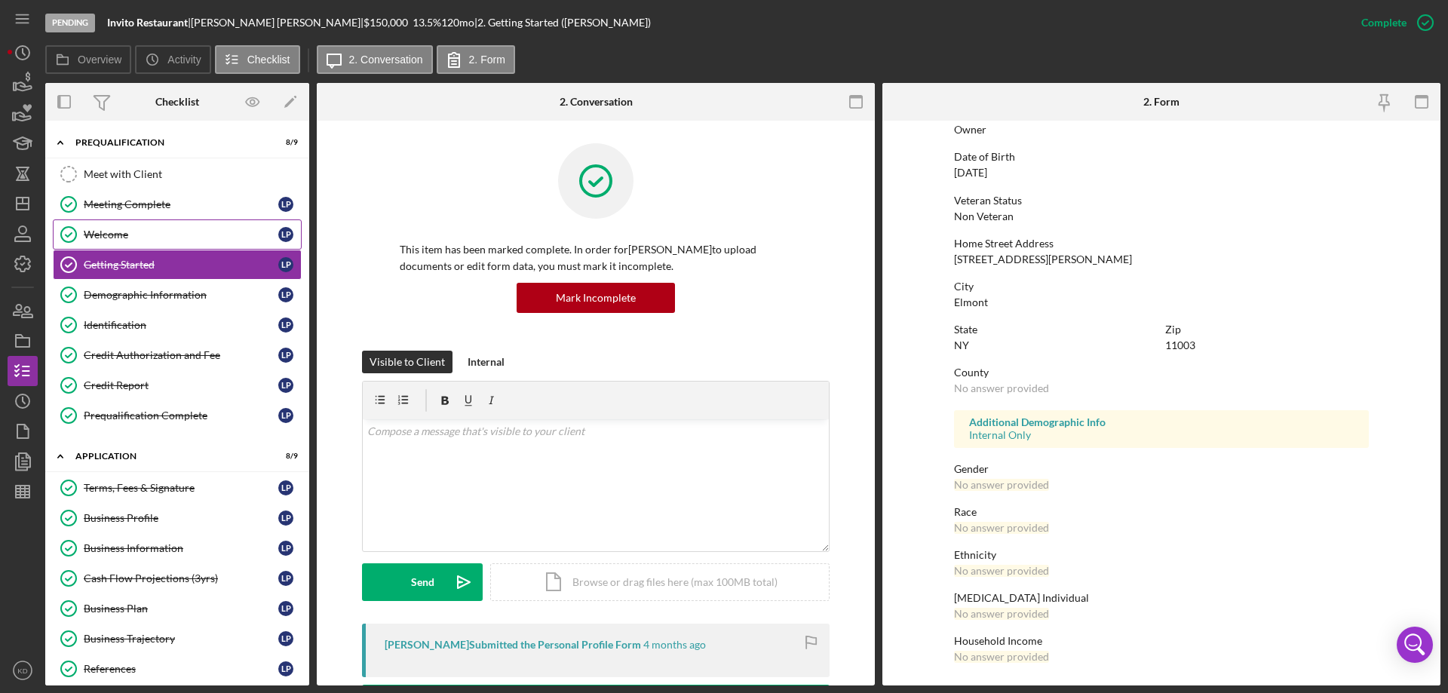
click at [107, 233] on div "Welcome" at bounding box center [181, 235] width 195 height 12
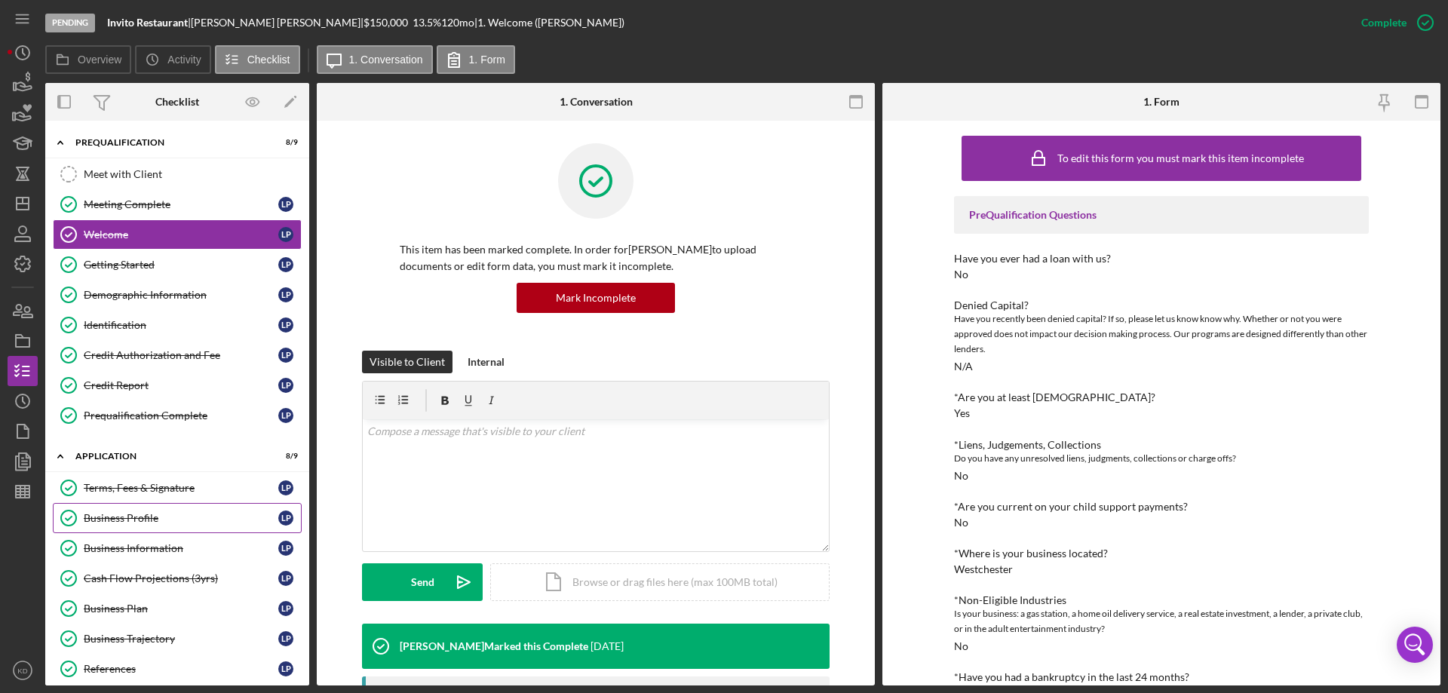
click at [107, 514] on div "Business Profile" at bounding box center [181, 518] width 195 height 12
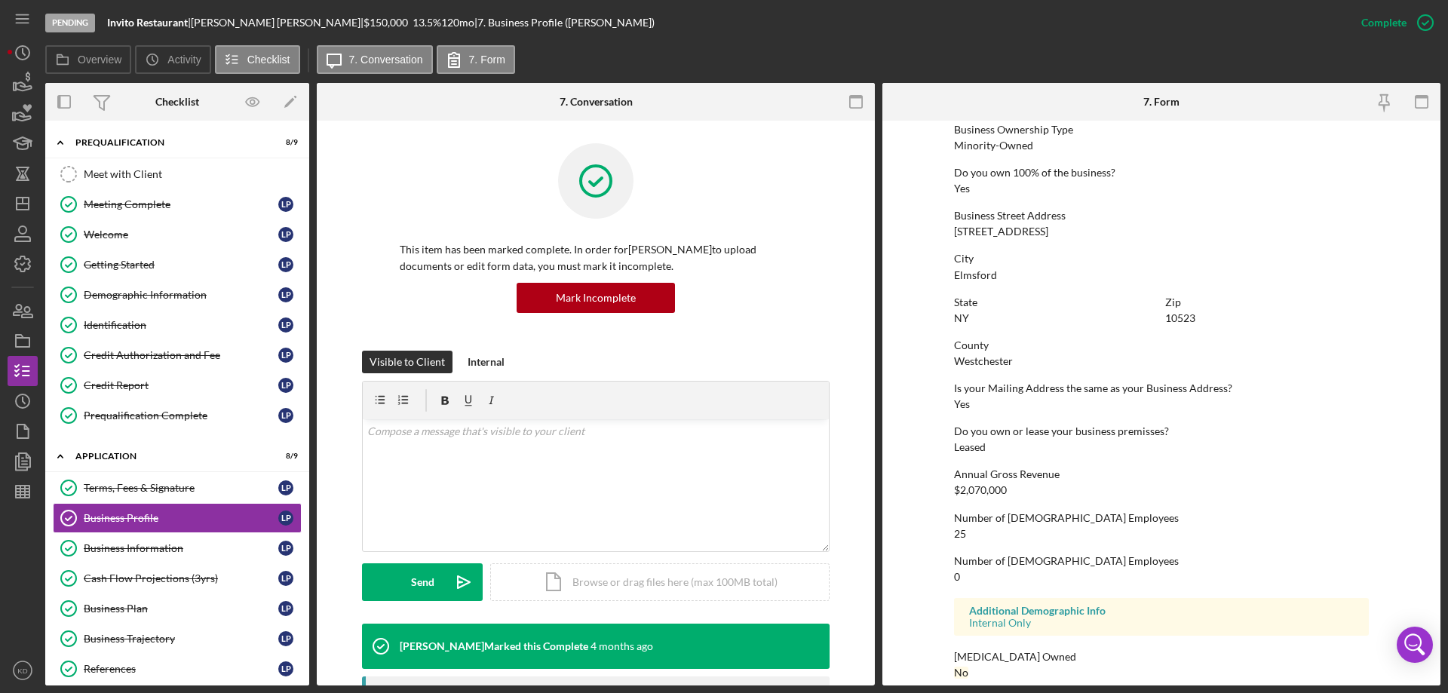
scroll to position [572, 0]
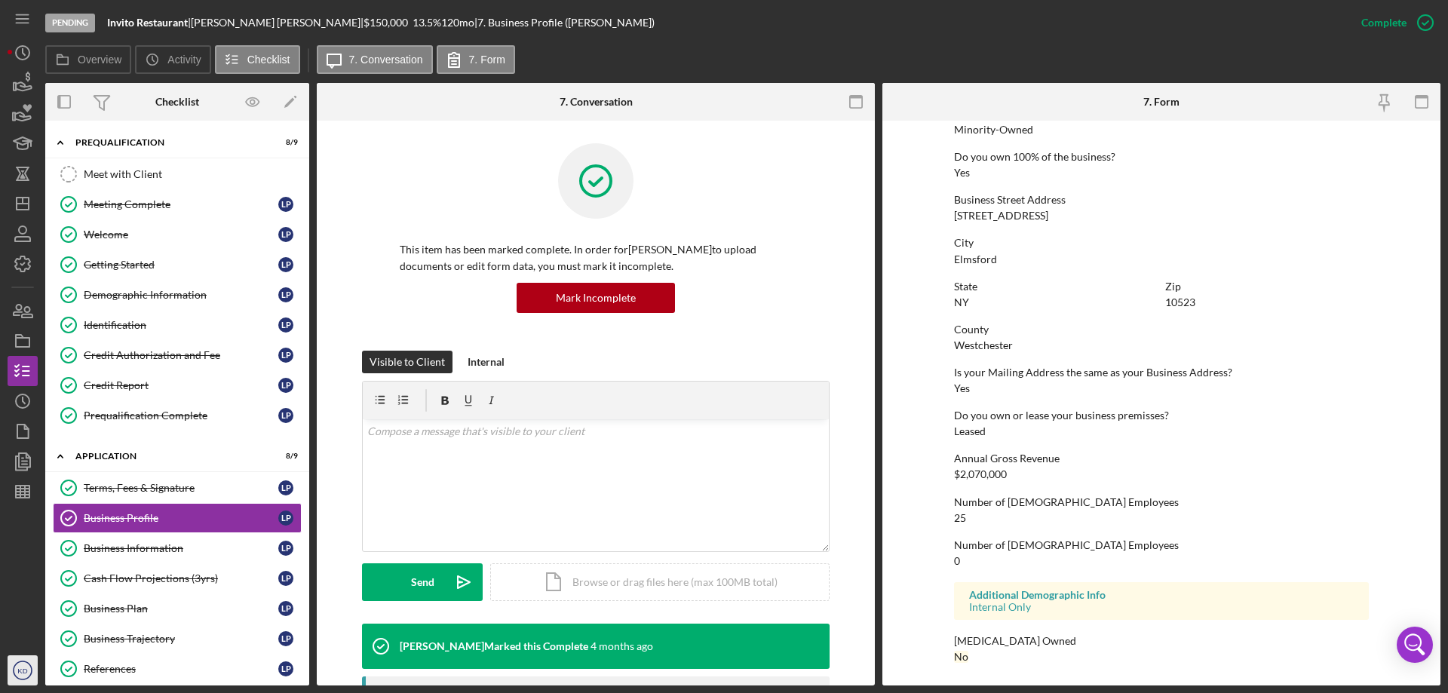
click at [23, 667] on text "KD" at bounding box center [22, 671] width 10 height 8
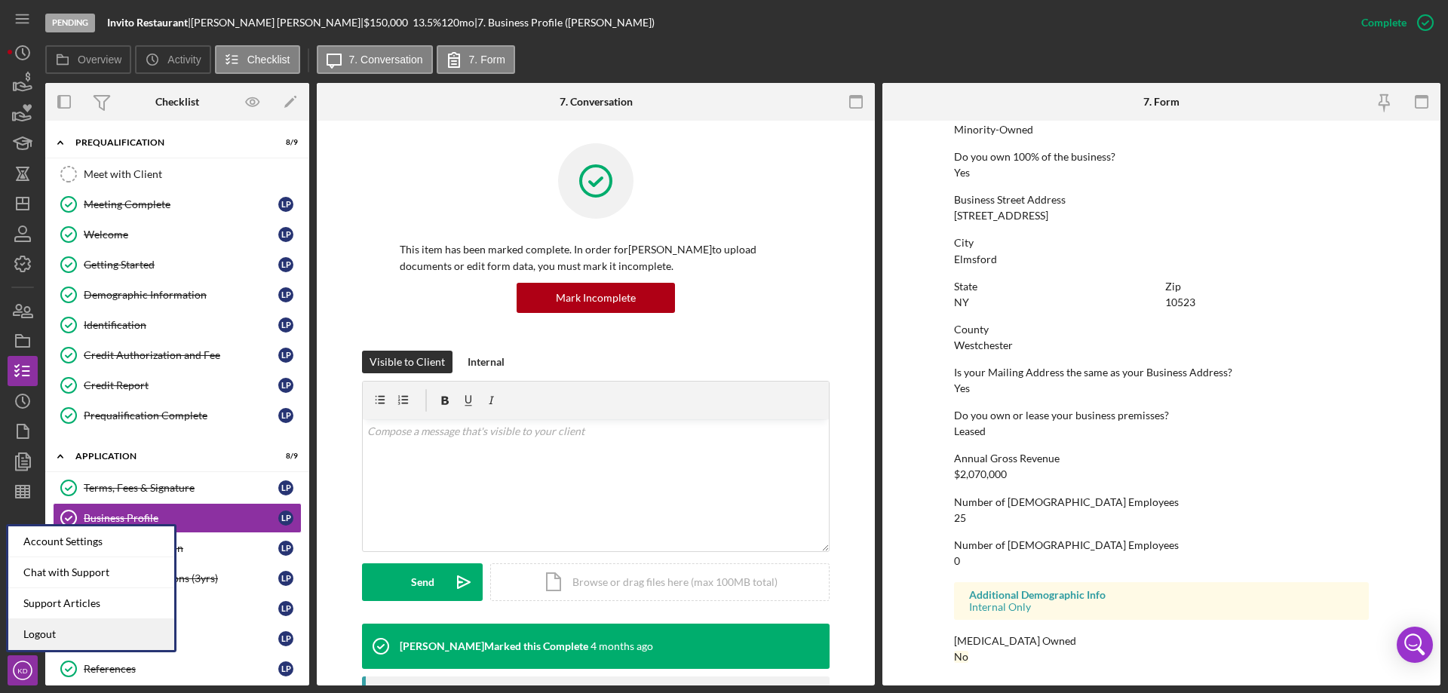
click at [45, 632] on link "Logout" at bounding box center [91, 634] width 166 height 31
